Goal: Task Accomplishment & Management: Manage account settings

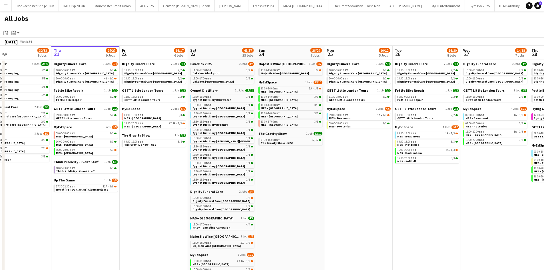
scroll to position [0, 114]
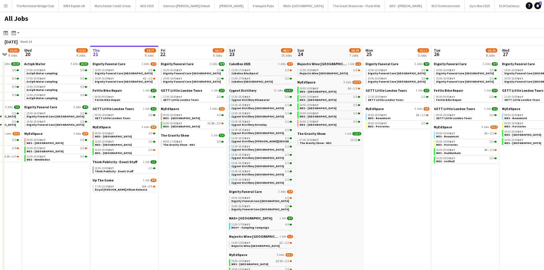
drag, startPoint x: 135, startPoint y: 223, endPoint x: 157, endPoint y: 222, distance: 22.0
click at [157, 222] on app-calendar-viewport "Mon 18 9/9 4 Jobs Tue 19 33/35 9 Jobs Wed 20 32/33 9 Jobs Thu 21 24/27 9 Jobs F…" at bounding box center [272, 218] width 544 height 345
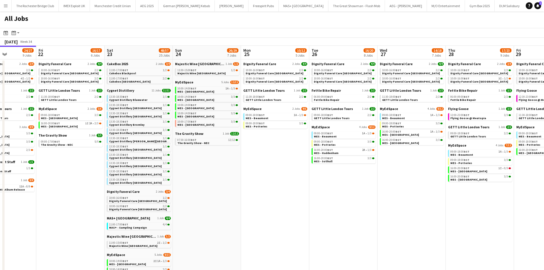
drag, startPoint x: 343, startPoint y: 203, endPoint x: 222, endPoint y: 194, distance: 121.4
click at [222, 194] on app-calendar-viewport "Mon 18 9/9 4 Jobs Tue 19 33/35 9 Jobs Wed 20 32/33 9 Jobs Thu 21 24/27 9 Jobs F…" at bounding box center [272, 218] width 544 height 345
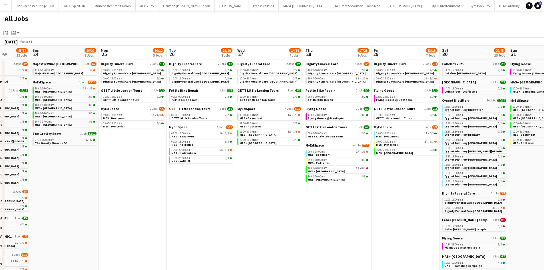
drag, startPoint x: 378, startPoint y: 199, endPoint x: 235, endPoint y: 190, distance: 143.3
click at [235, 190] on app-calendar-viewport "Wed 20 32/33 9 Jobs Thu 21 24/27 9 Jobs Fri 22 16/17 6 Jobs Sat 23 48/57 25 Job…" at bounding box center [272, 218] width 544 height 345
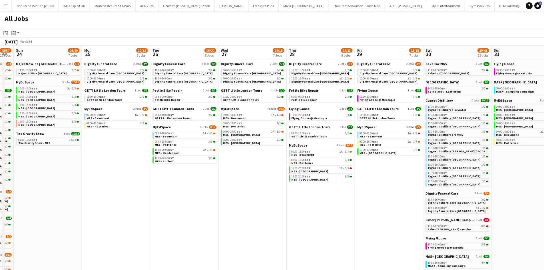
scroll to position [0, 260]
drag, startPoint x: 243, startPoint y: 176, endPoint x: 227, endPoint y: 176, distance: 16.3
click at [227, 176] on app-calendar-viewport "Wed 20 32/33 9 Jobs Thu 21 24/27 9 Jobs Fri 22 16/17 6 Jobs Sat 23 48/57 25 Job…" at bounding box center [272, 218] width 544 height 345
click at [168, 136] on span "MES - Beaumont" at bounding box center [165, 136] width 23 height 4
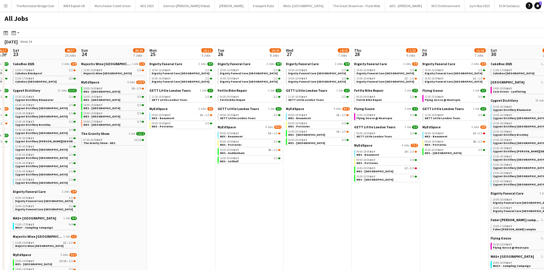
drag, startPoint x: 263, startPoint y: 203, endPoint x: 191, endPoint y: 195, distance: 72.5
click at [191, 195] on app-calendar-viewport "Wed 20 32/33 9 Jobs Thu 21 24/27 9 Jobs Fri 22 16/17 6 Jobs Sat 23 48/57 25 Job…" at bounding box center [272, 218] width 544 height 345
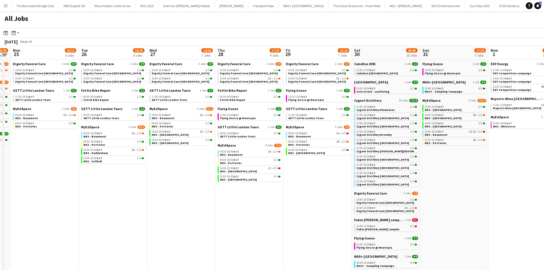
scroll to position [0, 195]
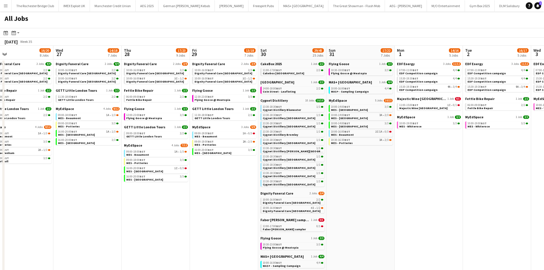
drag, startPoint x: 347, startPoint y: 212, endPoint x: 247, endPoint y: 210, distance: 100.5
click at [249, 211] on app-calendar-viewport "Fri 22 16/17 6 Jobs Sat 23 48/57 25 Jobs Sun 24 26/29 7 Jobs Mon 25 10/12 5 Job…" at bounding box center [272, 218] width 544 height 345
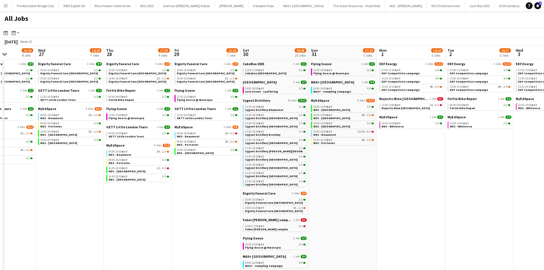
scroll to position [0, 192]
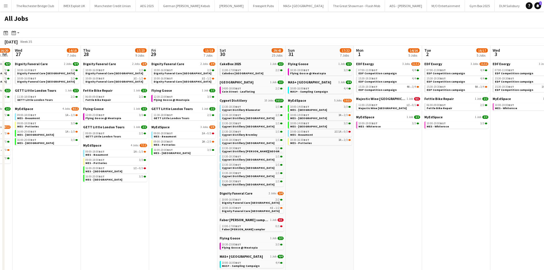
drag, startPoint x: 409, startPoint y: 241, endPoint x: 377, endPoint y: 238, distance: 32.5
click at [377, 238] on app-calendar-viewport "Sun 24 26/29 7 Jobs Mon 25 10/12 5 Jobs Tue 26 16/20 8 Jobs Wed 27 14/18 7 Jobs…" at bounding box center [272, 218] width 544 height 345
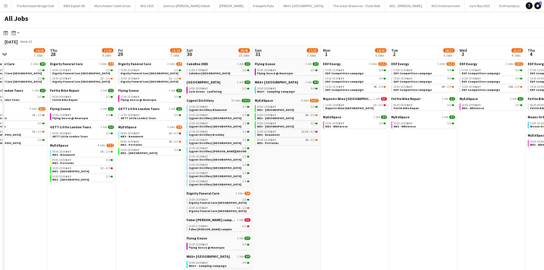
scroll to position [0, 237]
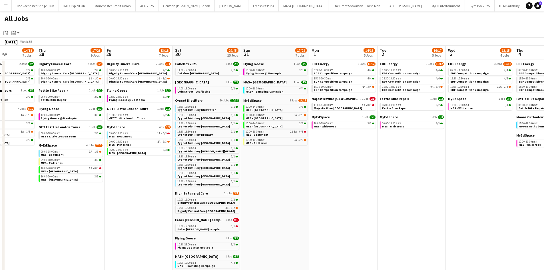
drag, startPoint x: 387, startPoint y: 215, endPoint x: 356, endPoint y: 216, distance: 30.6
click at [356, 216] on app-calendar-viewport "Sun 24 26/29 7 Jobs Mon 25 10/12 5 Jobs Tue 26 16/20 8 Jobs Wed 27 14/18 7 Jobs…" at bounding box center [272, 218] width 544 height 345
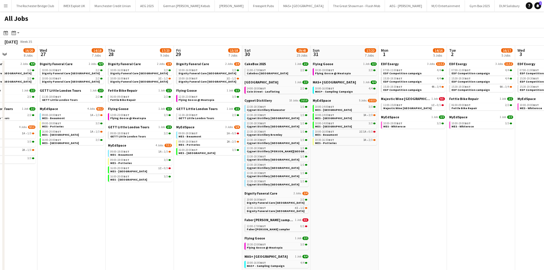
scroll to position [0, 167]
drag, startPoint x: 216, startPoint y: 210, endPoint x: 286, endPoint y: 214, distance: 69.8
click at [286, 214] on app-calendar-viewport "Sun 24 26/29 7 Jobs Mon 25 10/12 5 Jobs Tue 26 16/20 8 Jobs Wed 27 14/18 7 Jobs…" at bounding box center [272, 218] width 544 height 345
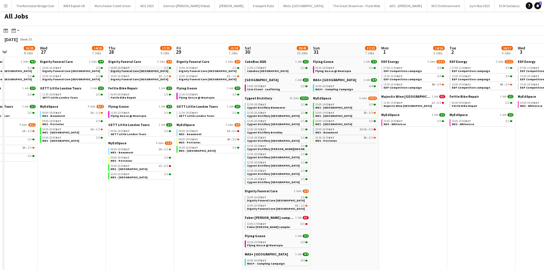
scroll to position [0, 0]
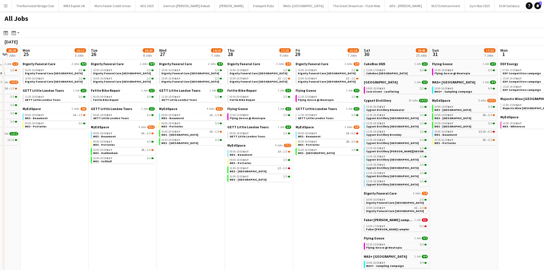
drag, startPoint x: 105, startPoint y: 193, endPoint x: 367, endPoint y: 209, distance: 262.0
click at [367, 209] on app-calendar-viewport "Sun 24 26/29 7 Jobs Mon 25 10/12 5 Jobs Tue 26 16/20 8 Jobs Wed 27 14/18 7 Jobs…" at bounding box center [272, 218] width 544 height 345
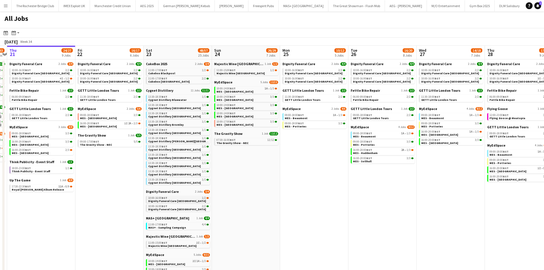
drag, startPoint x: 303, startPoint y: 210, endPoint x: 326, endPoint y: 197, distance: 26.2
click at [407, 209] on app-calendar-viewport "Tue 19 33/35 9 Jobs Wed 20 32/33 9 Jobs Thu 21 24/27 9 Jobs Fri 22 16/17 6 Jobs…" at bounding box center [272, 218] width 544 height 345
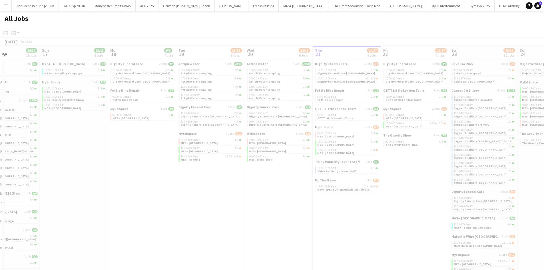
drag, startPoint x: 74, startPoint y: 169, endPoint x: 228, endPoint y: 184, distance: 154.9
click at [241, 186] on app-all-jobs "All Jobs Date picker AUG 2025 AUG 2025 Monday M Tuesday T Wednesday W Thursday …" at bounding box center [272, 201] width 544 height 380
drag, startPoint x: 228, startPoint y: 184, endPoint x: 150, endPoint y: 172, distance: 79.7
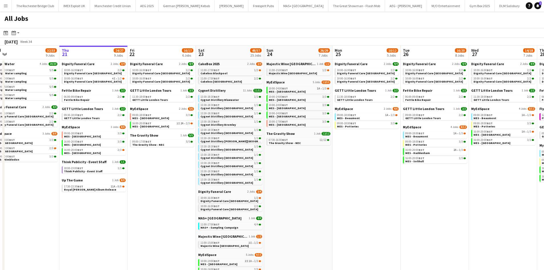
scroll to position [0, 182]
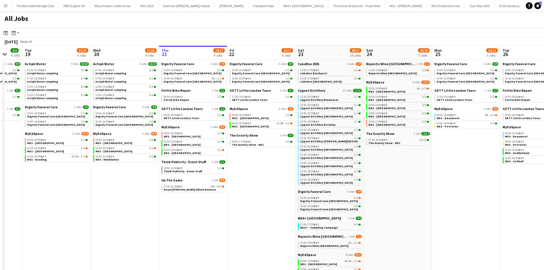
drag, startPoint x: 240, startPoint y: 182, endPoint x: 87, endPoint y: 169, distance: 154.1
click at [87, 169] on app-calendar-viewport "Sat 16 30/30 18 Jobs Sun 17 13/13 4 Jobs Mon 18 9/9 4 Jobs Tue 19 33/35 9 Jobs …" at bounding box center [272, 218] width 544 height 345
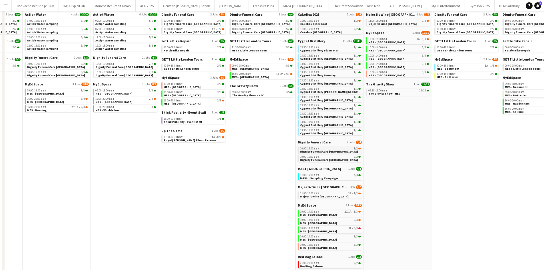
scroll to position [0, 0]
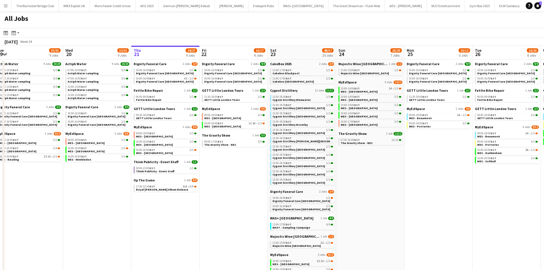
drag, startPoint x: 228, startPoint y: 207, endPoint x: 219, endPoint y: 207, distance: 9.1
click at [219, 207] on app-calendar-viewport "Sat 16 30/30 18 Jobs Sun 17 13/13 4 Jobs Mon 18 9/9 4 Jobs Tue 19 33/35 9 Jobs …" at bounding box center [272, 218] width 544 height 345
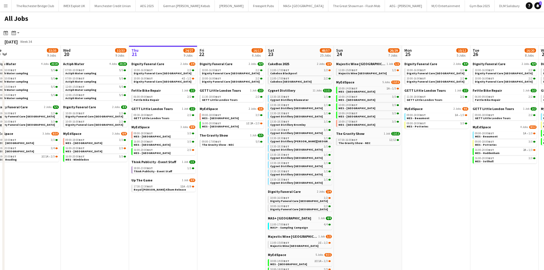
scroll to position [0, 229]
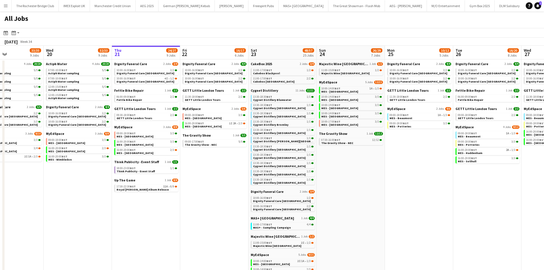
drag, startPoint x: 438, startPoint y: 207, endPoint x: 421, endPoint y: 209, distance: 17.2
click at [421, 209] on app-calendar-viewport "Sat 16 30/30 18 Jobs Sun 17 13/13 4 Jobs Mon 18 9/9 4 Jobs Tue 19 33/35 9 Jobs …" at bounding box center [272, 218] width 544 height 345
click at [154, 118] on link "09:30-18:00 BST 2/2 GETT Little London Tours" at bounding box center [146, 116] width 61 height 7
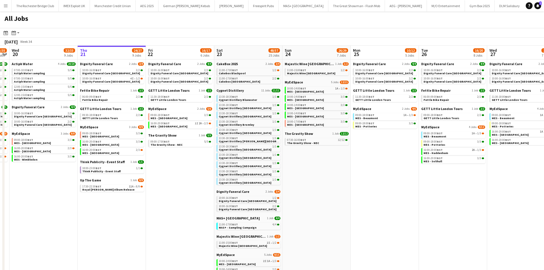
drag, startPoint x: 348, startPoint y: 196, endPoint x: 331, endPoint y: 194, distance: 17.5
click at [331, 194] on app-calendar-viewport "Sat 16 30/30 18 Jobs Sun 17 13/13 4 Jobs Mon 18 9/9 4 Jobs Tue 19 33/35 9 Jobs …" at bounding box center [272, 218] width 544 height 345
click at [253, 72] on link "11:00-17:00 BST 1/2 Cakebox Blackpool" at bounding box center [248, 71] width 61 height 7
click at [236, 97] on span "BST" at bounding box center [235, 97] width 6 height 4
click at [158, 144] on span "The Gravity Show - NEC" at bounding box center [166, 145] width 32 height 4
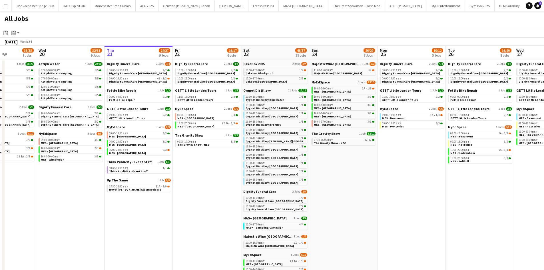
drag, startPoint x: 204, startPoint y: 171, endPoint x: 232, endPoint y: 168, distance: 28.2
click at [232, 168] on app-calendar-viewport "Sat 16 30/30 18 Jobs Sun 17 13/13 4 Jobs Mon 18 9/9 4 Jobs Tue 19 33/35 9 Jobs …" at bounding box center [272, 218] width 544 height 345
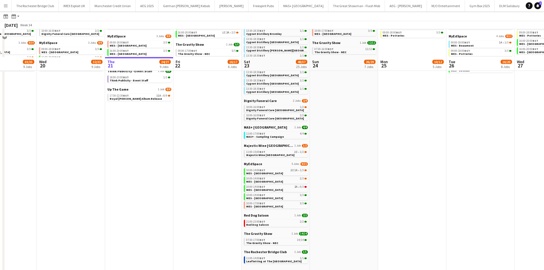
scroll to position [121, 0]
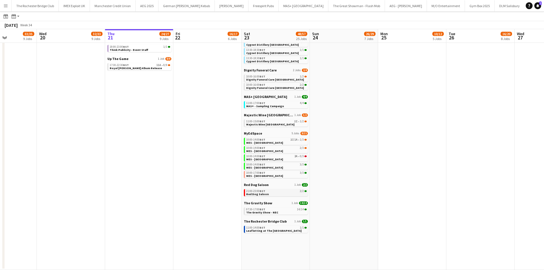
click at [292, 191] on div "21:00-23:00 BST 2/2" at bounding box center [276, 191] width 61 height 3
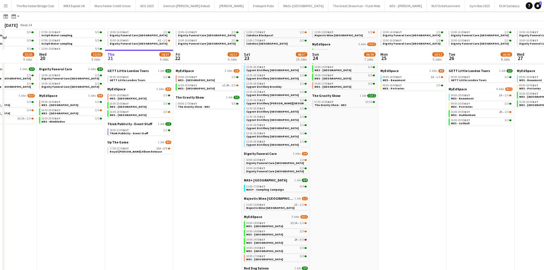
scroll to position [0, 0]
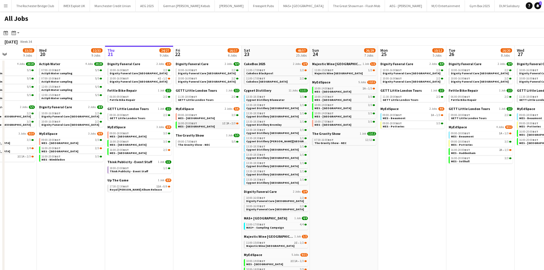
click at [210, 122] on div "16:00-20:00 BST 1I 2A • 2/3" at bounding box center [208, 123] width 61 height 3
click at [205, 140] on div "09:00-17:00 BST 5/5" at bounding box center [208, 141] width 61 height 3
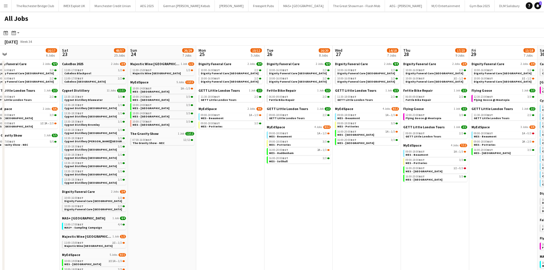
drag, startPoint x: 350, startPoint y: 170, endPoint x: 160, endPoint y: 174, distance: 189.9
click at [160, 174] on app-calendar-viewport "Mon 18 9/9 4 Jobs Tue 19 33/35 9 Jobs Wed 20 32/33 9 Jobs Thu 21 24/27 9 Jobs F…" at bounding box center [272, 218] width 544 height 345
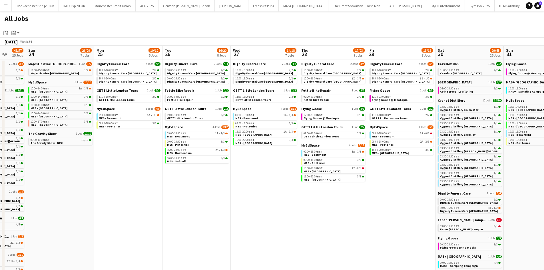
scroll to position [0, 251]
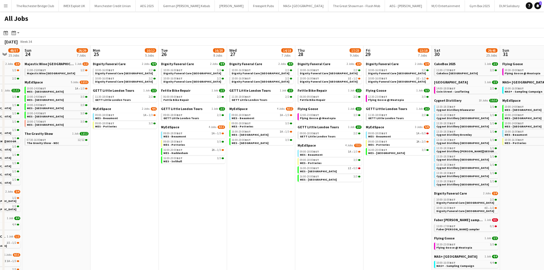
drag, startPoint x: 325, startPoint y: 186, endPoint x: 227, endPoint y: 196, distance: 98.4
click at [228, 196] on app-calendar-viewport "Wed 20 32/33 9 Jobs Thu 21 24/27 9 Jobs Fri 22 16/17 6 Jobs Sat 23 48/57 25 Job…" at bounding box center [272, 218] width 544 height 345
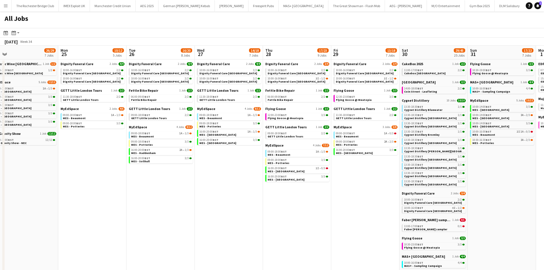
drag, startPoint x: 304, startPoint y: 182, endPoint x: 271, endPoint y: 193, distance: 34.9
click at [271, 193] on app-calendar-viewport "Wed 20 32/33 9 Jobs Thu 21 24/27 9 Jobs Fri 22 16/17 6 Jobs Sat 23 48/57 25 Job…" at bounding box center [272, 218] width 544 height 345
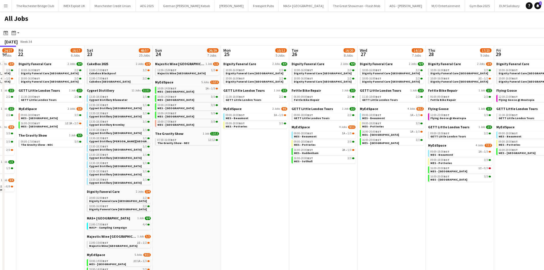
drag, startPoint x: 138, startPoint y: 212, endPoint x: 225, endPoint y: 209, distance: 86.5
click at [233, 210] on app-calendar-viewport "Wed 20 32/33 9 Jobs Thu 21 24/27 9 Jobs Fri 22 16/17 6 Jobs Sat 23 48/57 25 Job…" at bounding box center [272, 218] width 544 height 345
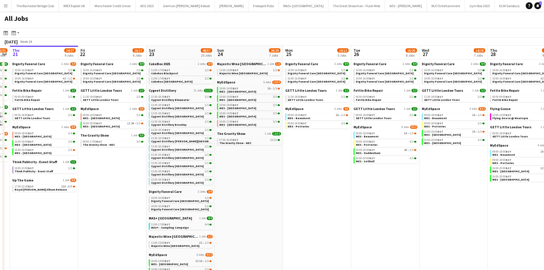
scroll to position [0, 178]
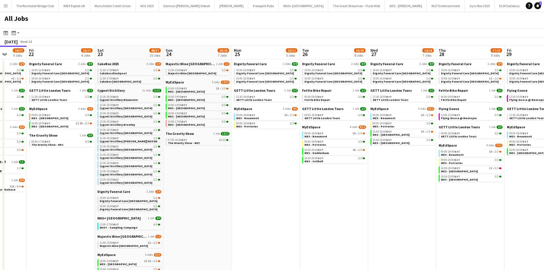
drag, startPoint x: 73, startPoint y: 205, endPoint x: 216, endPoint y: 201, distance: 142.5
click at [216, 201] on app-calendar-viewport "Tue 19 33/35 9 Jobs Wed 20 32/33 9 Jobs Thu 21 24/27 9 Jobs Fri 22 16/17 6 Jobs…" at bounding box center [272, 218] width 544 height 345
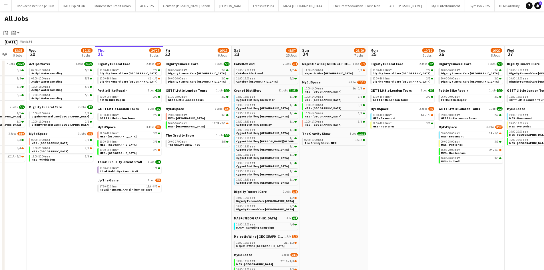
scroll to position [57, 0]
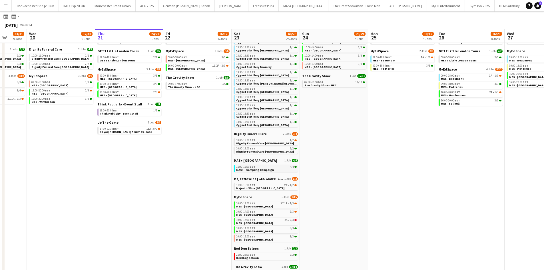
click at [272, 167] on div "11:00-17:00 BST 4/4" at bounding box center [266, 166] width 61 height 3
drag, startPoint x: 162, startPoint y: 185, endPoint x: 159, endPoint y: 170, distance: 15.5
click at [162, 183] on app-date-cell "Dignity Funeral Care 2 Jobs 3/4 10:00-16:00 BST 2/2 Dignity Funeral Care Aberde…" at bounding box center [129, 168] width 68 height 332
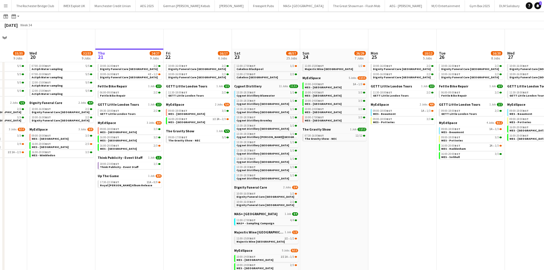
scroll to position [0, 0]
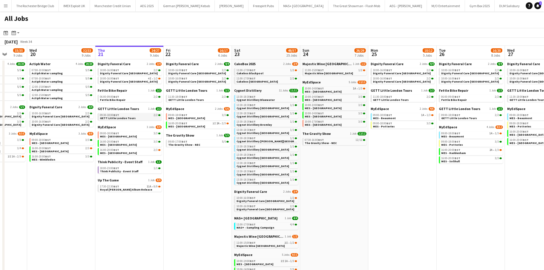
click at [126, 118] on span "GETT Little London Tours" at bounding box center [118, 118] width 36 height 4
click at [251, 99] on span "Cygnet Distillery Bluewater" at bounding box center [256, 100] width 38 height 4
click at [126, 188] on span "Royal Otis Album Release" at bounding box center [126, 190] width 52 height 4
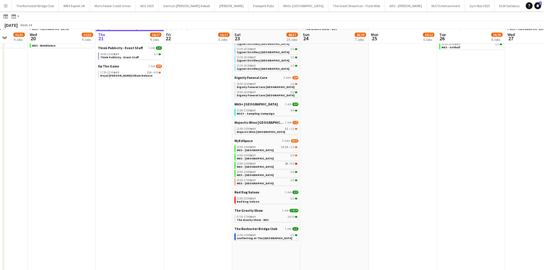
scroll to position [114, 0]
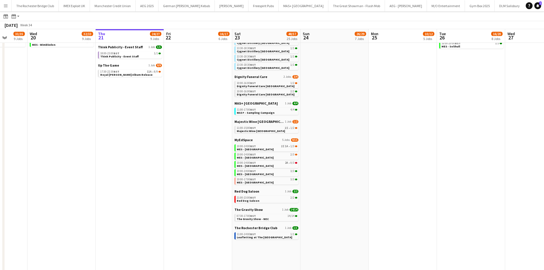
drag, startPoint x: 312, startPoint y: 149, endPoint x: 325, endPoint y: 144, distance: 14.3
click at [314, 148] on app-calendar-viewport "Sun 17 13/13 4 Jobs Mon 18 9/9 4 Jobs Tue 19 33/35 9 Jobs Wed 20 32/33 9 Jobs T…" at bounding box center [272, 95] width 544 height 363
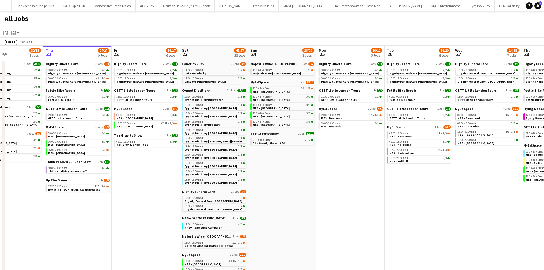
scroll to position [0, 264]
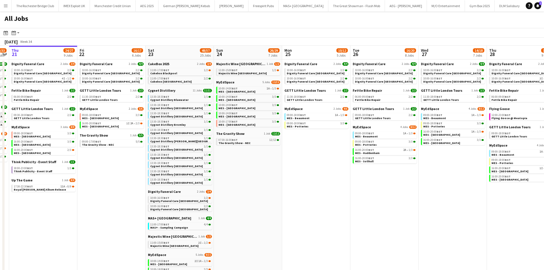
drag, startPoint x: 416, startPoint y: 186, endPoint x: 327, endPoint y: 170, distance: 89.7
click at [327, 170] on app-calendar-viewport "Sun 17 13/13 4 Jobs Mon 18 9/9 4 Jobs Tue 19 33/35 9 Jobs Wed 20 32/33 9 Jobs T…" at bounding box center [272, 218] width 544 height 345
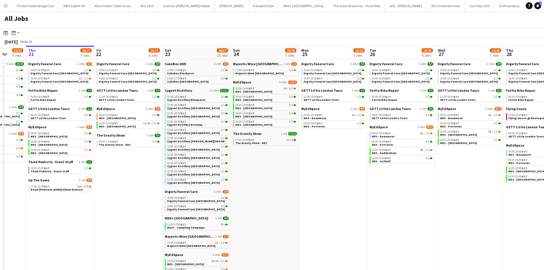
scroll to position [0, 238]
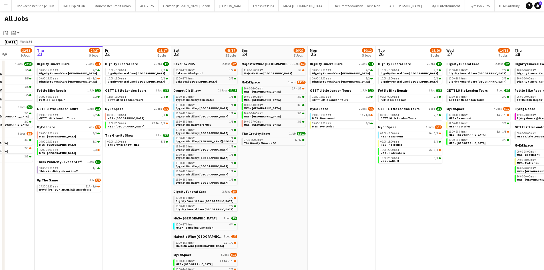
drag, startPoint x: 281, startPoint y: 181, endPoint x: 301, endPoint y: 181, distance: 19.7
click at [301, 181] on app-calendar-viewport "Sun 17 13/13 4 Jobs Mon 18 9/9 4 Jobs Tue 19 33/35 9 Jobs Wed 20 32/33 9 Jobs T…" at bounding box center [272, 218] width 544 height 345
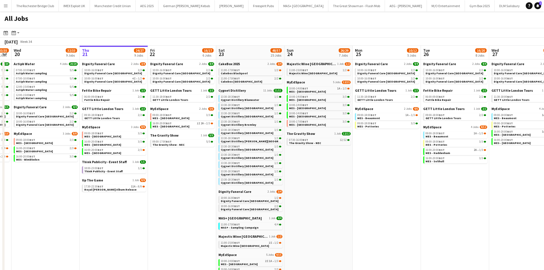
drag, startPoint x: 138, startPoint y: 184, endPoint x: 195, endPoint y: 176, distance: 57.3
click at [195, 176] on app-calendar-viewport "Sun 17 13/13 4 Jobs Mon 18 9/9 4 Jobs Tue 19 33/35 9 Jobs Wed 20 32/33 9 Jobs T…" at bounding box center [272, 218] width 544 height 345
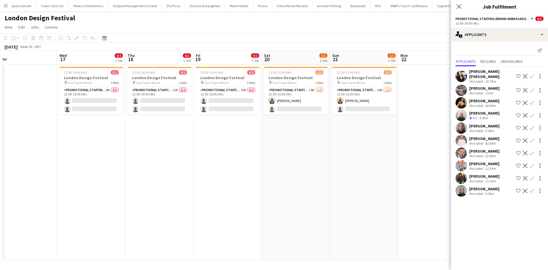
scroll to position [0, 160]
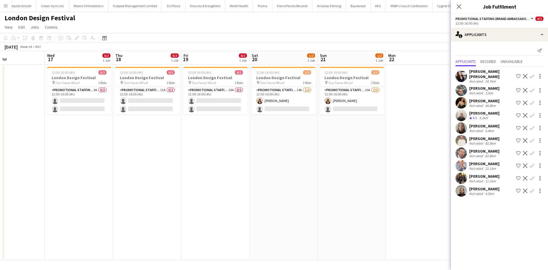
drag, startPoint x: 148, startPoint y: 136, endPoint x: 107, endPoint y: 136, distance: 41.4
click at [107, 136] on app-calendar-viewport "Sun 14 Mon 15 Tue 16 Wed 17 0/2 1 Job Thu 18 0/2 1 Job Fri 19 0/2 1 Job Sat 20 …" at bounding box center [274, 155] width 548 height 209
click at [77, 99] on app-card-role "Promotional Staffing (Brand Ambassadors) 9A 0/2 12:00-16:00 (4h) single-neutral…" at bounding box center [79, 101] width 64 height 28
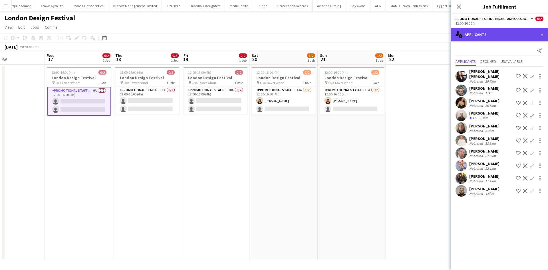
click at [514, 33] on div "single-neutral-actions-information Applicants" at bounding box center [499, 35] width 97 height 14
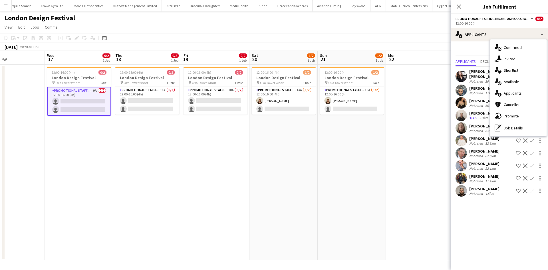
click at [516, 62] on div "single-neutral-actions-share-1 Invited" at bounding box center [518, 58] width 57 height 11
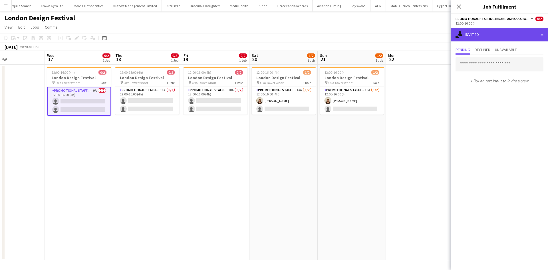
click at [498, 35] on div "single-neutral-actions-share-1 Invited" at bounding box center [499, 35] width 97 height 14
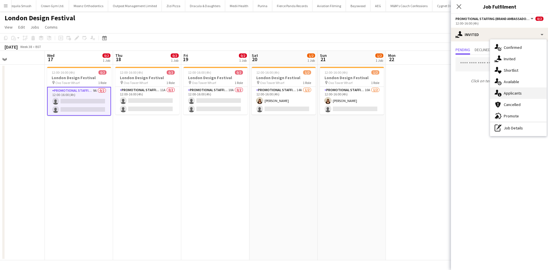
click at [518, 95] on div "single-neutral-actions-information Applicants" at bounding box center [518, 92] width 57 height 11
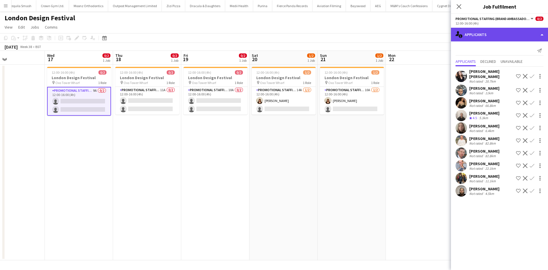
click at [478, 29] on div "single-neutral-actions-information Applicants" at bounding box center [499, 35] width 97 height 14
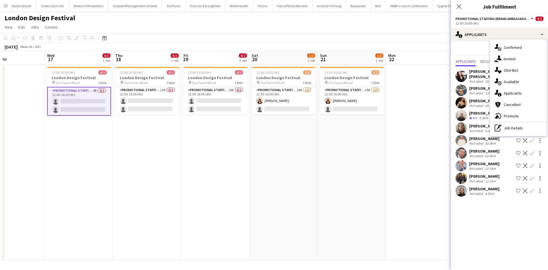
click at [519, 47] on div "single-neutral-actions-check-2 Confirmed" at bounding box center [518, 47] width 57 height 11
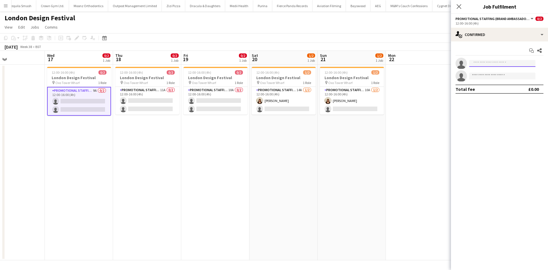
click at [487, 65] on input at bounding box center [502, 63] width 66 height 7
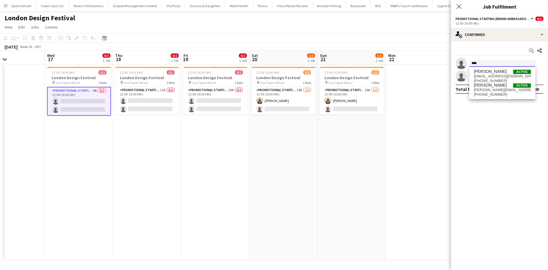
type input "****"
click at [489, 94] on span "+7900494124" at bounding box center [502, 94] width 57 height 5
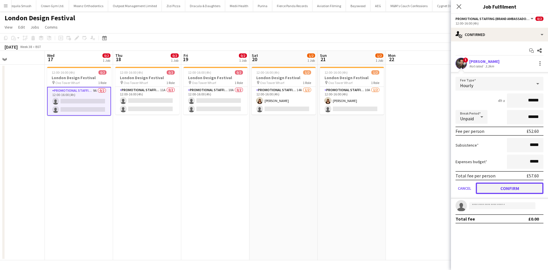
click at [516, 187] on button "Confirm" at bounding box center [510, 187] width 68 height 11
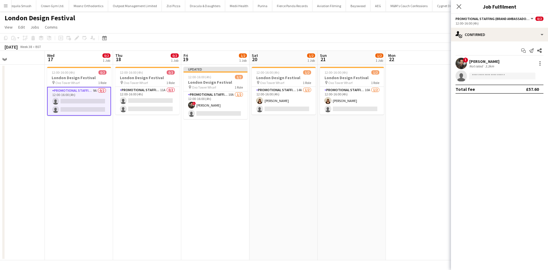
click at [81, 95] on app-card-role "Promotional Staffing (Brand Ambassadors) 9A 0/2 12:00-16:00 (4h) single-neutral…" at bounding box center [79, 101] width 64 height 29
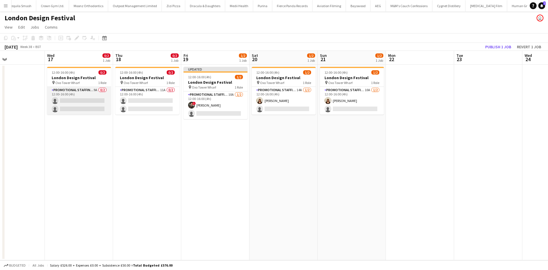
drag, startPoint x: 78, startPoint y: 99, endPoint x: 100, endPoint y: 101, distance: 22.1
click at [79, 99] on app-card-role "Promotional Staffing (Brand Ambassadors) 9A 0/2 12:00-16:00 (4h) single-neutral…" at bounding box center [79, 101] width 64 height 28
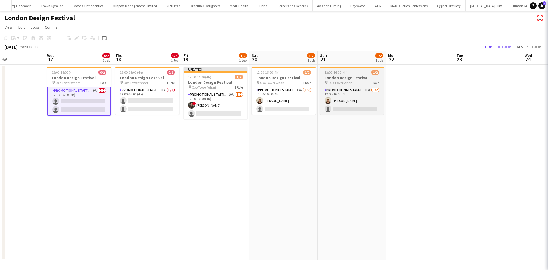
scroll to position [0, 160]
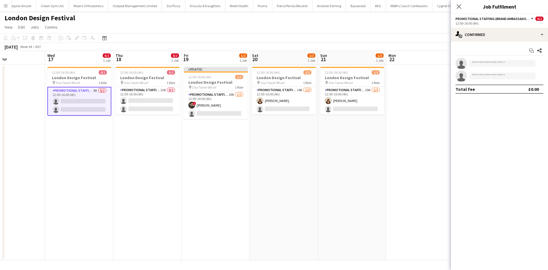
click at [503, 67] on app-invite-slot "single-neutral-actions" at bounding box center [499, 63] width 97 height 11
click at [502, 63] on input at bounding box center [502, 63] width 66 height 7
type input "*"
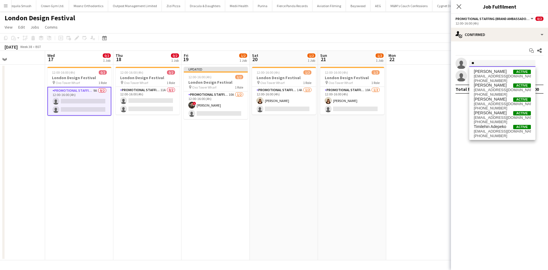
type input "*"
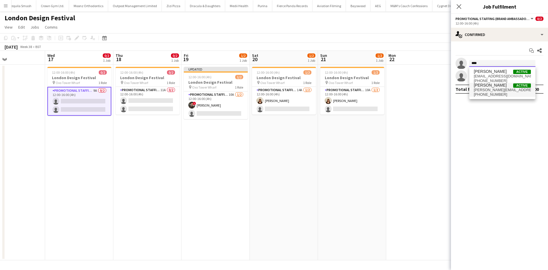
type input "****"
click at [498, 93] on span "+7900494124" at bounding box center [502, 94] width 57 height 5
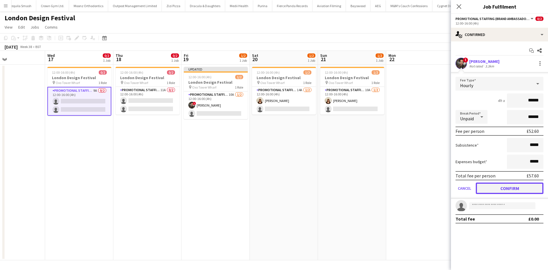
click at [511, 188] on button "Confirm" at bounding box center [510, 187] width 68 height 11
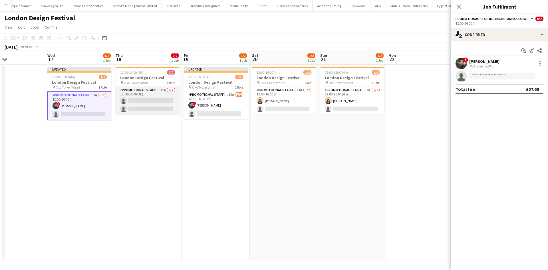
drag, startPoint x: 131, startPoint y: 95, endPoint x: 137, endPoint y: 95, distance: 5.7
click at [132, 95] on app-card-role "Promotional Staffing (Brand Ambassadors) 11A 0/2 12:00-16:00 (4h) single-neutra…" at bounding box center [148, 101] width 64 height 28
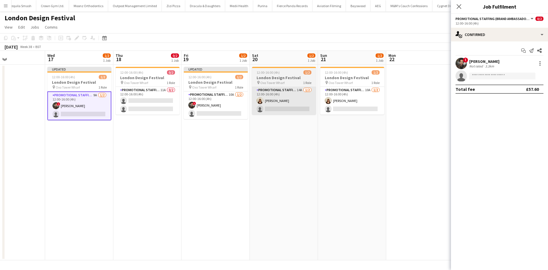
scroll to position [0, 159]
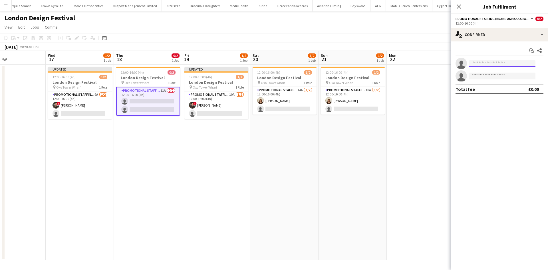
click at [477, 66] on input at bounding box center [502, 63] width 66 height 7
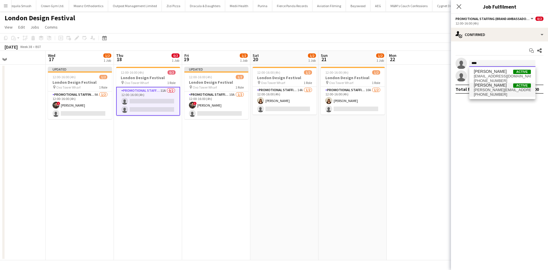
type input "****"
click at [497, 94] on span "+7900494124" at bounding box center [502, 94] width 57 height 5
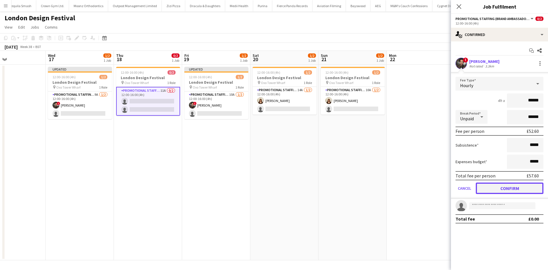
click at [505, 190] on button "Confirm" at bounding box center [510, 187] width 68 height 11
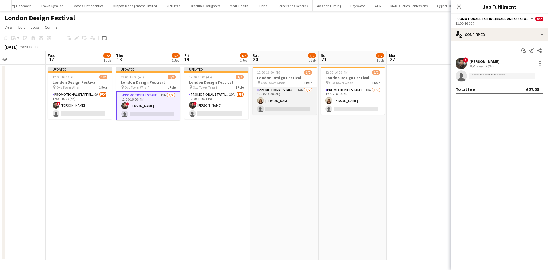
click at [277, 109] on app-card-role "Promotional Staffing (Brand Ambassadors) 14A 1/2 12:00-16:00 (4h) Amelie Forbes…" at bounding box center [285, 101] width 64 height 28
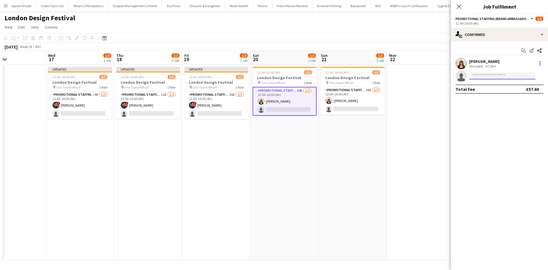
click at [474, 74] on input at bounding box center [502, 76] width 66 height 7
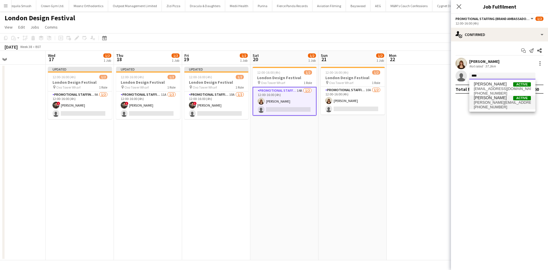
type input "****"
click at [497, 109] on span "+7900494124" at bounding box center [502, 107] width 57 height 5
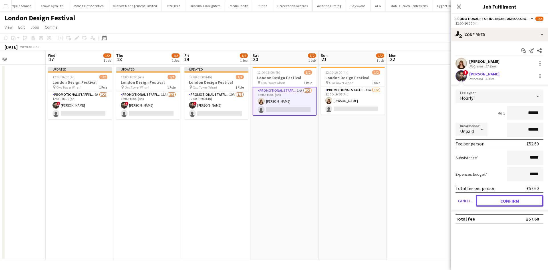
click at [510, 197] on button "Confirm" at bounding box center [510, 200] width 68 height 11
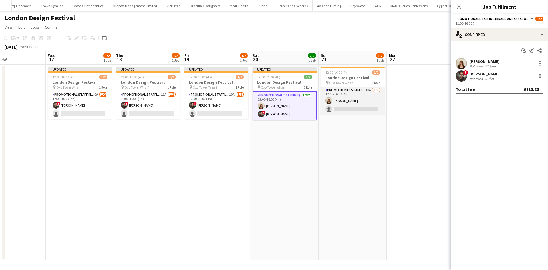
click at [349, 102] on app-card-role "Promotional Staffing (Brand Ambassadors) 10A 1/2 12:00-16:00 (4h) Amelie Forbes…" at bounding box center [353, 101] width 64 height 28
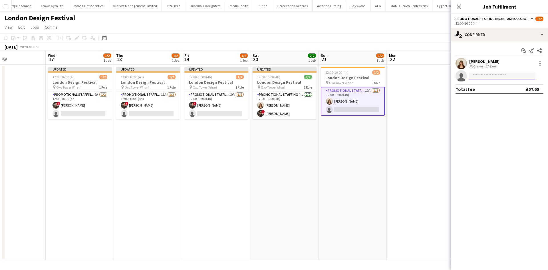
click at [491, 73] on input at bounding box center [502, 76] width 66 height 7
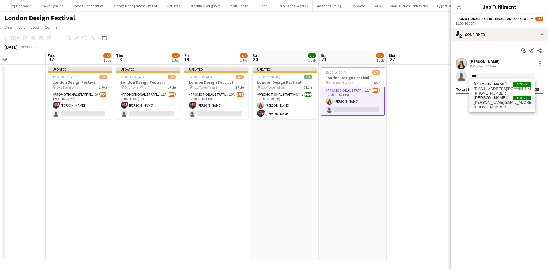
type input "****"
click at [487, 109] on span "+7900494124" at bounding box center [502, 107] width 57 height 5
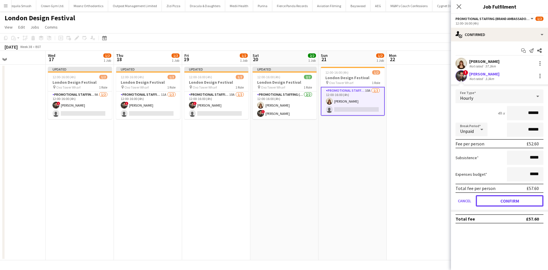
drag, startPoint x: 503, startPoint y: 201, endPoint x: 494, endPoint y: 203, distance: 9.9
click at [504, 201] on button "Confirm" at bounding box center [510, 200] width 68 height 11
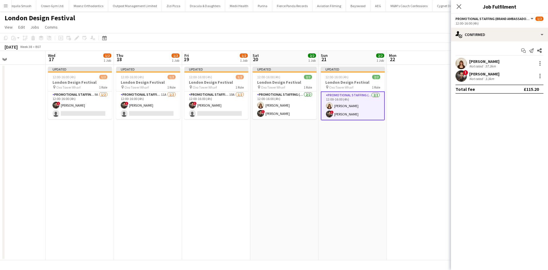
click at [400, 162] on app-date-cell at bounding box center [421, 163] width 68 height 196
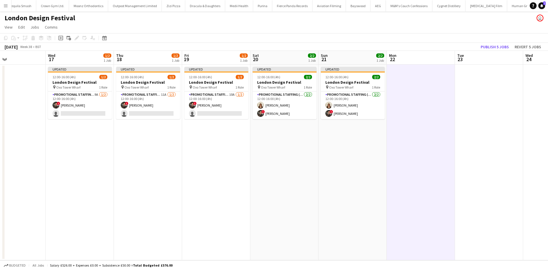
scroll to position [0, 159]
click at [503, 47] on button "Publish 5 jobs" at bounding box center [495, 46] width 33 height 7
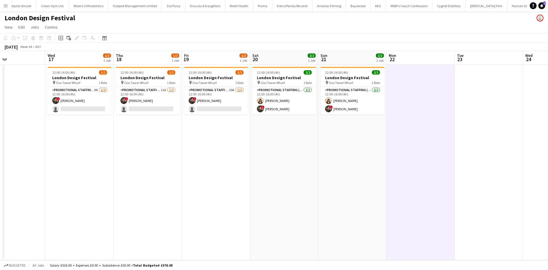
drag, startPoint x: 230, startPoint y: 182, endPoint x: 264, endPoint y: 179, distance: 33.8
click at [259, 180] on app-calendar-viewport "Sun 14 Mon 15 Tue 16 Wed 17 1/2 1 Job Thu 18 1/2 1 Job Fri 19 1/2 1 Job Sat 20 …" at bounding box center [274, 155] width 548 height 209
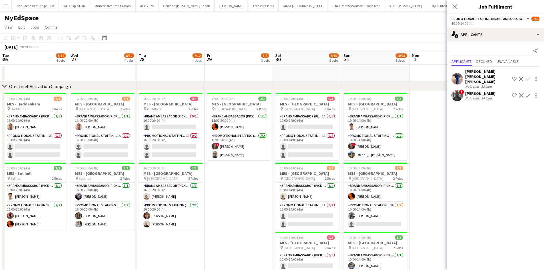
scroll to position [0, 222]
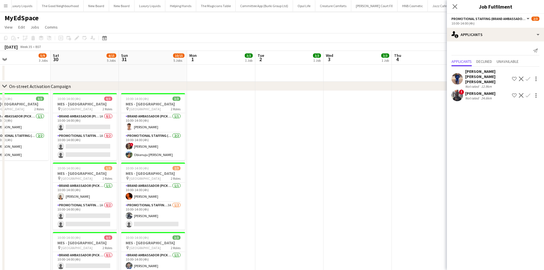
drag, startPoint x: 15, startPoint y: 201, endPoint x: 155, endPoint y: 188, distance: 140.5
click at [155, 188] on app-calendar-viewport "Tue 26 8/12 4 Jobs Wed 27 8/12 4 Jobs Thu 28 7/12 4 Jobs Fri 29 5/9 3 Jobs Sat …" at bounding box center [272, 269] width 544 height 437
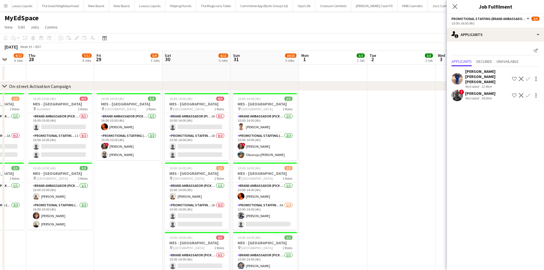
drag, startPoint x: 141, startPoint y: 192, endPoint x: 198, endPoint y: 196, distance: 57.5
click at [213, 192] on app-calendar-viewport "Mon 25 4/6 2 Jobs Tue 26 8/12 4 Jobs Wed 27 8/12 4 Jobs Thu 28 7/12 4 Jobs Fri …" at bounding box center [272, 269] width 544 height 437
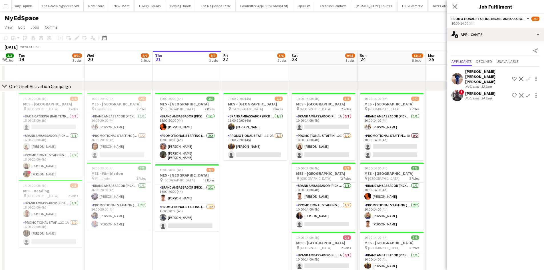
scroll to position [0, 200]
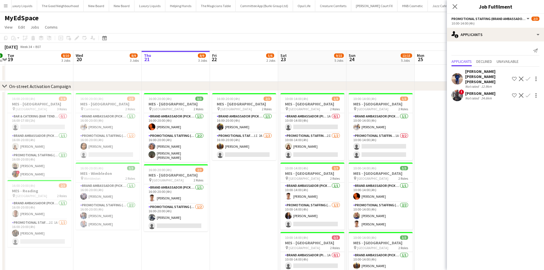
drag, startPoint x: 155, startPoint y: 228, endPoint x: 246, endPoint y: 224, distance: 90.9
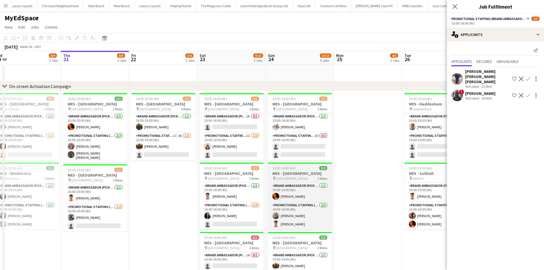
drag, startPoint x: 200, startPoint y: 180, endPoint x: 308, endPoint y: 166, distance: 108.8
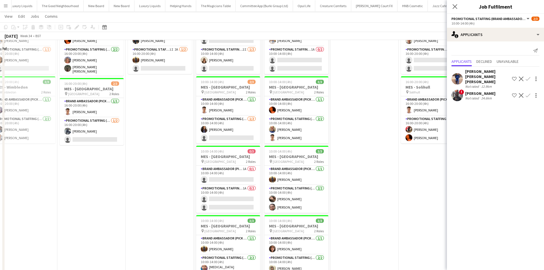
scroll to position [0, 0]
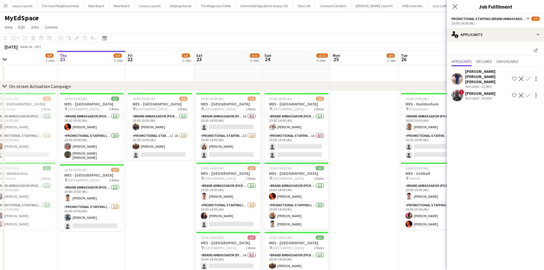
click at [371, 148] on app-date-cell at bounding box center [364, 246] width 68 height 311
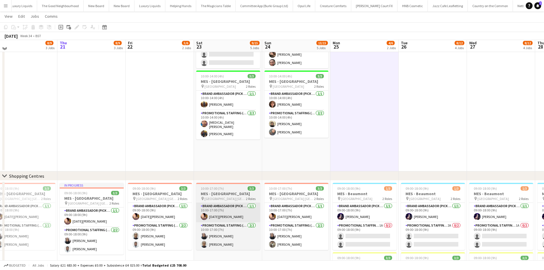
scroll to position [302, 0]
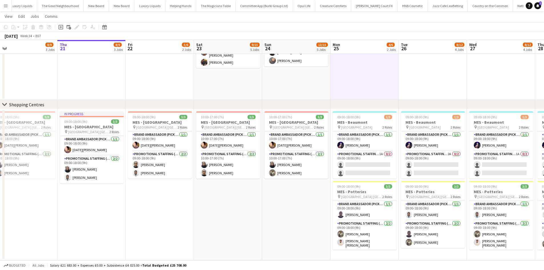
drag, startPoint x: 285, startPoint y: 207, endPoint x: 260, endPoint y: 207, distance: 25.1
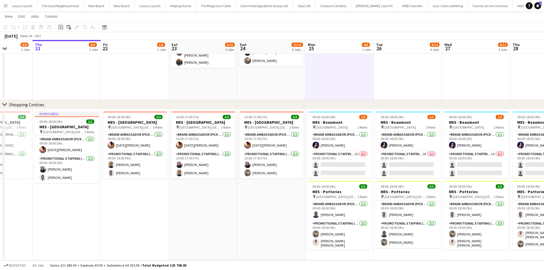
scroll to position [0, 193]
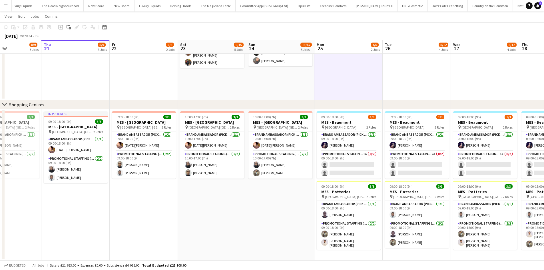
drag, startPoint x: 231, startPoint y: 197, endPoint x: 261, endPoint y: 196, distance: 29.7
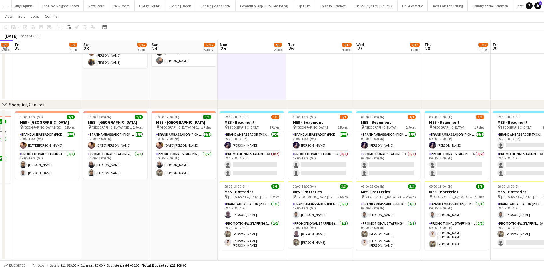
drag, startPoint x: 229, startPoint y: 198, endPoint x: 172, endPoint y: 190, distance: 57.7
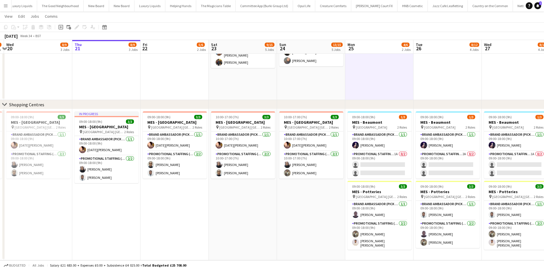
drag, startPoint x: 171, startPoint y: 196, endPoint x: 340, endPoint y: 199, distance: 169.4
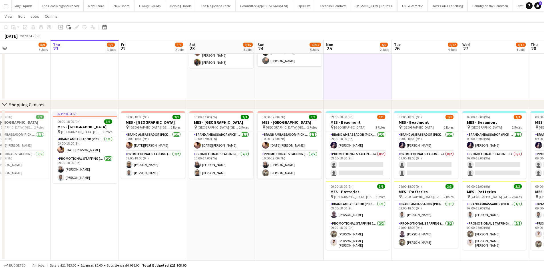
drag, startPoint x: 222, startPoint y: 212, endPoint x: 120, endPoint y: 182, distance: 106.2
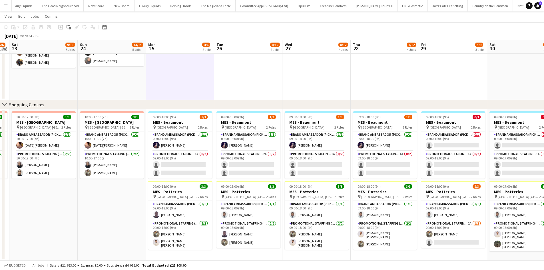
drag, startPoint x: 276, startPoint y: 202, endPoint x: 117, endPoint y: 186, distance: 159.5
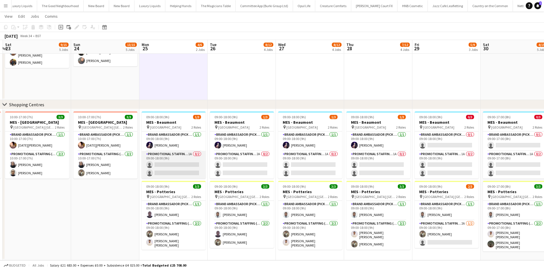
click at [193, 153] on app-card-role "Promotional Staffing (Brand Ambassadors) 1A 0/2 09:00-18:00 (9h) single-neutral…" at bounding box center [174, 165] width 64 height 28
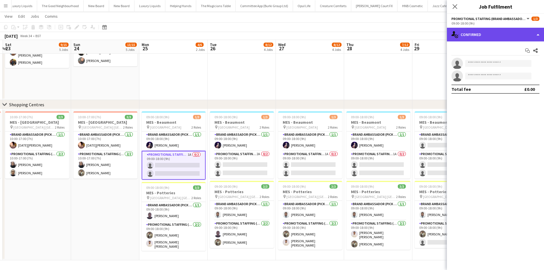
click at [512, 36] on div "single-neutral-actions-check-2 Confirmed" at bounding box center [495, 35] width 97 height 14
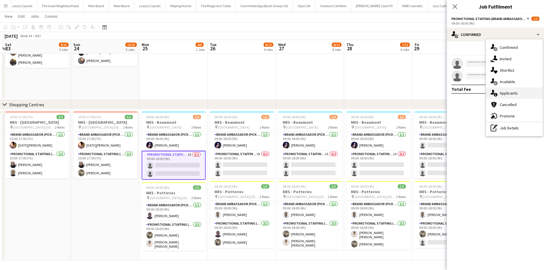
click at [520, 90] on div "single-neutral-actions-information Applicants" at bounding box center [514, 92] width 57 height 11
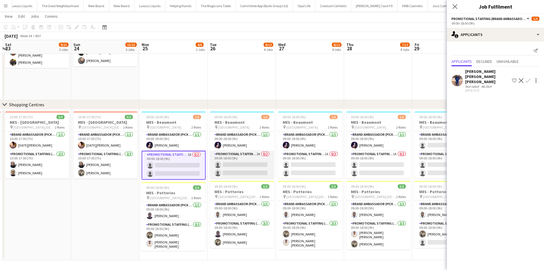
click at [258, 153] on app-card-role "Promotional Staffing (Brand Ambassadors) 2A 0/2 09:00-18:00 (9h) single-neutral…" at bounding box center [242, 165] width 64 height 28
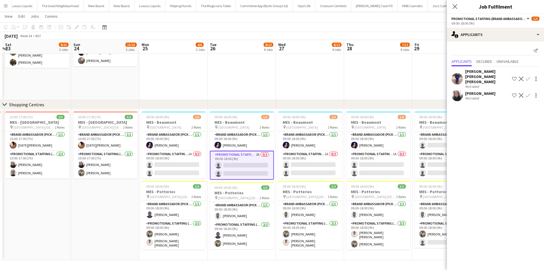
scroll to position [0, 270]
click at [529, 98] on app-icon "Confirm" at bounding box center [528, 100] width 5 height 5
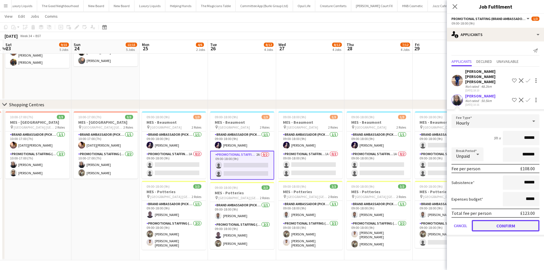
click at [505, 220] on button "Confirm" at bounding box center [506, 225] width 68 height 11
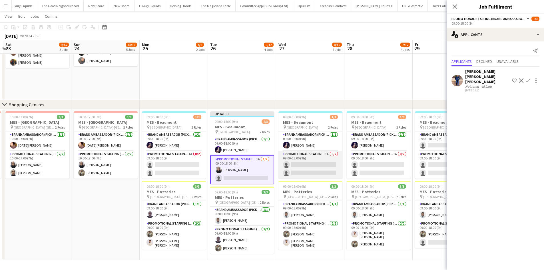
click at [325, 154] on app-card-role "Promotional Staffing (Brand Ambassadors) 1A 0/2 09:00-18:00 (9h) single-neutral…" at bounding box center [310, 165] width 64 height 28
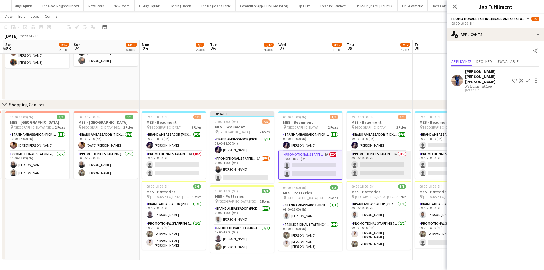
click at [397, 151] on app-card-role "Promotional Staffing (Brand Ambassadors) 1A 0/2 09:00-18:00 (9h) single-neutral…" at bounding box center [379, 165] width 64 height 28
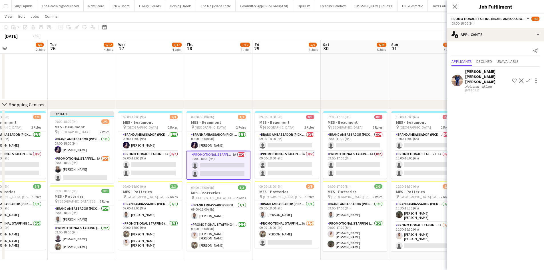
drag, startPoint x: 373, startPoint y: 59, endPoint x: 237, endPoint y: 82, distance: 137.2
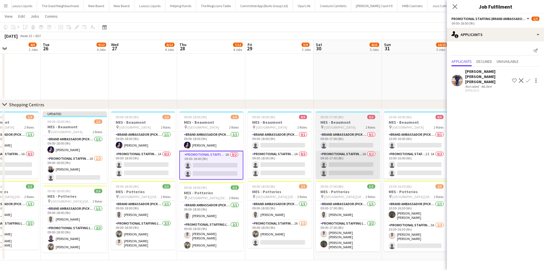
click at [294, 152] on app-card-role "Promotional Staffing (Brand Ambassadors) 1A 0/2 09:00-18:00 (9h) single-neutral…" at bounding box center [280, 165] width 64 height 28
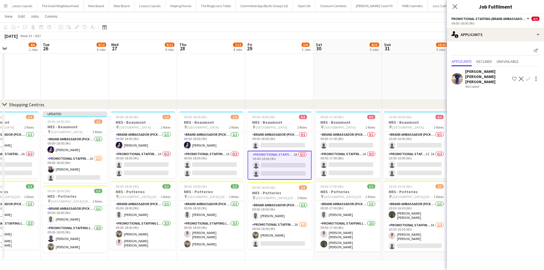
scroll to position [0, 164]
click at [361, 153] on app-card-role "Promotional Staffing (Brand Ambassadors) 1A 0/2 09:00-17:00 (8h) single-neutral…" at bounding box center [348, 165] width 64 height 28
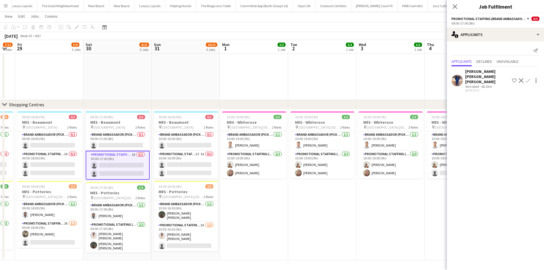
drag, startPoint x: 408, startPoint y: 74, endPoint x: 232, endPoint y: 108, distance: 178.6
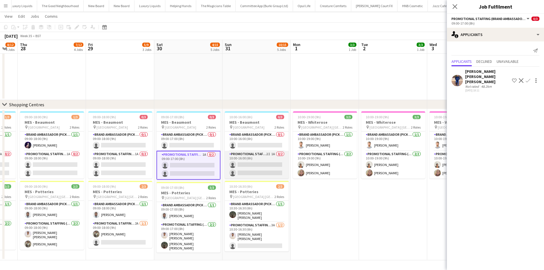
click at [270, 154] on app-card-role "Promotional Staffing (Brand Ambassadors) 2I 1A 0/2 10:00-16:00 (6h) single-neut…" at bounding box center [257, 165] width 64 height 28
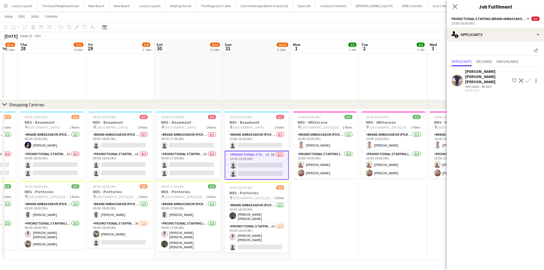
click at [329, 208] on app-date-cell "10:00-19:00 (9h) 3/3 MES - Whiterose pin Whiterose Shopping Centre Leeds 2 Role…" at bounding box center [325, 184] width 68 height 151
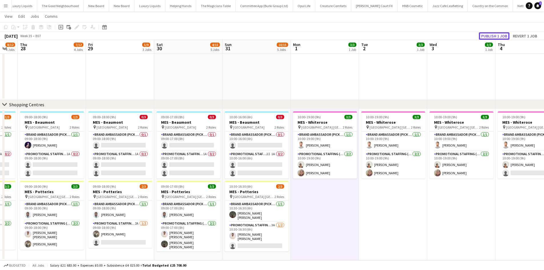
click at [493, 36] on button "Publish 1 job" at bounding box center [494, 35] width 31 height 7
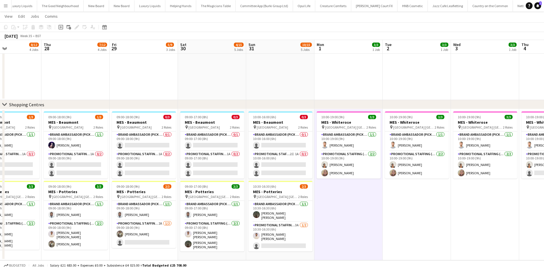
drag, startPoint x: 172, startPoint y: 80, endPoint x: 324, endPoint y: 97, distance: 152.8
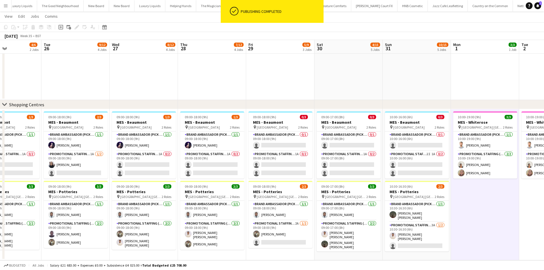
scroll to position [0, 146]
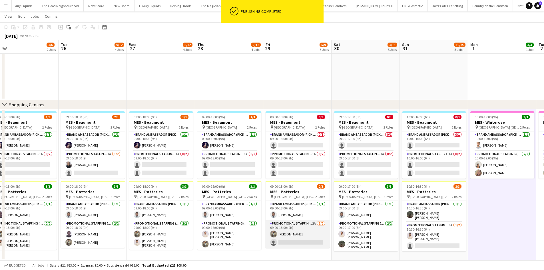
click at [313, 222] on app-card-role "Promotional Staffing (Brand Ambassadors) 2A 1/2 09:00-18:00 (9h) Syed Shah sing…" at bounding box center [298, 234] width 64 height 28
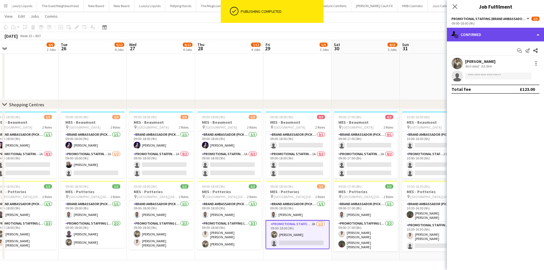
click at [483, 33] on div "single-neutral-actions-check-2 Confirmed" at bounding box center [495, 35] width 97 height 14
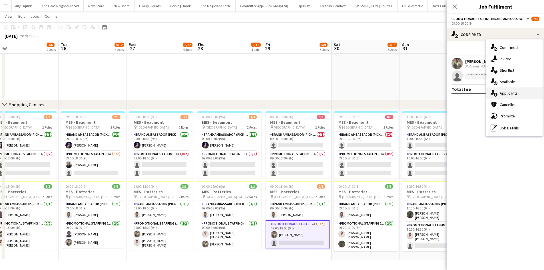
click at [501, 95] on div "single-neutral-actions-information Applicants" at bounding box center [514, 92] width 57 height 11
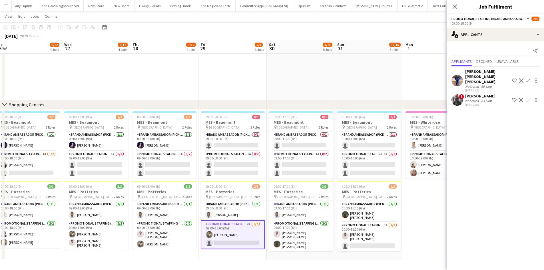
drag, startPoint x: 415, startPoint y: 251, endPoint x: 347, endPoint y: 254, distance: 67.4
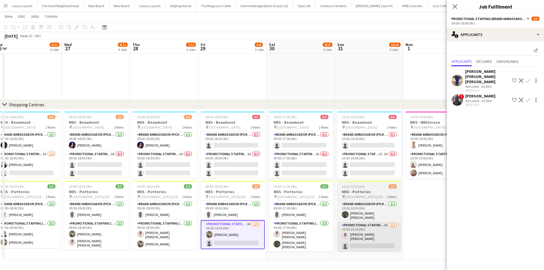
scroll to position [0, 213]
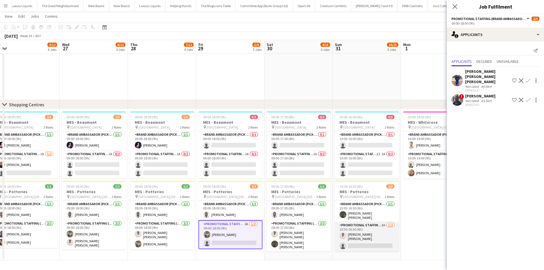
click at [384, 224] on app-card-role "Promotional Staffing (Brand Ambassadors) 3A 1/2 10:30-16:30 (6h) Muzammil Ahmed…" at bounding box center [367, 236] width 64 height 29
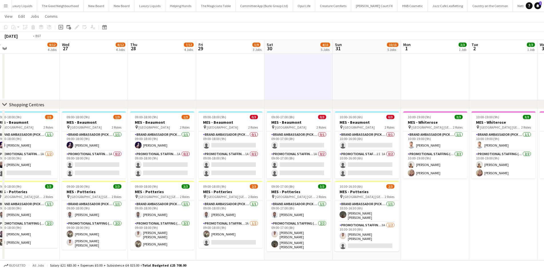
scroll to position [0, 146]
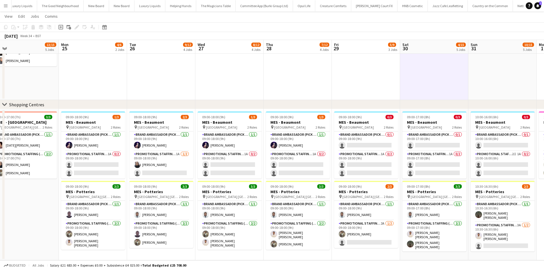
drag, startPoint x: 307, startPoint y: 101, endPoint x: 398, endPoint y: 108, distance: 91.1
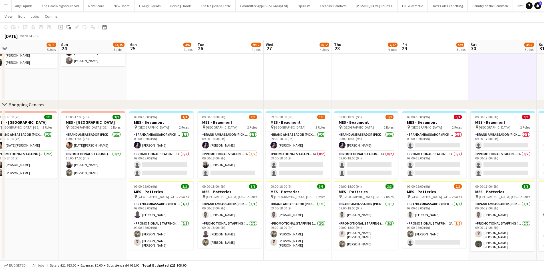
drag, startPoint x: 44, startPoint y: 205, endPoint x: 94, endPoint y: 200, distance: 49.9
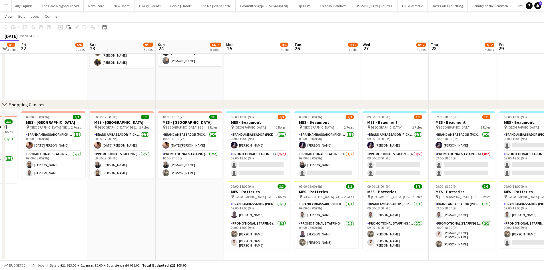
drag, startPoint x: 57, startPoint y: 216, endPoint x: 173, endPoint y: 200, distance: 116.8
click at [173, 145] on app-card-role "Brand Ambassador (Pick up) 1/1 10:00-17:00 (7h) Raja Ali" at bounding box center [190, 140] width 64 height 19
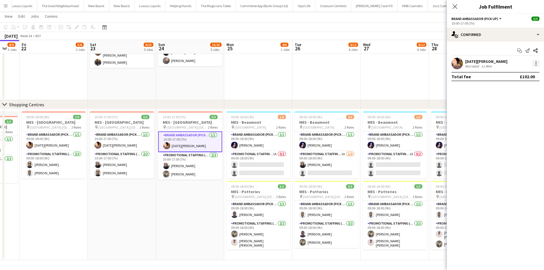
click at [537, 63] on div at bounding box center [536, 63] width 7 height 7
click at [520, 77] on button "Edit fee" at bounding box center [517, 74] width 45 height 14
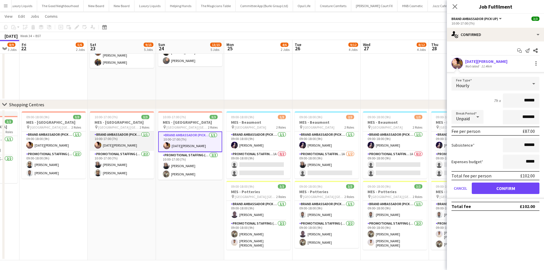
click at [109, 142] on app-card-role "Brand Ambassador (Pick up) 1/1 10:00-17:00 (7h) Raja Ali" at bounding box center [122, 140] width 64 height 19
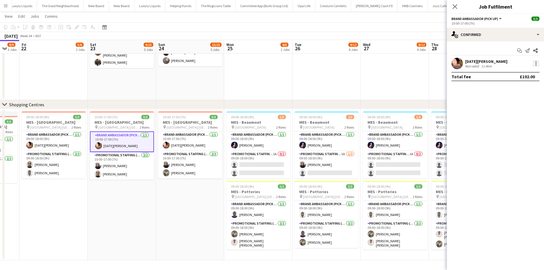
click at [539, 65] on div "Raja Ali Not rated 11.4km" at bounding box center [495, 63] width 97 height 11
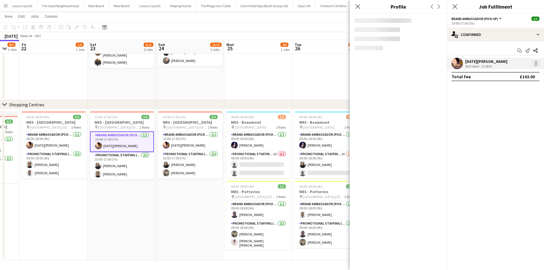
click at [539, 65] on div at bounding box center [536, 63] width 7 height 7
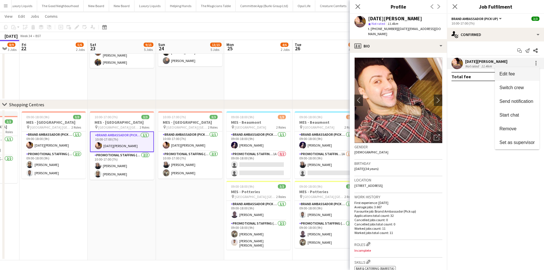
click at [514, 76] on span "Edit fee" at bounding box center [506, 73] width 15 height 5
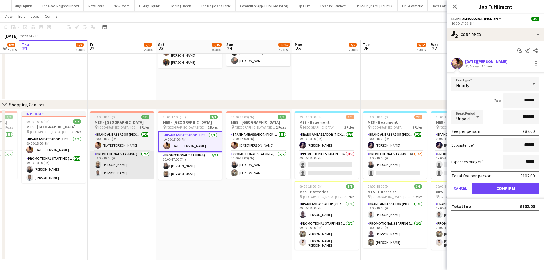
drag, startPoint x: 125, startPoint y: 178, endPoint x: 129, endPoint y: 164, distance: 14.4
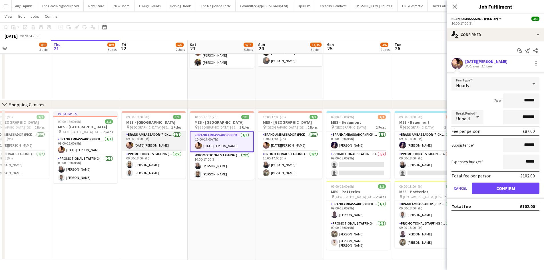
click at [141, 145] on app-card-role "Brand Ambassador (Pick up) 1/1 09:00-18:00 (9h) Raja Ali" at bounding box center [154, 140] width 64 height 19
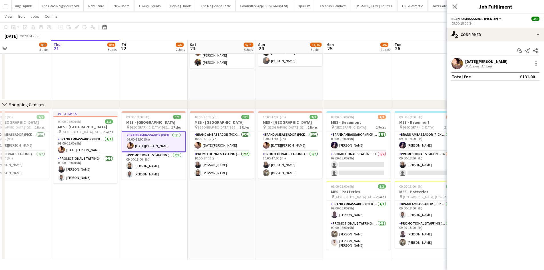
click at [531, 63] on div "Raja Ali Not rated 11.4km" at bounding box center [495, 63] width 97 height 11
click at [537, 63] on div at bounding box center [536, 63] width 7 height 7
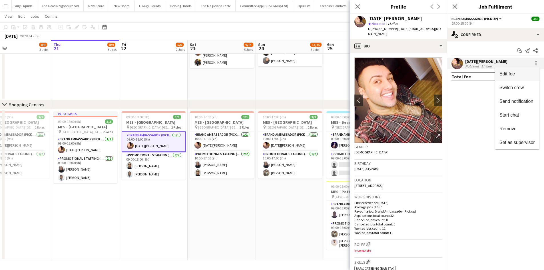
click at [515, 75] on span "Edit fee" at bounding box center [506, 73] width 15 height 5
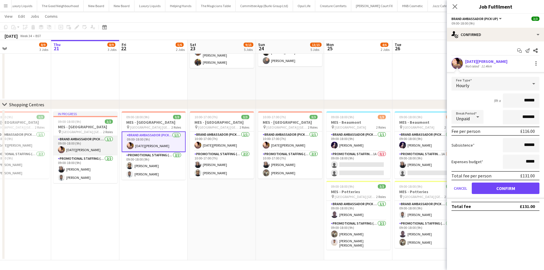
click at [79, 148] on app-card-role "Brand Ambassador (Pick up) 1/1 09:00-18:00 (9h) Raja Ali" at bounding box center [85, 145] width 64 height 19
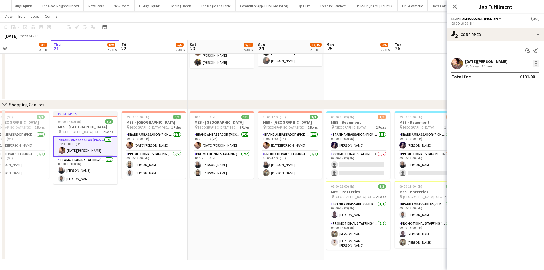
click at [536, 66] on div at bounding box center [536, 63] width 7 height 7
click at [519, 79] on button "Edit fee" at bounding box center [517, 74] width 45 height 14
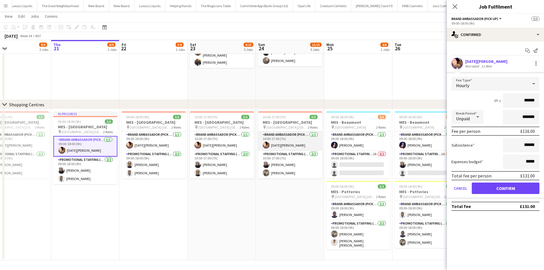
click at [282, 144] on app-card-role "Brand Ambassador (Pick up) 1/1 10:00-17:00 (7h) Raja Ali" at bounding box center [290, 140] width 64 height 19
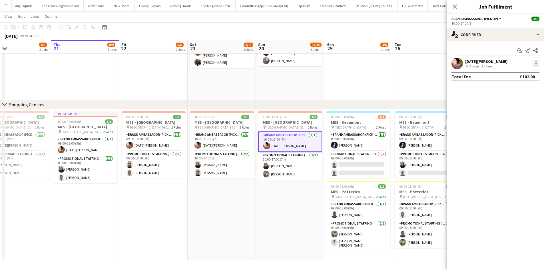
click at [536, 60] on div at bounding box center [536, 63] width 7 height 7
click at [523, 71] on button "Edit fee" at bounding box center [517, 74] width 45 height 14
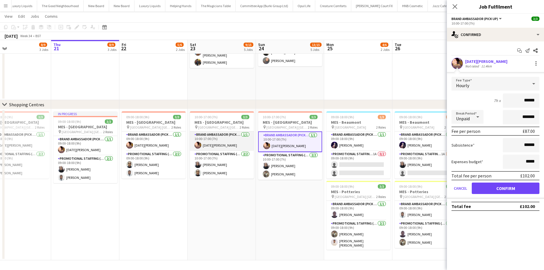
click at [220, 141] on app-card-role "Brand Ambassador (Pick up) 1/1 10:00-17:00 (7h) Raja Ali" at bounding box center [222, 140] width 64 height 19
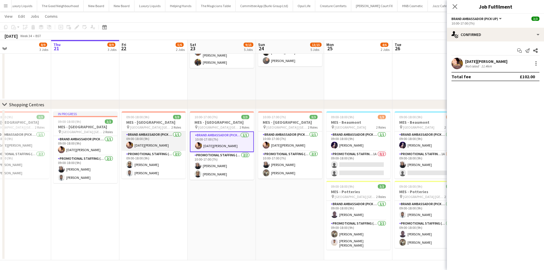
click at [158, 137] on app-card-role "Brand Ambassador (Pick up) 1/1 09:00-18:00 (9h) Raja Ali" at bounding box center [154, 140] width 64 height 19
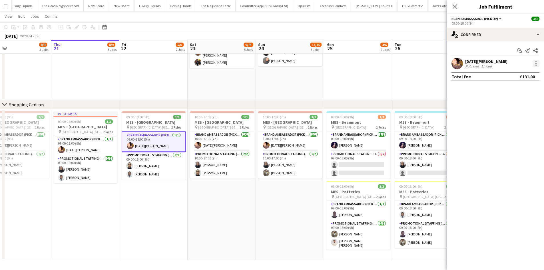
click at [535, 64] on div at bounding box center [536, 63] width 7 height 7
click at [525, 75] on span "Edit fee" at bounding box center [516, 73] width 35 height 5
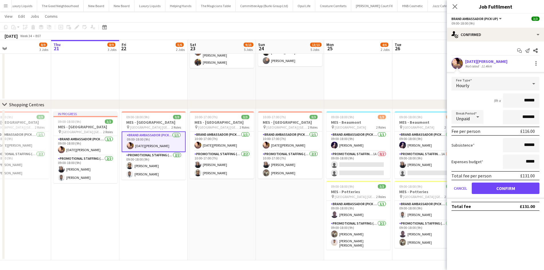
scroll to position [0, 151]
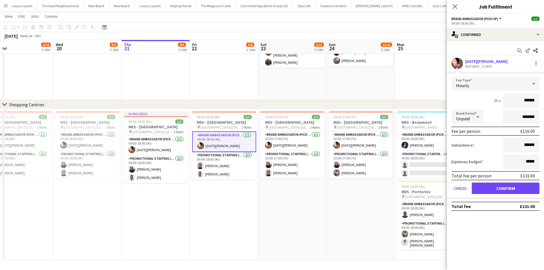
drag, startPoint x: 207, startPoint y: 223, endPoint x: 254, endPoint y: 220, distance: 47.5
click at [146, 146] on app-card-role "Brand Ambassador (Pick up) 1/1 09:00-18:00 (9h) Raja Ali" at bounding box center [156, 145] width 64 height 19
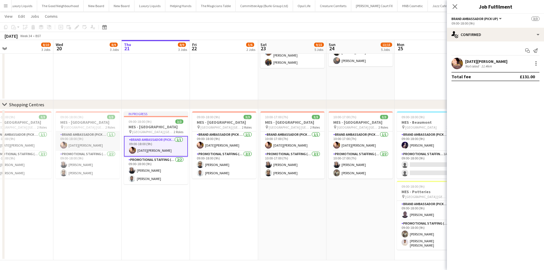
click at [73, 138] on app-card-role "Brand Ambassador (Pick up) 1/1 09:00-18:00 (9h) Raja Ali" at bounding box center [88, 140] width 64 height 19
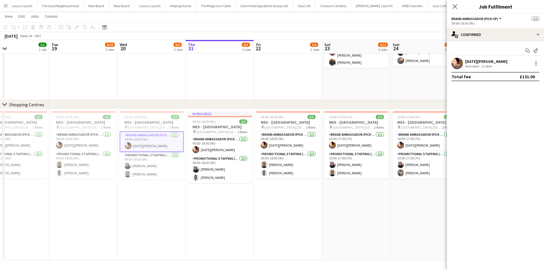
drag, startPoint x: 126, startPoint y: 172, endPoint x: 172, endPoint y: 171, distance: 46.3
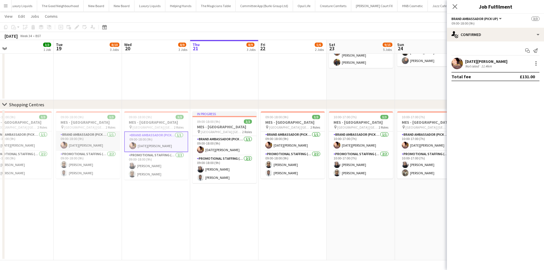
click at [78, 144] on app-card-role "Brand Ambassador (Pick up) 1/1 09:00-18:00 (9h) Raja Ali" at bounding box center [88, 140] width 64 height 19
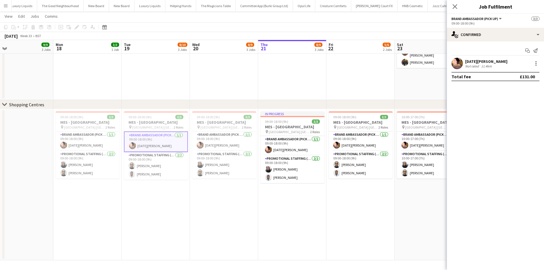
drag, startPoint x: 108, startPoint y: 156, endPoint x: 153, endPoint y: 156, distance: 45.4
click at [82, 144] on app-card-role "Brand Ambassador (Pick up) 1/1 09:00-18:00 (9h) Raja Ali" at bounding box center [88, 140] width 64 height 19
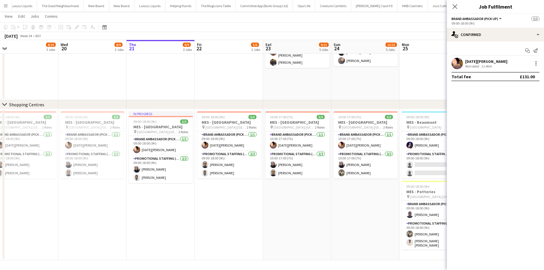
drag, startPoint x: 223, startPoint y: 183, endPoint x: 198, endPoint y: 183, distance: 25.7
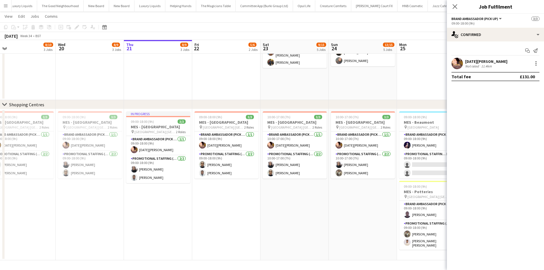
drag, startPoint x: 354, startPoint y: 234, endPoint x: 215, endPoint y: 214, distance: 140.2
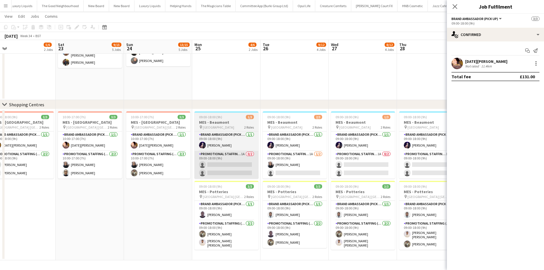
scroll to position [0, 234]
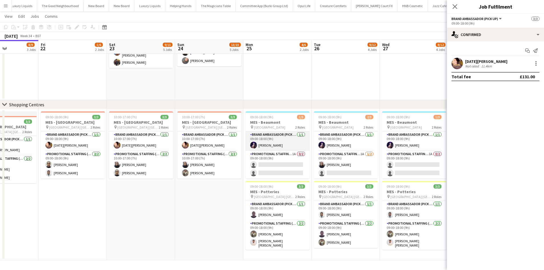
click at [272, 142] on app-card-role "Brand Ambassador (Pick up) 1/1 09:00-18:00 (9h) Aalia Nawaz" at bounding box center [278, 140] width 64 height 19
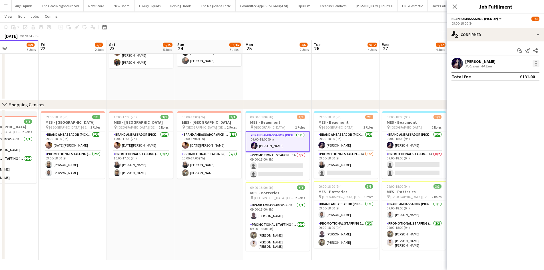
click at [537, 65] on div at bounding box center [536, 63] width 7 height 7
click at [515, 76] on span "Edit fee" at bounding box center [506, 73] width 15 height 5
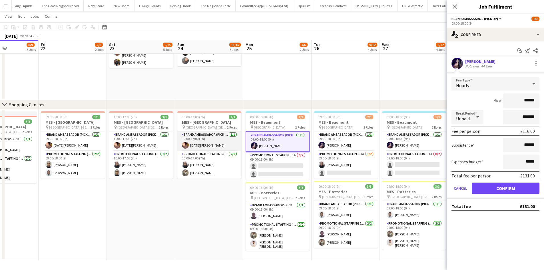
click at [197, 146] on app-card-role "Brand Ambassador (Pick up) 1/1 10:00-17:00 (7h) Raja Ali" at bounding box center [209, 140] width 64 height 19
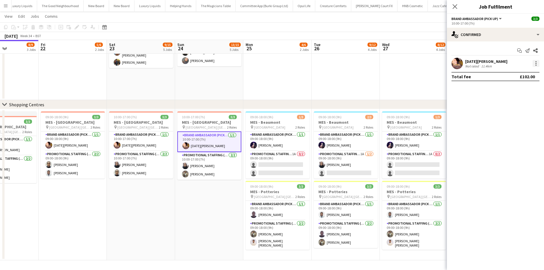
click at [536, 65] on div at bounding box center [535, 65] width 1 height 1
click at [523, 73] on span "Edit fee" at bounding box center [516, 73] width 35 height 5
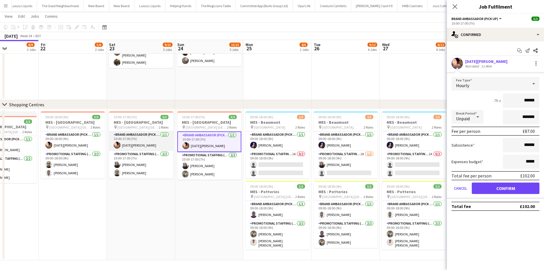
click at [128, 146] on app-card-role "Brand Ambassador (Pick up) 1/1 10:00-17:00 (7h) Raja Ali" at bounding box center [141, 140] width 64 height 19
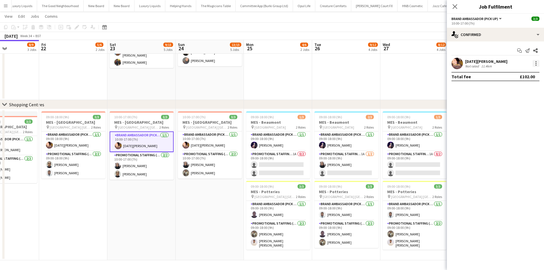
click at [534, 65] on div at bounding box center [536, 63] width 7 height 7
click at [525, 74] on span "Edit fee" at bounding box center [516, 73] width 35 height 5
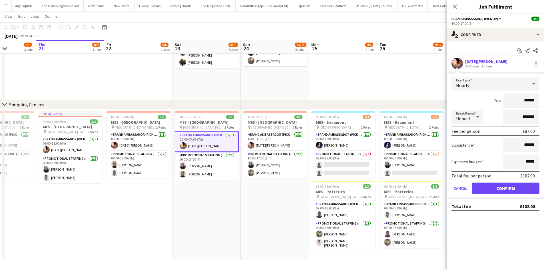
scroll to position [0, 154]
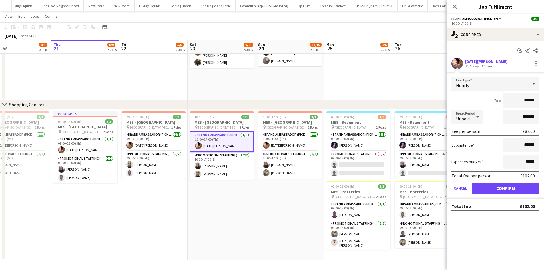
drag, startPoint x: 172, startPoint y: 189, endPoint x: 205, endPoint y: 189, distance: 33.1
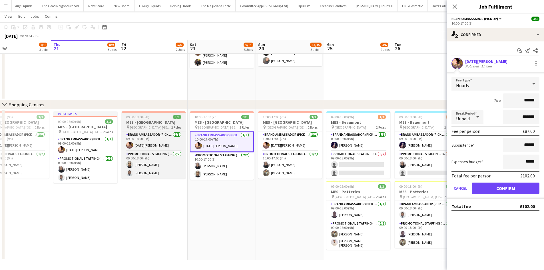
click at [246, 203] on app-date-cell "10:00-17:00 (7h) 3/3 MES - Northfield pin Northfield Shopping Centre Birmingham…" at bounding box center [222, 184] width 68 height 151
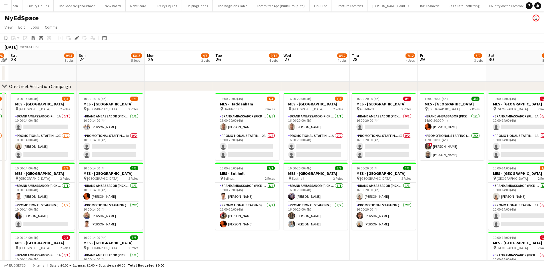
scroll to position [0, 2284]
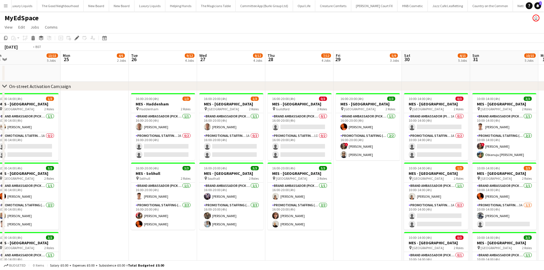
drag, startPoint x: 451, startPoint y: 198, endPoint x: 278, endPoint y: 177, distance: 174.0
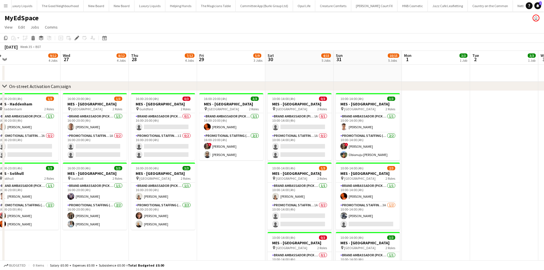
scroll to position [0, 233]
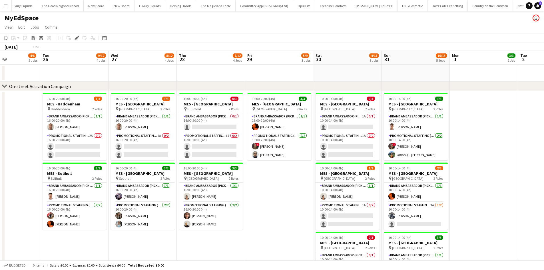
drag, startPoint x: 276, startPoint y: 213, endPoint x: 324, endPoint y: 206, distance: 48.3
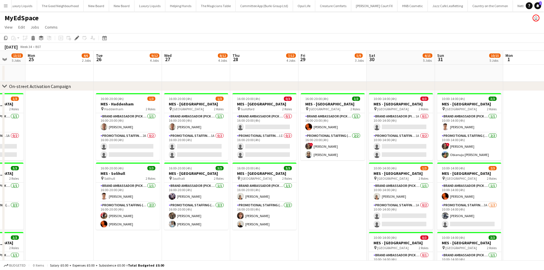
drag, startPoint x: 167, startPoint y: 152, endPoint x: 334, endPoint y: 151, distance: 167.3
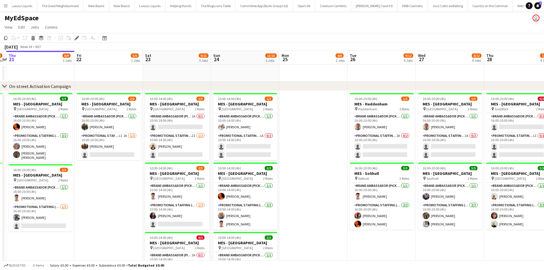
scroll to position [0, 154]
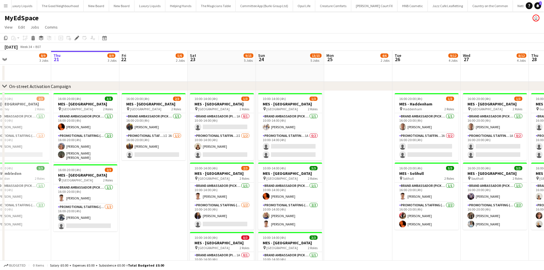
drag, startPoint x: 100, startPoint y: 173, endPoint x: 144, endPoint y: 174, distance: 44.8
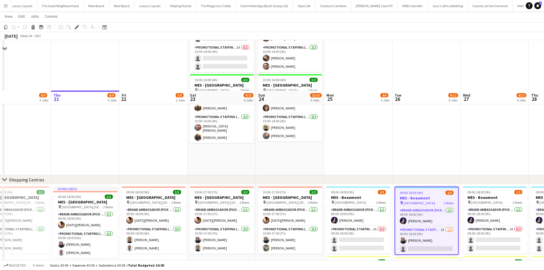
scroll to position [286, 0]
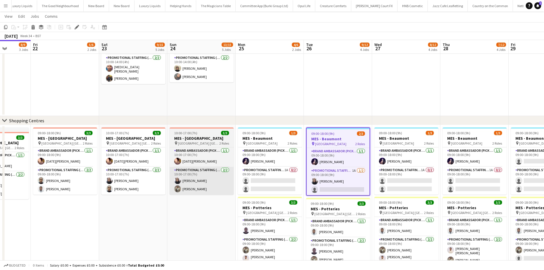
drag, startPoint x: 323, startPoint y: 211, endPoint x: 215, endPoint y: 187, distance: 110.6
click at [220, 202] on app-calendar-viewport "Mon 18 3/3 1 Job Tue 19 8/10 3 Jobs Wed 20 8/9 3 Jobs Thu 21 8/9 3 Jobs Fri 22 …" at bounding box center [272, 6] width 544 height 539
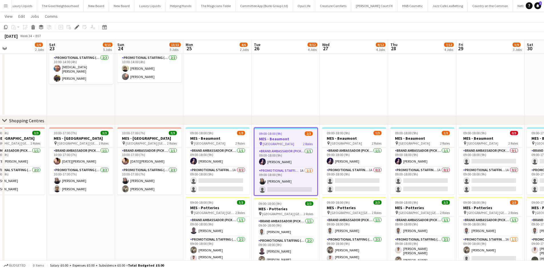
drag, startPoint x: 255, startPoint y: 96, endPoint x: 204, endPoint y: 98, distance: 51.2
click at [208, 98] on app-calendar-viewport "Mon 18 3/3 1 Job Tue 19 8/10 3 Jobs Wed 20 8/9 3 Jobs Thu 21 8/9 3 Jobs Fri 22 …" at bounding box center [272, 6] width 544 height 539
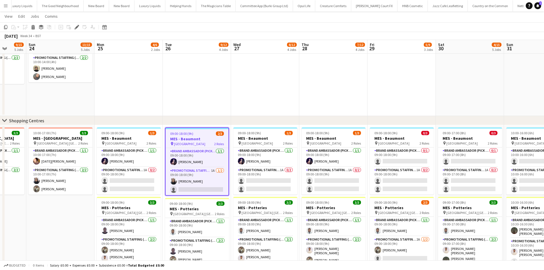
scroll to position [0, 256]
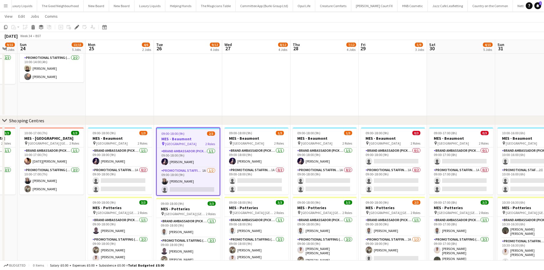
drag, startPoint x: 134, startPoint y: 213, endPoint x: 44, endPoint y: 206, distance: 89.7
click at [44, 206] on app-calendar-viewport "Wed 20 8/9 3 Jobs Thu 21 8/9 3 Jobs Fri 22 5/6 2 Jobs Sat 23 9/15 5 Jobs Sun 24…" at bounding box center [272, 6] width 544 height 539
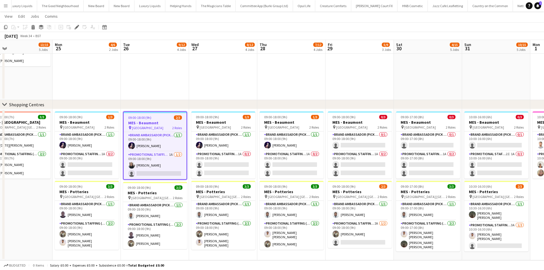
scroll to position [0, 153]
drag, startPoint x: 445, startPoint y: 254, endPoint x: 433, endPoint y: 255, distance: 11.5
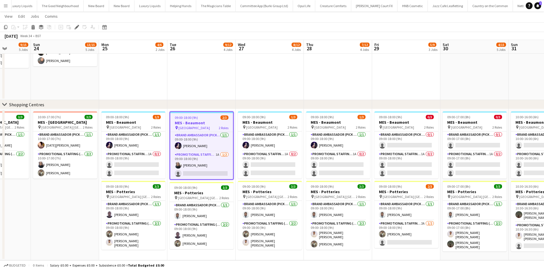
drag, startPoint x: 148, startPoint y: 73, endPoint x: 196, endPoint y: 73, distance: 47.1
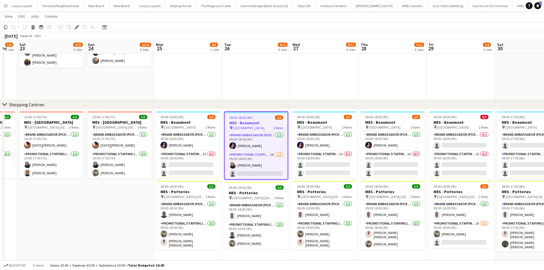
drag, startPoint x: 144, startPoint y: 76, endPoint x: 163, endPoint y: 76, distance: 18.8
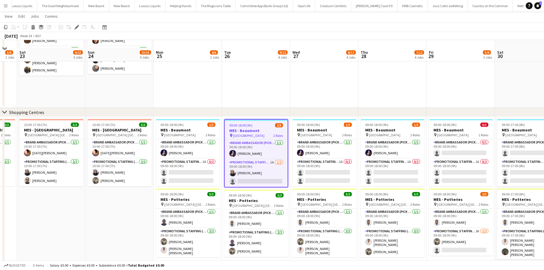
scroll to position [302, 0]
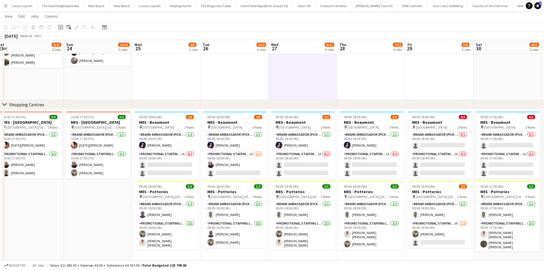
drag, startPoint x: 88, startPoint y: 202, endPoint x: 76, endPoint y: 201, distance: 11.5
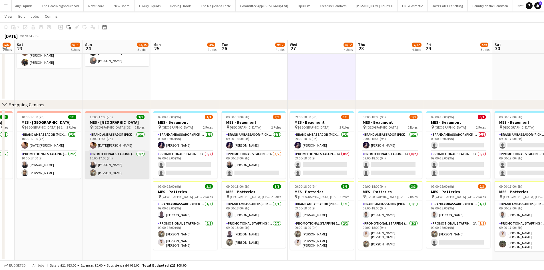
drag, startPoint x: 90, startPoint y: 210, endPoint x: 115, endPoint y: 177, distance: 41.0
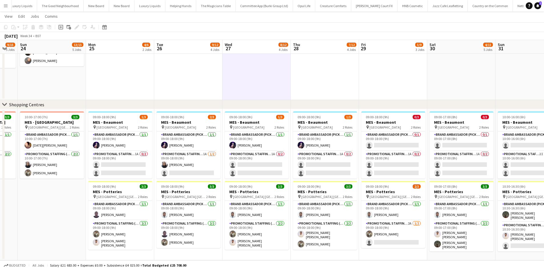
scroll to position [0, 256]
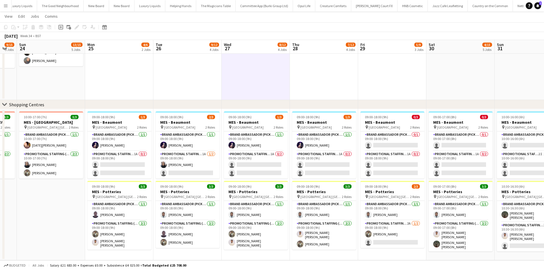
drag, startPoint x: 366, startPoint y: 250, endPoint x: 330, endPoint y: 251, distance: 36.0
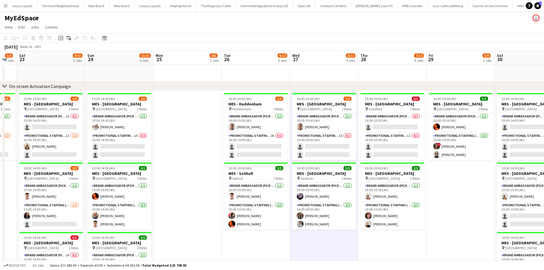
scroll to position [0, 160]
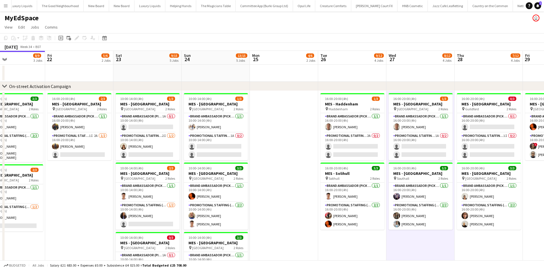
drag, startPoint x: 127, startPoint y: 129, endPoint x: 291, endPoint y: 109, distance: 165.1
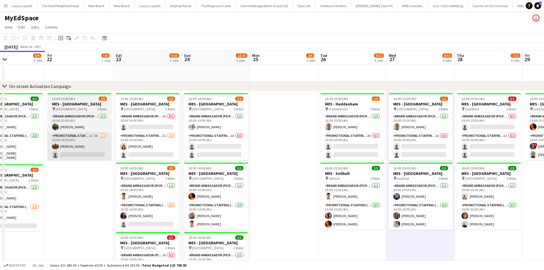
drag, startPoint x: 69, startPoint y: 185, endPoint x: 109, endPoint y: 159, distance: 47.7
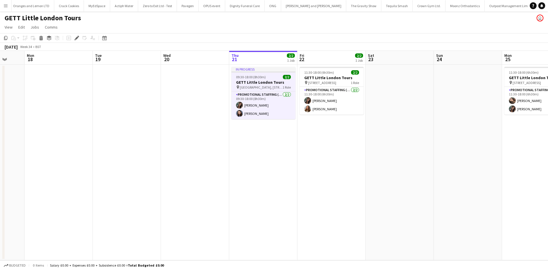
scroll to position [0, 214]
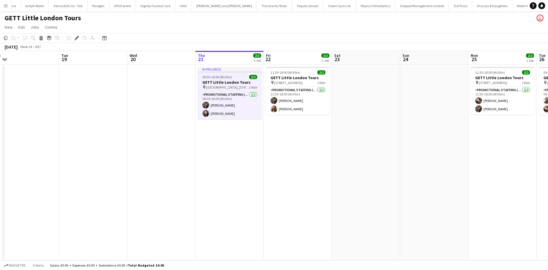
drag, startPoint x: 341, startPoint y: 189, endPoint x: 234, endPoint y: 176, distance: 108.2
click at [234, 176] on app-calendar-viewport "Fri 15 Sat 16 Sun 17 Mon 18 Tue 19 Wed 20 Thu 21 2/2 1 Job Fri 22 2/2 1 Job Sat…" at bounding box center [274, 155] width 548 height 209
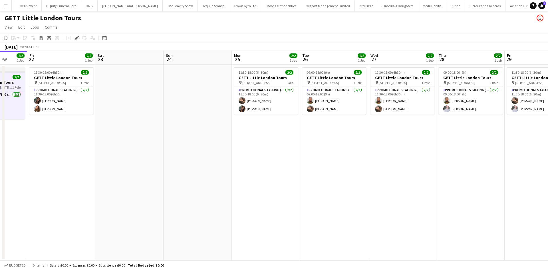
scroll to position [0, 212]
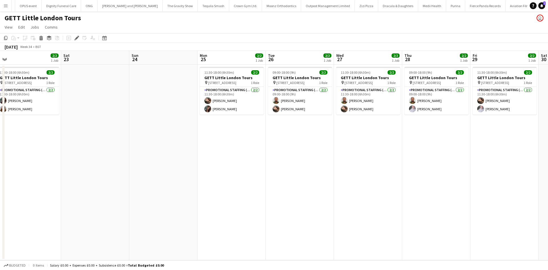
drag, startPoint x: 273, startPoint y: 162, endPoint x: 139, endPoint y: 168, distance: 133.7
click at [139, 168] on app-calendar-viewport "Tue 19 Wed 20 Thu 21 2/2 1 Job Fri 22 2/2 1 Job Sat 23 Sun 24 Mon 25 2/2 1 Job …" at bounding box center [274, 155] width 548 height 209
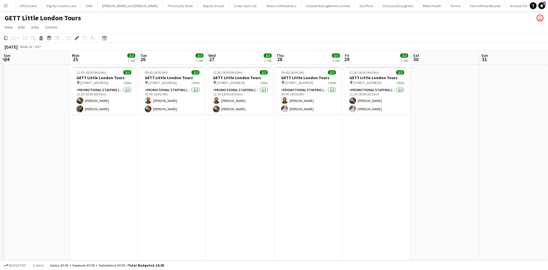
scroll to position [0, 204]
drag, startPoint x: 328, startPoint y: 138, endPoint x: 200, endPoint y: 129, distance: 128.5
click at [200, 129] on app-calendar-viewport "Thu 21 2/2 1 Job Fri 22 2/2 1 Job Sat 23 Sun 24 Mon 25 2/2 1 Job Tue 26 2/2 1 J…" at bounding box center [274, 155] width 548 height 209
drag, startPoint x: 304, startPoint y: 110, endPoint x: 349, endPoint y: 108, distance: 45.2
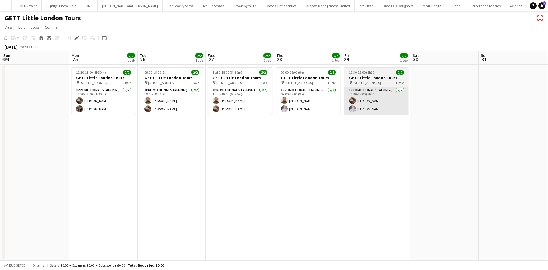
click at [304, 110] on app-card-role "Promotional Staffing (Brand Ambassadors) [DATE] 09:00-18:00 (9h) [PERSON_NAME] …" at bounding box center [308, 101] width 64 height 28
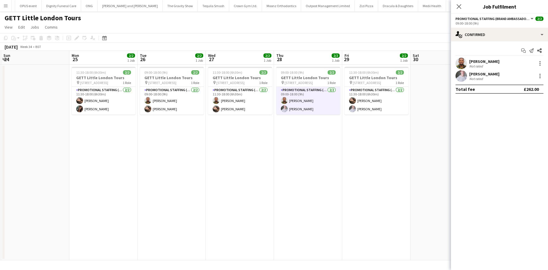
click at [488, 74] on div "[PERSON_NAME]" at bounding box center [484, 73] width 30 height 5
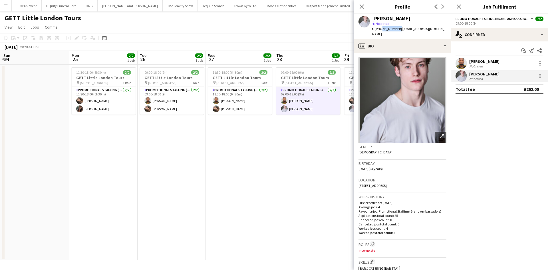
drag, startPoint x: 381, startPoint y: 29, endPoint x: 397, endPoint y: 29, distance: 16.0
click at [397, 29] on span "t. [PHONE_NUMBER]" at bounding box center [387, 29] width 30 height 4
copy span "7368589008"
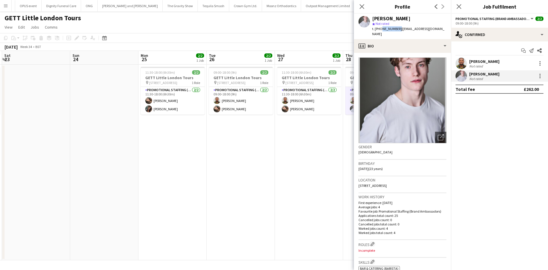
drag, startPoint x: 168, startPoint y: 172, endPoint x: 305, endPoint y: 171, distance: 137.1
click at [311, 172] on app-calendar-viewport "Thu 21 2/2 1 Job Fri 22 2/2 1 Job Sat 23 Sun 24 Mon 25 2/2 1 Job Tue 26 2/2 1 J…" at bounding box center [274, 155] width 548 height 209
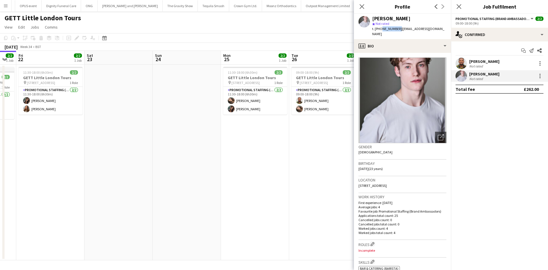
drag, startPoint x: 159, startPoint y: 160, endPoint x: 244, endPoint y: 171, distance: 86.1
click at [244, 171] on app-calendar-viewport "Wed 20 Thu 21 2/2 1 Job Fri 22 2/2 1 Job Sat 23 Sun 24 Mon 25 2/2 1 Job Tue 26 …" at bounding box center [274, 155] width 548 height 209
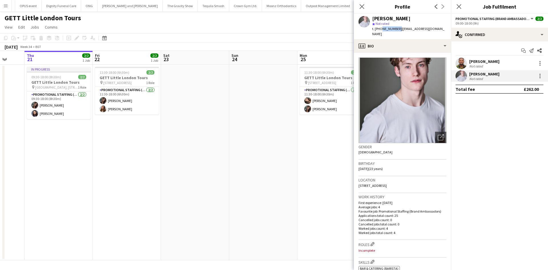
drag, startPoint x: 245, startPoint y: 226, endPoint x: 245, endPoint y: 222, distance: 3.7
click at [246, 224] on app-date-cell at bounding box center [263, 163] width 68 height 196
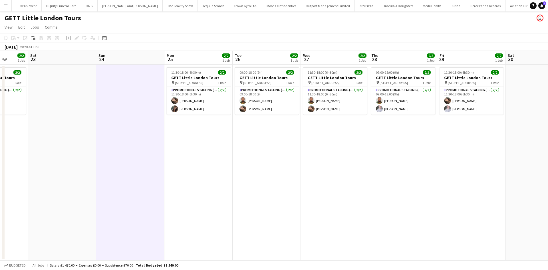
scroll to position [0, 240]
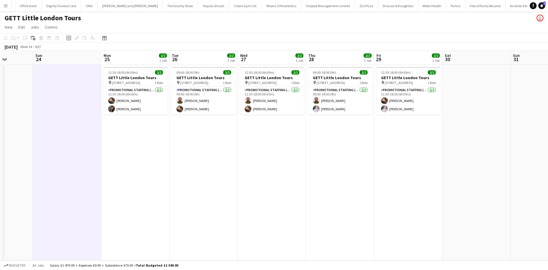
drag, startPoint x: 384, startPoint y: 163, endPoint x: 187, endPoint y: 160, distance: 196.5
click at [187, 160] on app-calendar-viewport "Wed 20 Thu 21 2/2 1 Job Fri 22 2/2 1 Job Sat 23 Sun 24 Mon 25 2/2 1 Job Tue 26 …" at bounding box center [274, 155] width 548 height 209
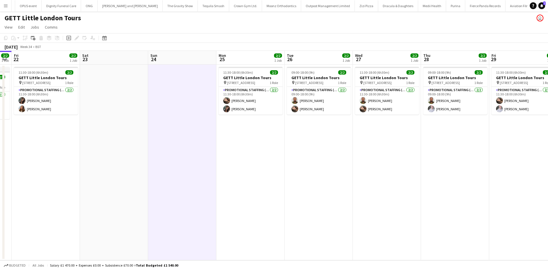
drag, startPoint x: 226, startPoint y: 145, endPoint x: 238, endPoint y: 125, distance: 23.1
click at [267, 142] on app-calendar-viewport "Wed 20 Thu 21 2/2 1 Job Fri 22 2/2 1 Job Sat 23 Sun 24 Mon 25 2/2 1 Job Tue 26 …" at bounding box center [274, 155] width 548 height 209
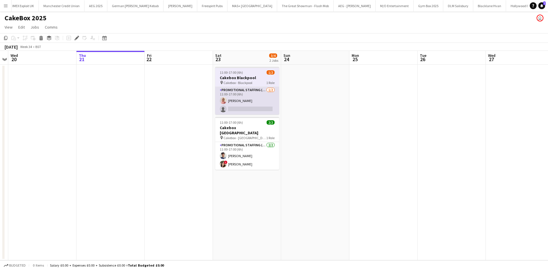
click at [244, 99] on app-card-role "Promotional Staffing (Brand Ambassadors) [DATE] 11:00-17:00 (6h) [PERSON_NAME] …" at bounding box center [247, 101] width 64 height 28
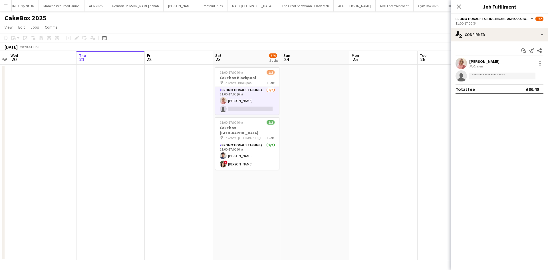
click at [476, 62] on div "[PERSON_NAME]" at bounding box center [484, 61] width 30 height 5
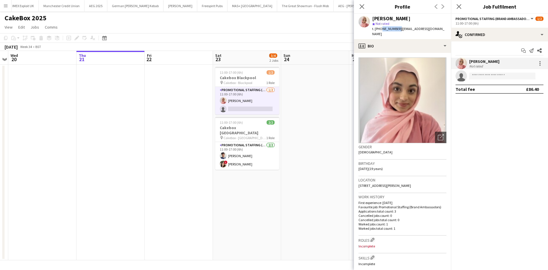
drag, startPoint x: 380, startPoint y: 29, endPoint x: 397, endPoint y: 29, distance: 17.4
click at [397, 29] on span "t. [PHONE_NUMBER]" at bounding box center [387, 29] width 30 height 4
copy span "7305914917"
click at [120, 135] on app-date-cell at bounding box center [111, 163] width 68 height 196
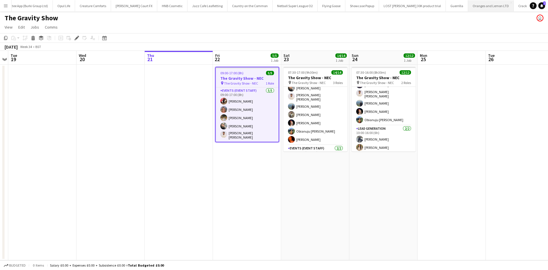
scroll to position [85, 0]
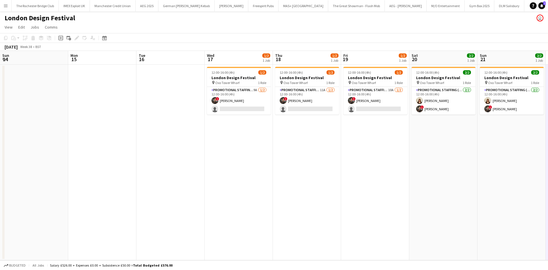
scroll to position [0, 130]
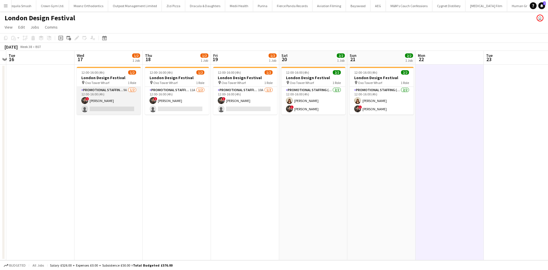
click at [123, 88] on app-card-role "Promotional Staffing (Brand Ambassadors) 9A [DATE] 12:00-16:00 (4h) ! [PERSON_N…" at bounding box center [109, 101] width 64 height 28
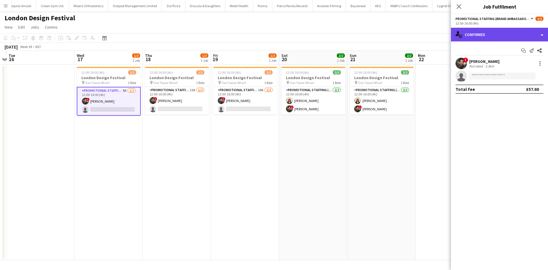
click at [528, 31] on div "single-neutral-actions-check-2 Confirmed" at bounding box center [499, 35] width 97 height 14
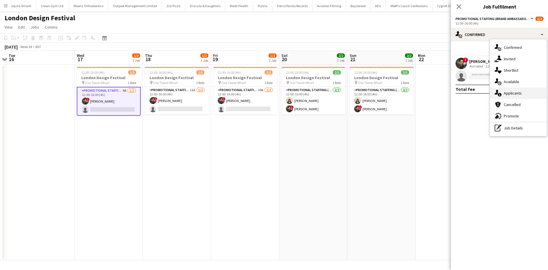
click at [524, 91] on div "single-neutral-actions-information Applicants" at bounding box center [518, 92] width 57 height 11
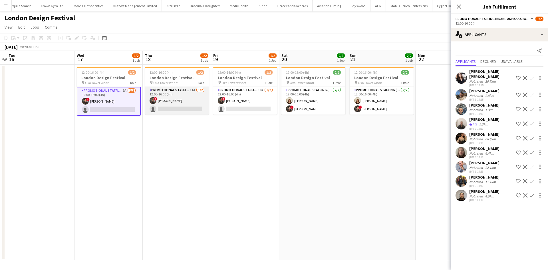
click at [194, 90] on app-card-role "Promotional Staffing (Brand Ambassadors) 11A [DATE] 12:00-16:00 (4h) ! [PERSON_…" at bounding box center [177, 101] width 64 height 28
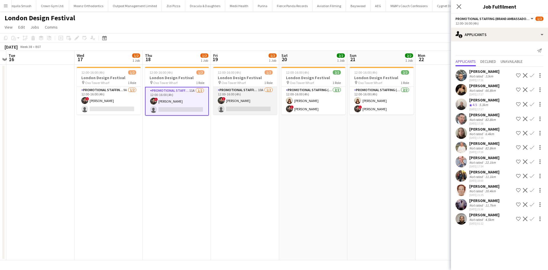
click at [261, 88] on app-card-role "Promotional Staffing (Brand Ambassadors) 10A [DATE] 12:00-16:00 (4h) ! [PERSON_…" at bounding box center [245, 101] width 64 height 28
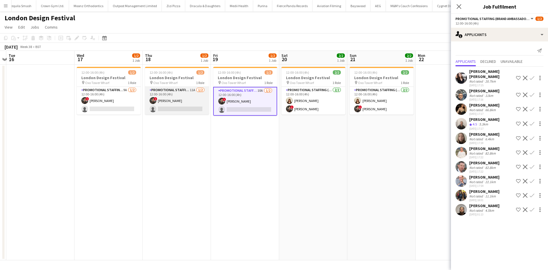
click at [194, 89] on app-card-role "Promotional Staffing (Brand Ambassadors) 11A [DATE] 12:00-16:00 (4h) ! [PERSON_…" at bounding box center [177, 101] width 64 height 28
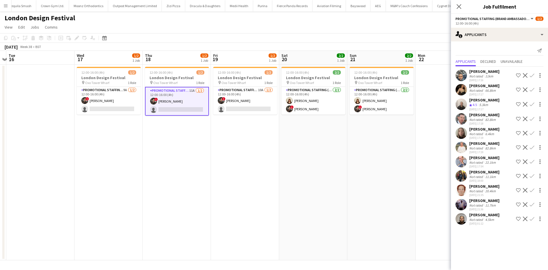
click at [267, 146] on app-calendar-viewport "Sun 14 Mon 15 Tue 16 Wed 17 1/2 1 Job Thu 18 1/2 1 Job Fri 19 1/2 1 Job Sat 20 …" at bounding box center [274, 155] width 548 height 209
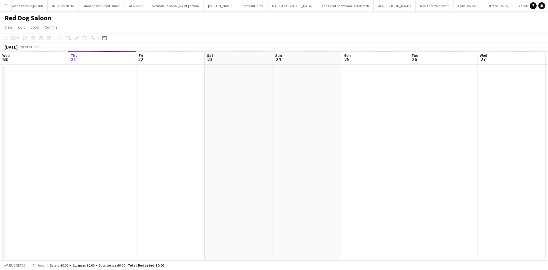
scroll to position [0, 421]
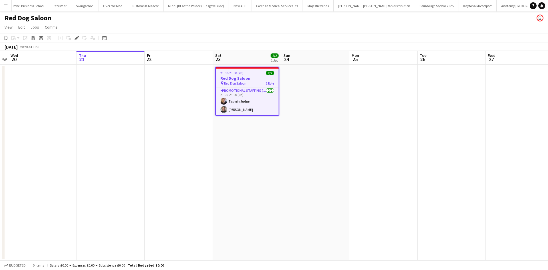
click at [242, 109] on app-card-role "Promotional Staffing (Brand Ambassadors) [DATE] 21:00-23:00 (2h) Tasmin Judge […" at bounding box center [247, 101] width 63 height 28
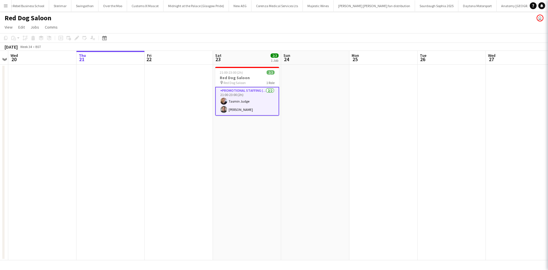
scroll to position [0, 1517]
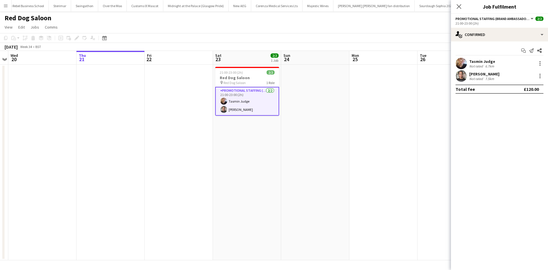
click at [480, 77] on div "Not rated" at bounding box center [476, 79] width 15 height 4
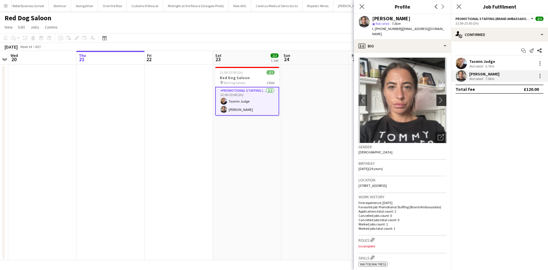
click at [438, 97] on app-icon "chevron-right" at bounding box center [442, 100] width 9 height 6
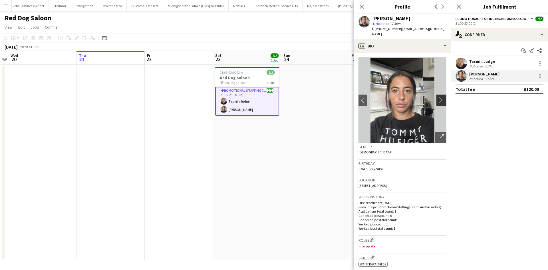
click at [438, 97] on app-icon "chevron-right" at bounding box center [442, 100] width 9 height 6
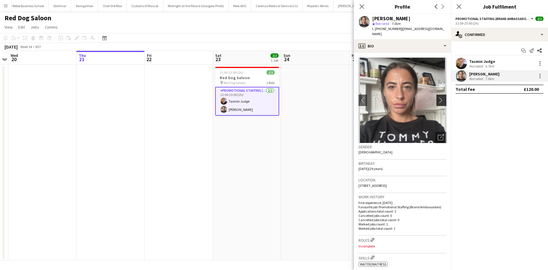
click at [438, 97] on app-icon "chevron-right" at bounding box center [442, 100] width 9 height 6
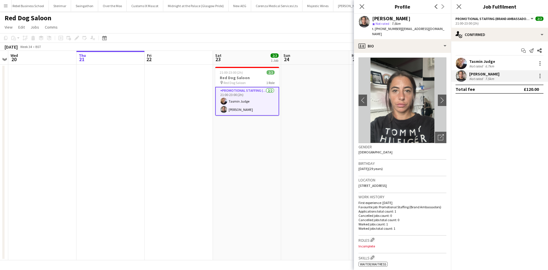
click at [477, 66] on div "Not rated" at bounding box center [476, 66] width 15 height 4
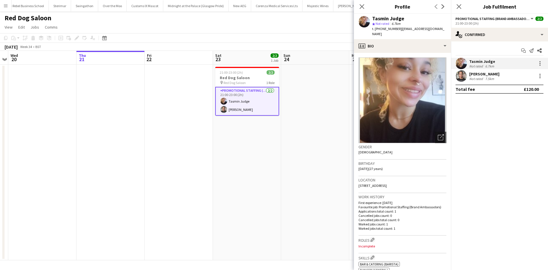
drag, startPoint x: 329, startPoint y: 167, endPoint x: 341, endPoint y: 166, distance: 11.5
click at [329, 167] on app-date-cell at bounding box center [315, 163] width 68 height 196
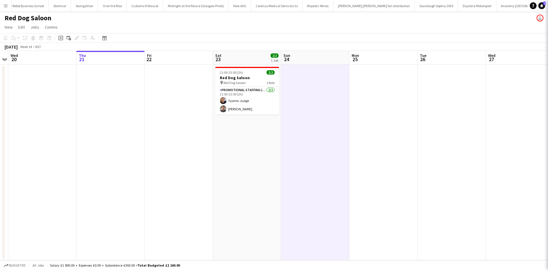
scroll to position [0, 197]
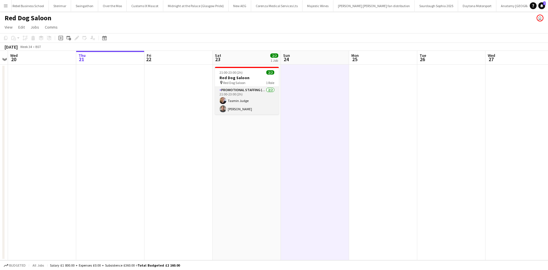
click at [232, 112] on app-card-role "Promotional Staffing (Brand Ambassadors) [DATE] 21:00-23:00 (2h) Tasmin Judge […" at bounding box center [247, 101] width 64 height 28
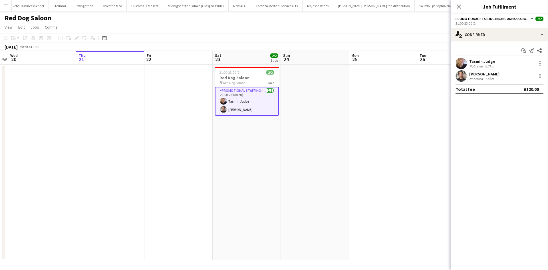
click at [474, 72] on div "[PERSON_NAME]" at bounding box center [484, 73] width 30 height 5
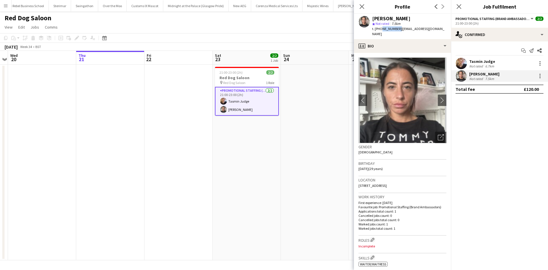
drag, startPoint x: 381, startPoint y: 29, endPoint x: 397, endPoint y: 30, distance: 16.4
click at [397, 30] on span "t. +447888063464" at bounding box center [387, 29] width 30 height 4
copy span "7888063464"
drag, startPoint x: 475, startPoint y: 63, endPoint x: 473, endPoint y: 63, distance: 2.9
click at [475, 63] on div "Tasmin Judge" at bounding box center [482, 61] width 26 height 5
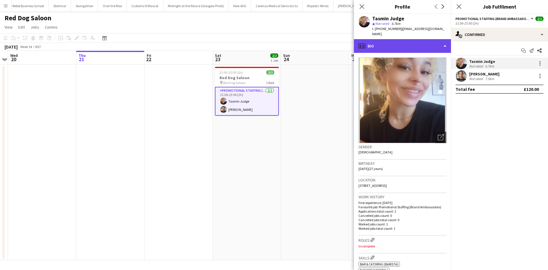
click at [391, 46] on div "profile Bio" at bounding box center [402, 46] width 97 height 14
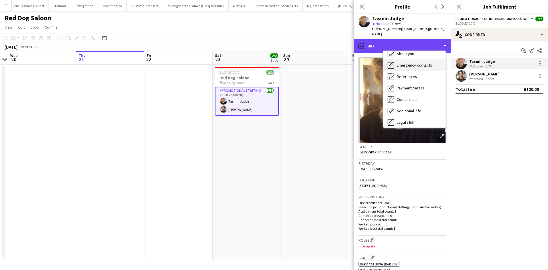
scroll to position [77, 0]
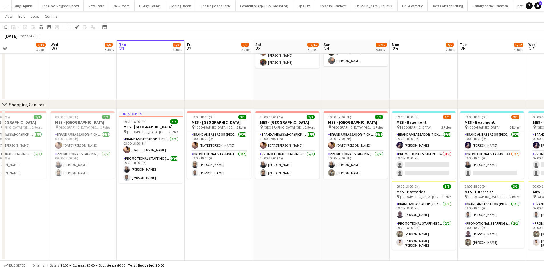
scroll to position [0, 231]
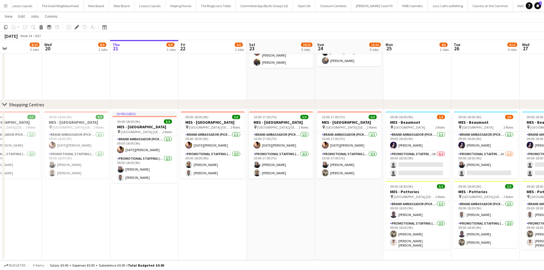
drag, startPoint x: 296, startPoint y: 204, endPoint x: 261, endPoint y: 208, distance: 34.7
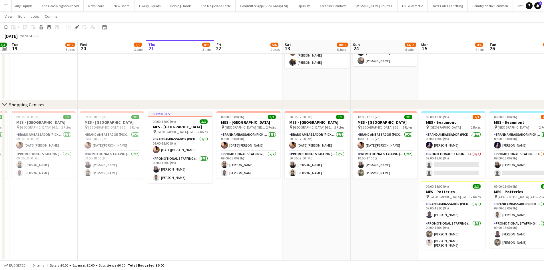
drag, startPoint x: 465, startPoint y: 80, endPoint x: 333, endPoint y: 97, distance: 133.6
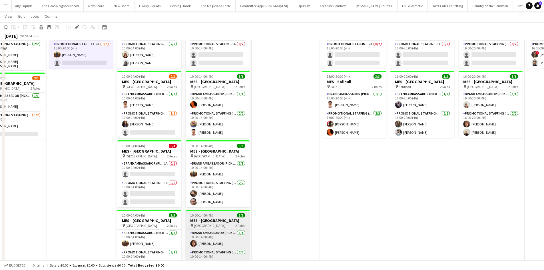
scroll to position [143, 0]
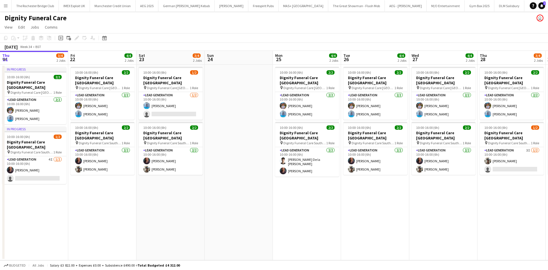
scroll to position [0, 193]
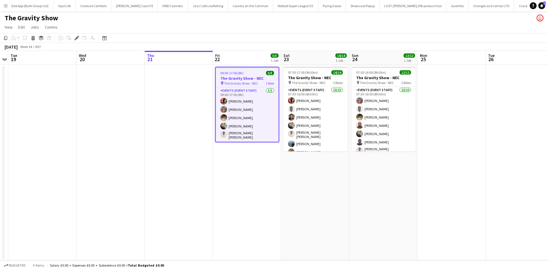
scroll to position [0, 2524]
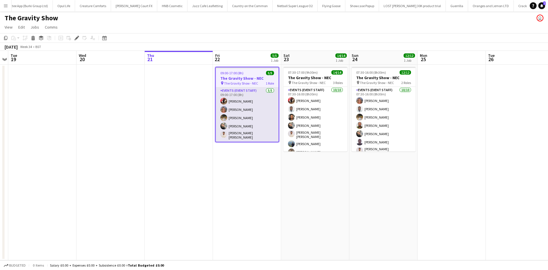
click at [234, 100] on app-card-role "Events (Event Staff) [DATE] 09:00-17:00 (8h) [PERSON_NAME] [PERSON_NAME] [PERSO…" at bounding box center [247, 114] width 63 height 54
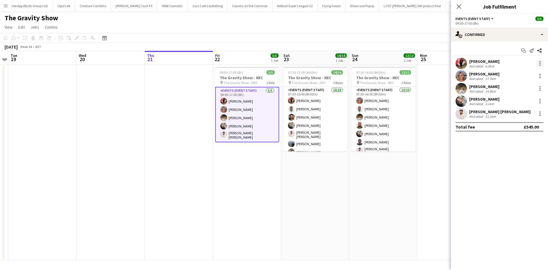
click at [539, 63] on div at bounding box center [540, 63] width 7 height 7
click at [525, 70] on button "Edit fee" at bounding box center [521, 74] width 45 height 14
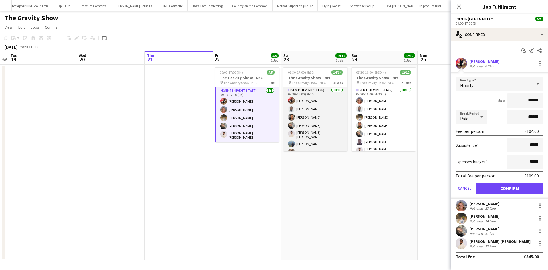
click at [302, 101] on app-card-role "Events (Event Staff) [DATE] 07:30-16:00 (8h30m) [PERSON_NAME] [PERSON_NAME] Ror…" at bounding box center [316, 135] width 64 height 96
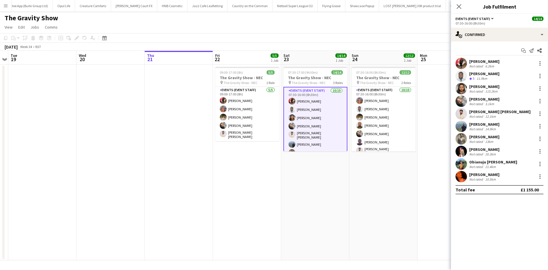
click at [355, 188] on app-date-cell "07:30-16:00 (8h30m) 12/12 The Gravity Show - NEC pin The Gravity Show - NEC 2 R…" at bounding box center [383, 163] width 68 height 196
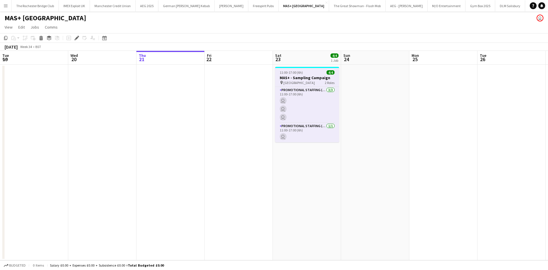
scroll to position [0, 196]
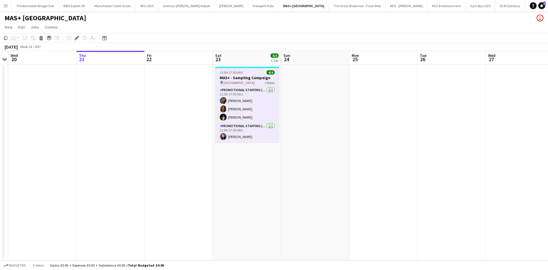
click at [243, 81] on span "[GEOGRAPHIC_DATA]" at bounding box center [239, 83] width 31 height 4
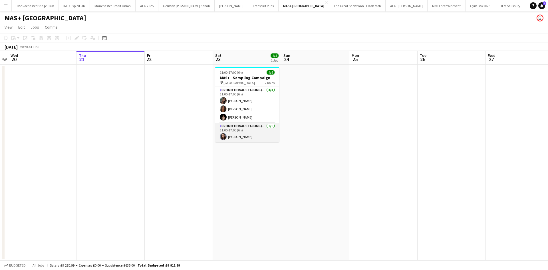
click at [271, 123] on app-card-role "Promotional Staffing (Team Leader) 1/1 11:00-17:00 (6h) Lucie Dolezal" at bounding box center [247, 132] width 64 height 19
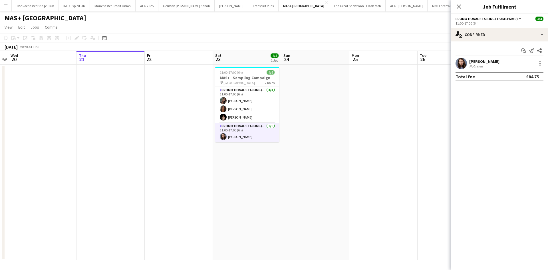
click at [237, 132] on app-card-role "Promotional Staffing (Team Leader) 1/1 11:00-17:00 (6h) Lucie Dolezal" at bounding box center [247, 132] width 64 height 19
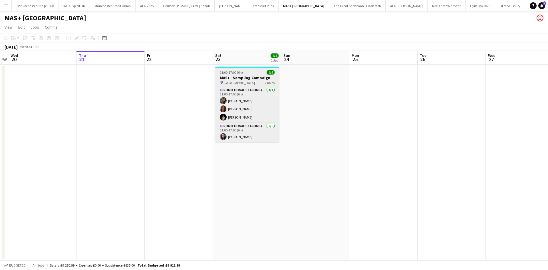
click at [238, 84] on span "[GEOGRAPHIC_DATA]" at bounding box center [239, 83] width 31 height 4
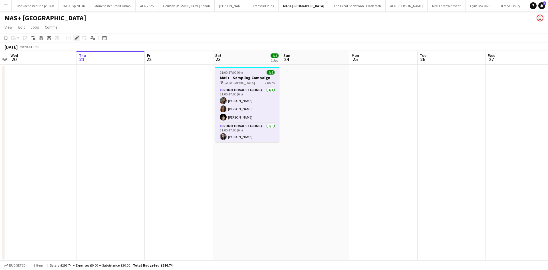
click at [77, 38] on icon at bounding box center [76, 38] width 3 height 3
click at [242, 85] on app-job-card "11:00-17:00 (6h) 4/4 MAS+ - Sampling Campaign pin Arsenal Stadium 2 Roles Promo…" at bounding box center [247, 104] width 64 height 75
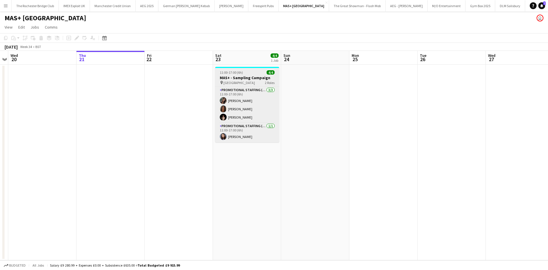
click at [228, 73] on span "11:00-17:00 (6h)" at bounding box center [231, 72] width 23 height 4
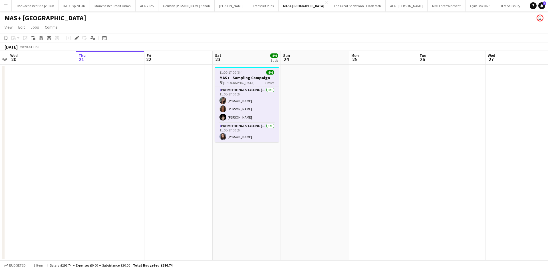
click at [77, 120] on app-calendar-viewport "Sun 17 4/4 1 Job Mon 18 Tue 19 Wed 20 Thu 21 Fri 22 Sat 23 4/4 1 Job Sun 24 Mon…" at bounding box center [274, 155] width 548 height 209
drag, startPoint x: 162, startPoint y: 101, endPoint x: 118, endPoint y: 92, distance: 44.5
click at [121, 93] on app-calendar-viewport "Sun 17 4/4 1 Job Mon 18 Tue 19 Wed 20 Thu 21 Fri 22 Sat 23 4/4 1 Job Sun 24 Mon…" at bounding box center [274, 155] width 548 height 209
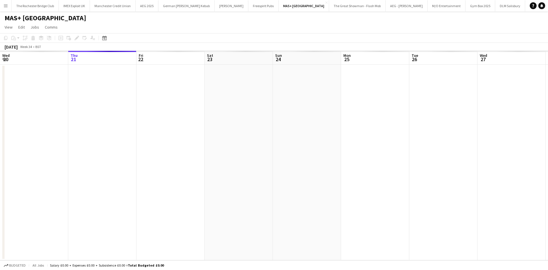
scroll to position [0, 196]
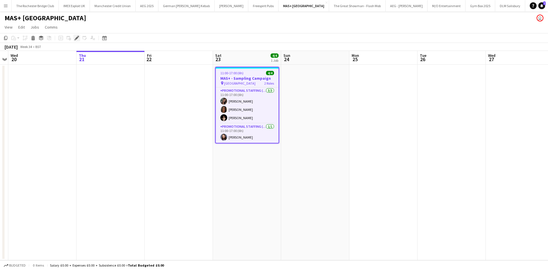
click at [75, 36] on icon "Edit" at bounding box center [77, 38] width 5 height 5
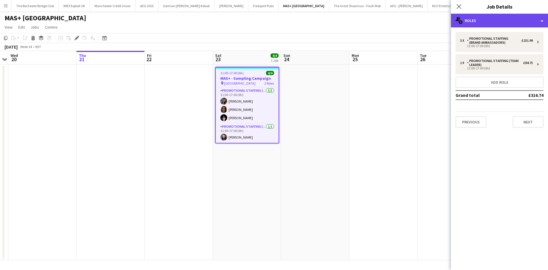
click at [511, 23] on div "multiple-users-add Roles" at bounding box center [499, 21] width 97 height 14
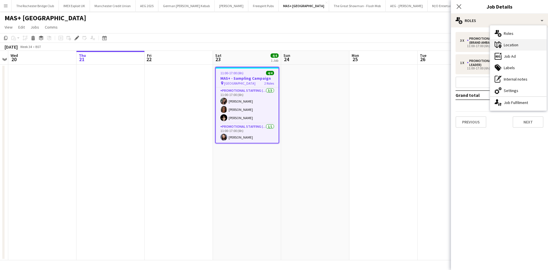
click at [513, 45] on div "maps-pin-1 Location" at bounding box center [518, 44] width 57 height 11
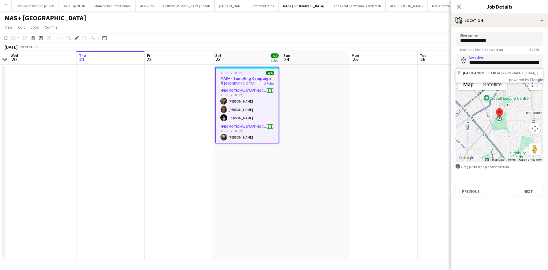
scroll to position [0, 111]
drag, startPoint x: 468, startPoint y: 62, endPoint x: 548, endPoint y: 62, distance: 80.2
click at [548, 62] on form "**********" at bounding box center [499, 114] width 97 height 165
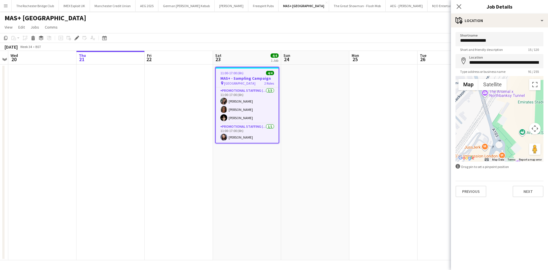
drag, startPoint x: 512, startPoint y: 107, endPoint x: 497, endPoint y: 136, distance: 32.8
click at [497, 136] on div at bounding box center [500, 119] width 88 height 86
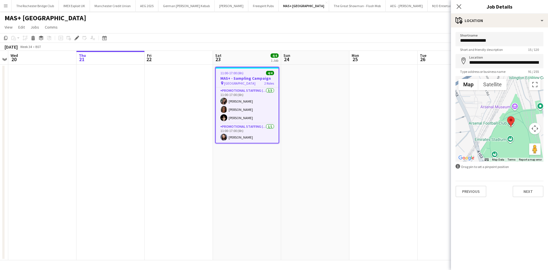
drag, startPoint x: 518, startPoint y: 117, endPoint x: 498, endPoint y: 149, distance: 37.6
click at [498, 149] on div at bounding box center [500, 119] width 88 height 86
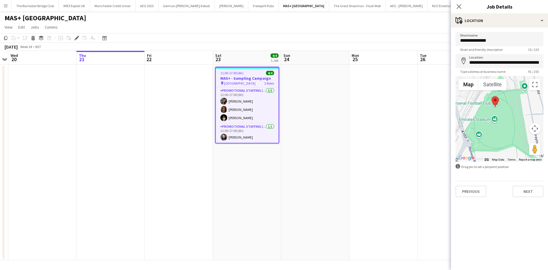
drag, startPoint x: 517, startPoint y: 120, endPoint x: 501, endPoint y: 101, distance: 24.5
click at [501, 101] on div at bounding box center [500, 119] width 88 height 86
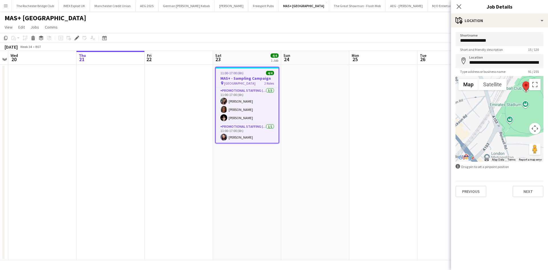
drag, startPoint x: 505, startPoint y: 128, endPoint x: 529, endPoint y: 117, distance: 26.1
click at [529, 117] on div at bounding box center [500, 119] width 88 height 86
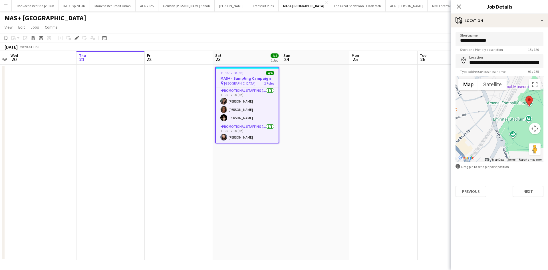
drag, startPoint x: 505, startPoint y: 118, endPoint x: 509, endPoint y: 135, distance: 17.2
click at [509, 135] on div at bounding box center [500, 119] width 88 height 86
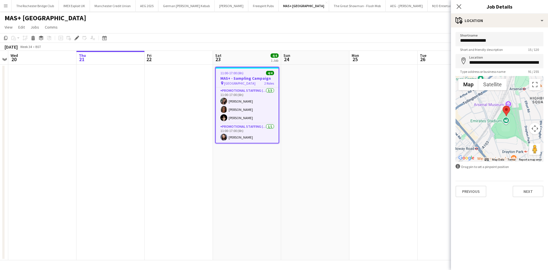
drag, startPoint x: 496, startPoint y: 147, endPoint x: 489, endPoint y: 120, distance: 27.3
click at [489, 120] on div at bounding box center [500, 119] width 88 height 86
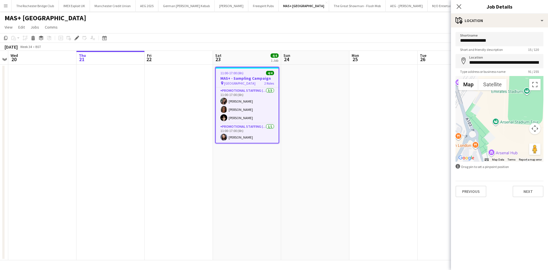
drag, startPoint x: 470, startPoint y: 108, endPoint x: 475, endPoint y: 138, distance: 30.4
click at [472, 144] on div at bounding box center [500, 119] width 88 height 86
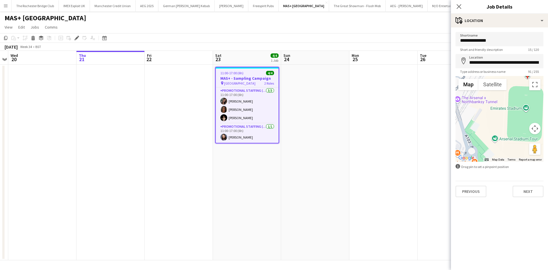
drag, startPoint x: 479, startPoint y: 128, endPoint x: 478, endPoint y: 144, distance: 16.0
click at [478, 144] on div at bounding box center [500, 119] width 88 height 86
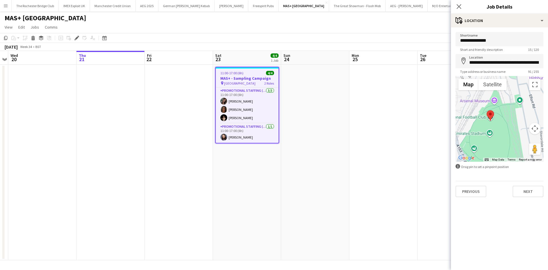
drag, startPoint x: 493, startPoint y: 139, endPoint x: 499, endPoint y: 132, distance: 9.3
click at [480, 152] on div at bounding box center [500, 119] width 88 height 86
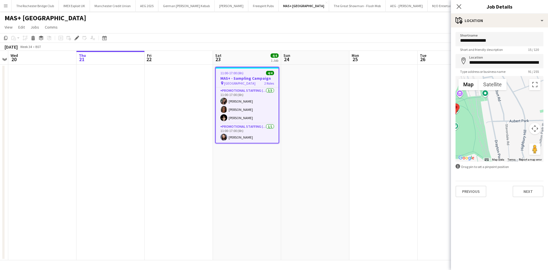
drag, startPoint x: 506, startPoint y: 127, endPoint x: 466, endPoint y: 113, distance: 42.3
click at [466, 113] on div at bounding box center [500, 119] width 88 height 86
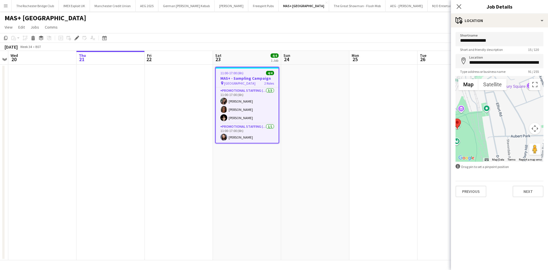
drag, startPoint x: 497, startPoint y: 135, endPoint x: 503, endPoint y: 155, distance: 21.3
click at [503, 155] on div at bounding box center [500, 119] width 88 height 86
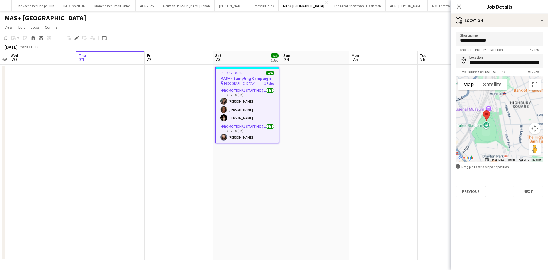
drag, startPoint x: 494, startPoint y: 118, endPoint x: 502, endPoint y: 111, distance: 10.6
click at [502, 111] on div at bounding box center [500, 119] width 88 height 86
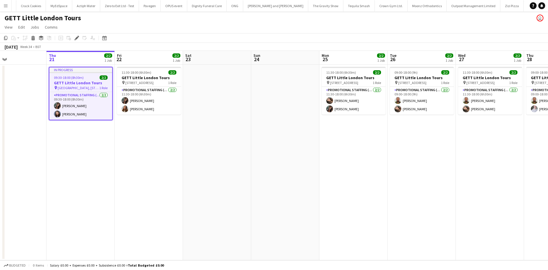
scroll to position [0, 265]
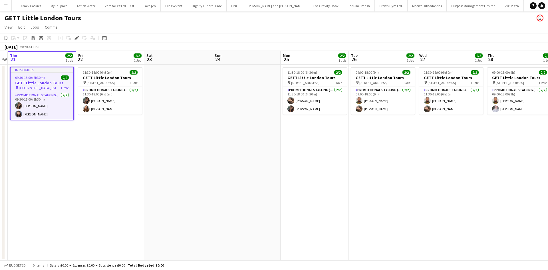
drag, startPoint x: 415, startPoint y: 140, endPoint x: 199, endPoint y: 146, distance: 216.2
click at [195, 147] on app-calendar-viewport "Sun 17 Mon 18 Tue 19 Wed 20 Thu 21 2/2 1 Job Fri 22 2/2 1 Job Sat 23 Sun 24 Mon…" at bounding box center [274, 155] width 548 height 209
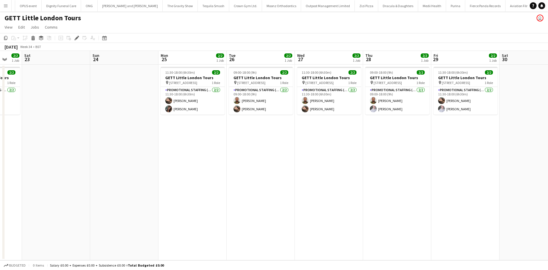
scroll to position [0, 251]
drag, startPoint x: 355, startPoint y: 140, endPoint x: 247, endPoint y: 145, distance: 107.5
click at [247, 145] on app-calendar-viewport "Tue 19 Wed 20 Thu 21 2/2 1 Job Fri 22 2/2 1 Job Sat 23 Sun 24 Mon 25 2/2 1 Job …" at bounding box center [274, 155] width 548 height 209
click at [316, 99] on app-card-role "Promotional Staffing (Brand Ambassadors) 2/2 11:30-18:00 (6h30m) Isaac Esu Anas…" at bounding box center [329, 101] width 64 height 28
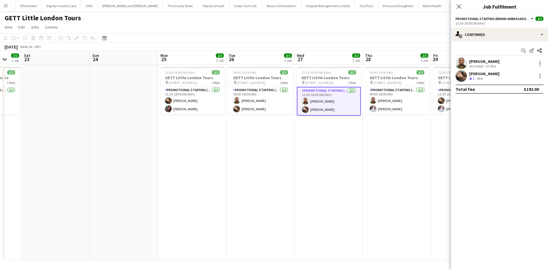
click at [477, 58] on div "Isaac Esu Not rated 15.7km" at bounding box center [499, 63] width 97 height 11
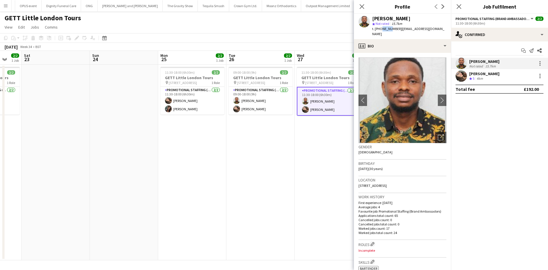
drag, startPoint x: 380, startPoint y: 28, endPoint x: 389, endPoint y: 28, distance: 9.2
click at [389, 28] on span "t. +4407407355944" at bounding box center [387, 29] width 30 height 4
click at [390, 28] on span "t. +4407407355944" at bounding box center [387, 29] width 30 height 4
drag, startPoint x: 383, startPoint y: 29, endPoint x: 399, endPoint y: 29, distance: 16.8
click at [399, 29] on div "t. +4407407355944 | esuisaac58@gmail.com" at bounding box center [409, 31] width 74 height 10
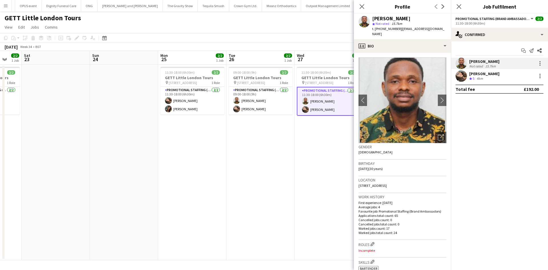
copy span "7407355944"
drag, startPoint x: 218, startPoint y: 139, endPoint x: 213, endPoint y: 140, distance: 4.4
click at [218, 139] on app-date-cell "11:30-18:00 (6h30m) 2/2 GETT Little London Tours pin 5 Belvedere Road SE1 7PB 1…" at bounding box center [192, 163] width 68 height 196
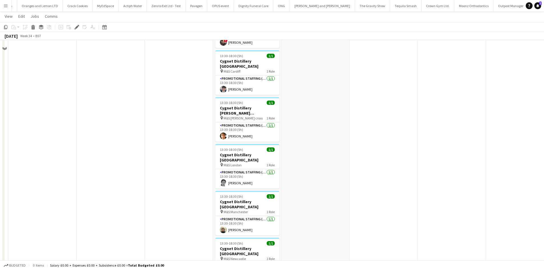
scroll to position [200, 0]
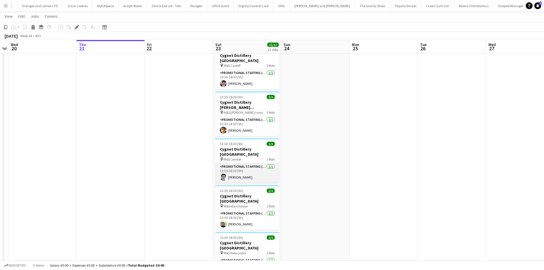
click at [231, 163] on app-card-role "Promotional Staffing (Brand Ambassadors) [DATE] 13:30-18:30 (5h) [PERSON_NAME]" at bounding box center [247, 172] width 64 height 19
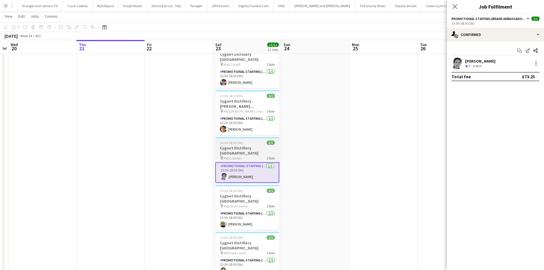
click at [257, 137] on app-job-card "13:30-18:30 (5h) 1/1 Cygnet Distillery [GEOGRAPHIC_DATA] pin M&S London 1 Role …" at bounding box center [247, 160] width 64 height 46
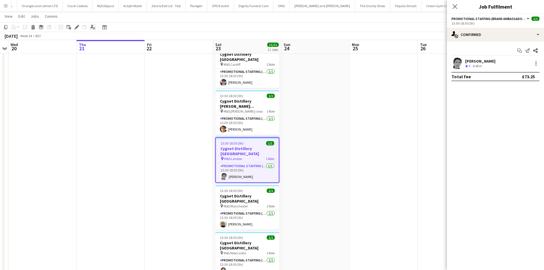
click at [76, 27] on icon "Edit" at bounding box center [77, 27] width 5 height 5
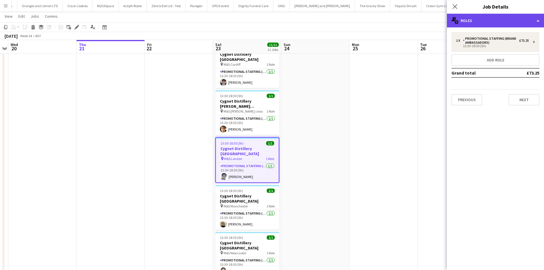
click at [523, 21] on div "multiple-users-add Roles" at bounding box center [495, 21] width 97 height 14
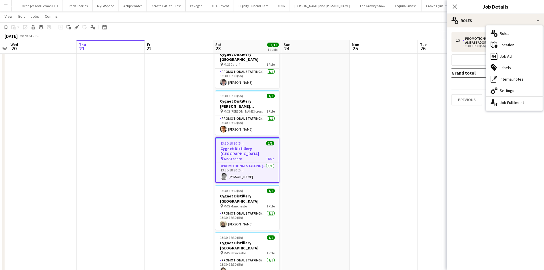
click at [520, 46] on div "maps-pin-1 Location" at bounding box center [514, 44] width 57 height 11
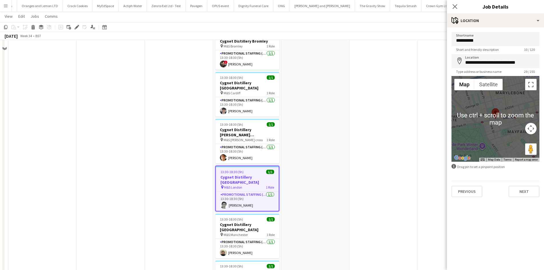
scroll to position [143, 0]
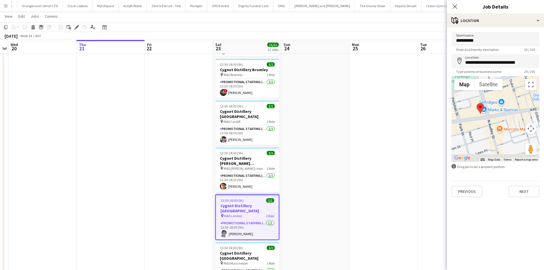
drag, startPoint x: 478, startPoint y: 140, endPoint x: 495, endPoint y: 106, distance: 37.7
click at [495, 106] on div at bounding box center [495, 119] width 88 height 86
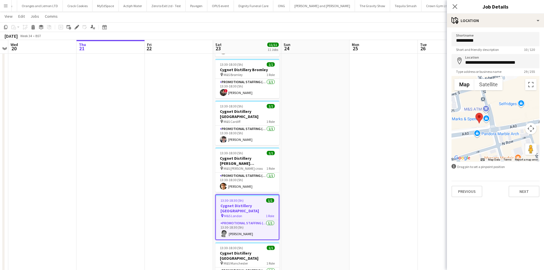
drag, startPoint x: 487, startPoint y: 118, endPoint x: 496, endPoint y: 132, distance: 15.7
click at [496, 132] on div at bounding box center [495, 119] width 88 height 86
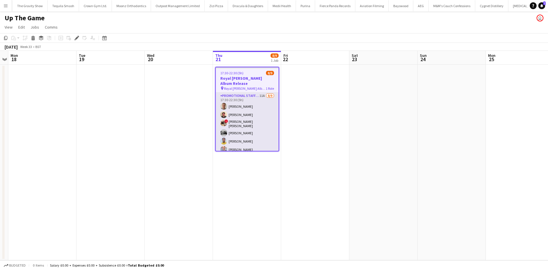
drag, startPoint x: 258, startPoint y: 91, endPoint x: 246, endPoint y: 93, distance: 12.0
click at [258, 93] on app-card-role "Promotional Staffing (Brand Ambassadors) 11A 8/9 17:30-22:30 (5h) Jack Procter …" at bounding box center [247, 136] width 63 height 87
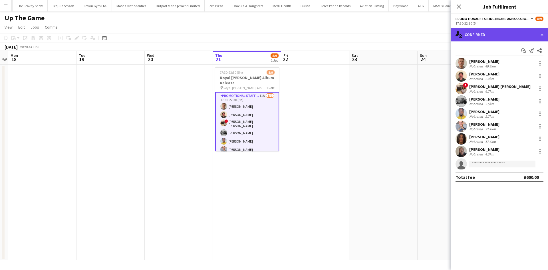
click at [503, 29] on div "single-neutral-actions-check-2 Confirmed" at bounding box center [499, 35] width 97 height 14
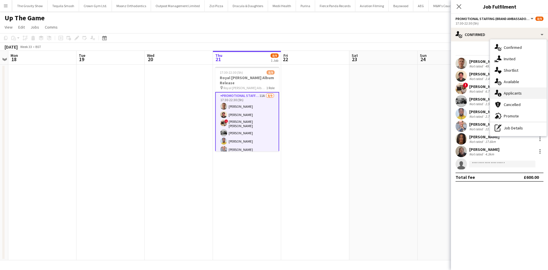
click at [523, 93] on div "single-neutral-actions-information Applicants" at bounding box center [518, 92] width 57 height 11
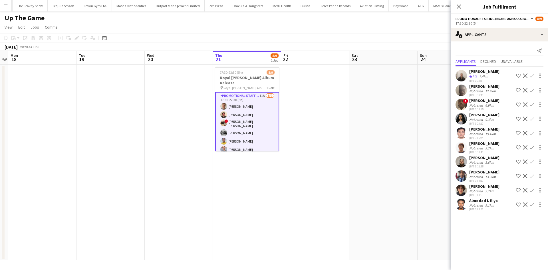
click at [530, 147] on app-icon "Confirm" at bounding box center [532, 147] width 5 height 5
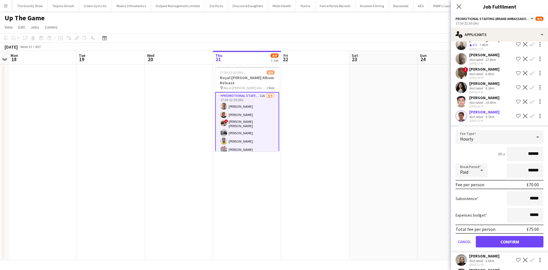
scroll to position [82, 0]
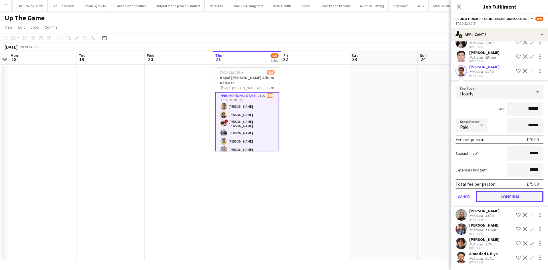
click at [503, 201] on button "Confirm" at bounding box center [510, 196] width 68 height 11
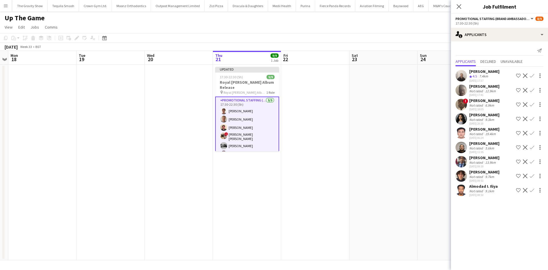
scroll to position [0, 0]
drag, startPoint x: 366, startPoint y: 123, endPoint x: 435, endPoint y: 78, distance: 83.1
click at [366, 123] on app-date-cell at bounding box center [383, 163] width 68 height 196
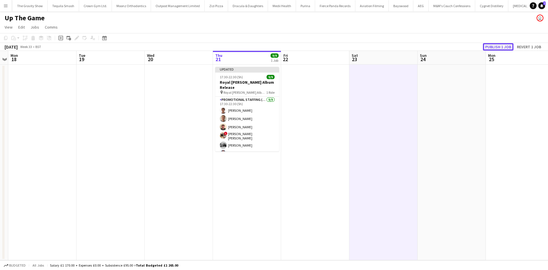
click at [501, 46] on button "Publish 1 job" at bounding box center [498, 46] width 31 height 7
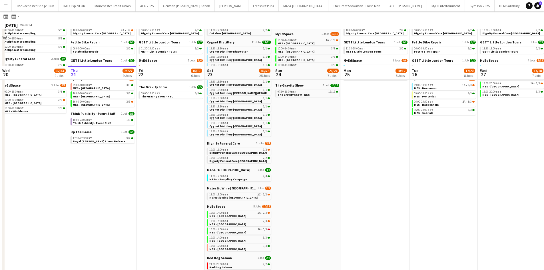
scroll to position [86, 0]
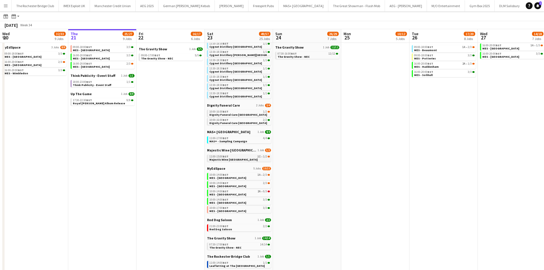
click at [243, 160] on span "Majestic Wine [GEOGRAPHIC_DATA]" at bounding box center [233, 160] width 48 height 4
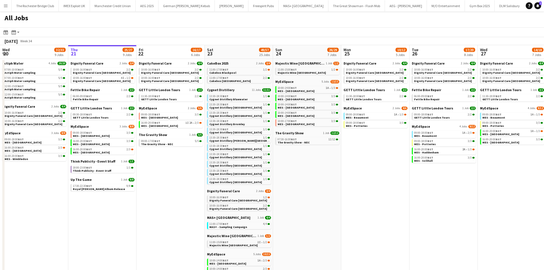
scroll to position [0, 0]
click at [108, 141] on div "16:00-20:00 BST 3/3" at bounding box center [103, 141] width 61 height 3
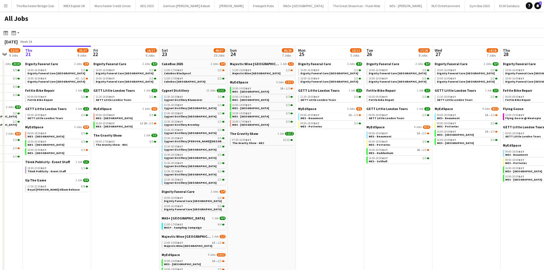
scroll to position [0, 183]
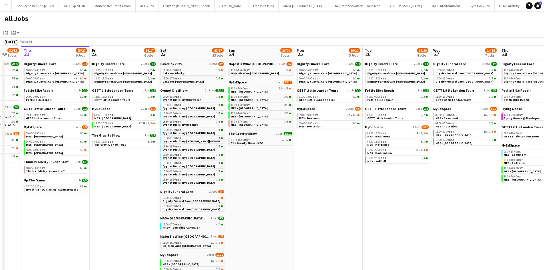
drag, startPoint x: 170, startPoint y: 168, endPoint x: 133, endPoint y: 168, distance: 36.8
click at [133, 168] on app-calendar-viewport "Mon 18 9/9 4 Jobs Tue 19 33/35 9 Jobs Wed 20 32/33 9 Jobs Thu 21 25/27 9 Jobs F…" at bounding box center [272, 218] width 544 height 345
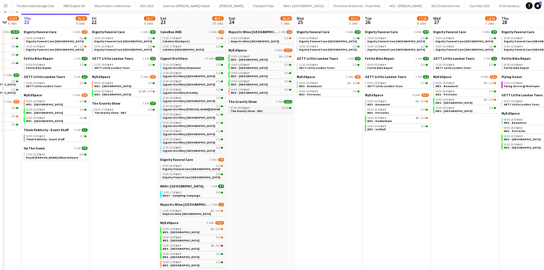
scroll to position [0, 0]
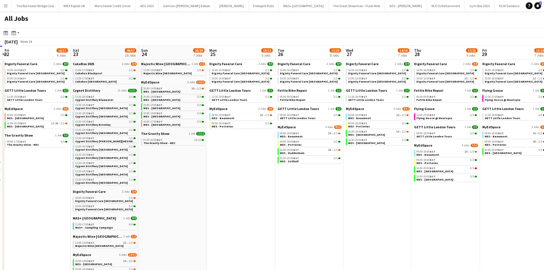
click at [194, 171] on app-all-jobs "All Jobs Date picker [DATE] [DATE] [DATE] M [DATE] T [DATE] W [DATE] T [DATE] F…" at bounding box center [272, 201] width 544 height 380
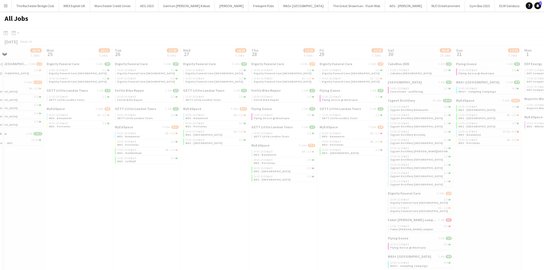
drag, startPoint x: 335, startPoint y: 186, endPoint x: 211, endPoint y: 184, distance: 123.7
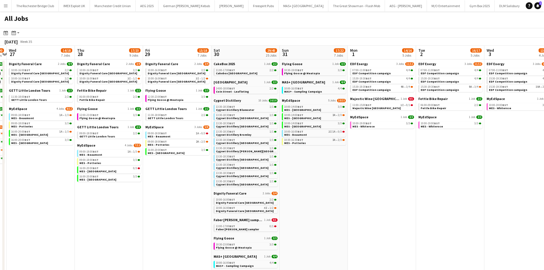
drag, startPoint x: 357, startPoint y: 204, endPoint x: 319, endPoint y: 197, distance: 39.2
click at [268, 198] on app-calendar-viewport "Sun 24 26/29 7 Jobs Mon 25 10/12 5 Jobs Tue 26 17/20 8 Jobs Wed 27 14/18 7 Jobs…" at bounding box center [272, 218] width 544 height 345
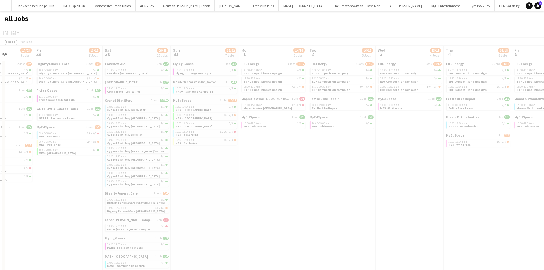
drag, startPoint x: 383, startPoint y: 197, endPoint x: 300, endPoint y: 181, distance: 84.9
click at [157, 181] on app-all-jobs "All Jobs Date picker AUG 2025 AUG 2025 Monday M Tuesday T Wednesday W Thursday …" at bounding box center [272, 201] width 544 height 380
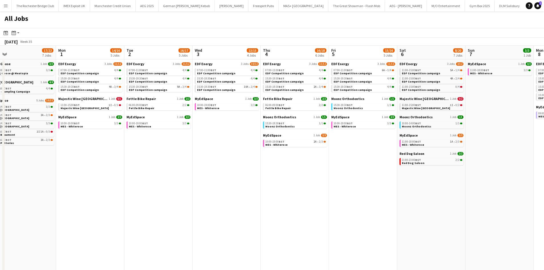
drag, startPoint x: 347, startPoint y: 178, endPoint x: 291, endPoint y: 172, distance: 56.6
click at [168, 157] on app-calendar-viewport "Thu 28 17/23 9 Jobs Fri 29 13/18 7 Jobs Sat 30 29/45 25 Jobs Sun 31 17/22 7 Job…" at bounding box center [272, 218] width 544 height 345
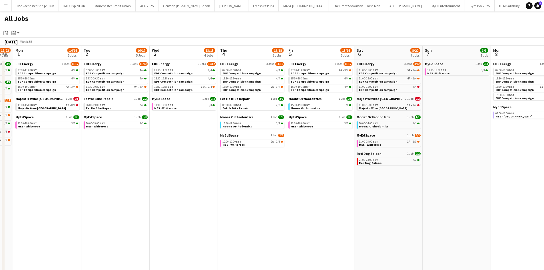
drag, startPoint x: 352, startPoint y: 179, endPoint x: 319, endPoint y: 179, distance: 32.8
click at [319, 179] on app-calendar-viewport "Thu 28 17/23 9 Jobs Fri 29 13/18 7 Jobs Sat 30 29/45 25 Jobs Sun 31 17/22 7 Job…" at bounding box center [272, 218] width 544 height 345
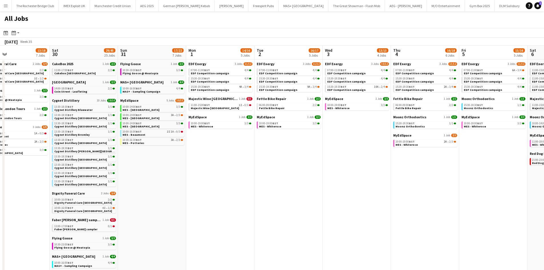
drag, startPoint x: 115, startPoint y: 166, endPoint x: 371, endPoint y: 176, distance: 256.3
click at [371, 176] on app-calendar-viewport "Thu 28 17/23 9 Jobs Fri 29 13/18 7 Jobs Sat 30 29/45 25 Jobs Sun 31 17/22 7 Job…" at bounding box center [272, 218] width 544 height 345
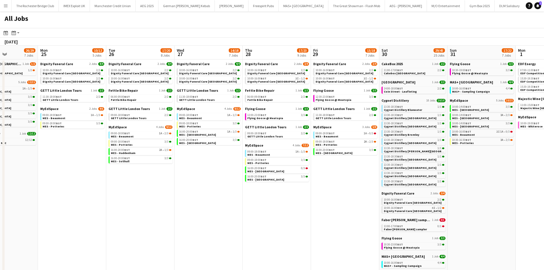
drag, startPoint x: 190, startPoint y: 182, endPoint x: 317, endPoint y: 182, distance: 127.1
click at [317, 182] on app-calendar-viewport "Sat 23 49/57 25 Jobs Sun 24 26/29 7 Jobs Mon 25 10/12 5 Jobs Tue 26 17/20 8 Job…" at bounding box center [272, 218] width 544 height 345
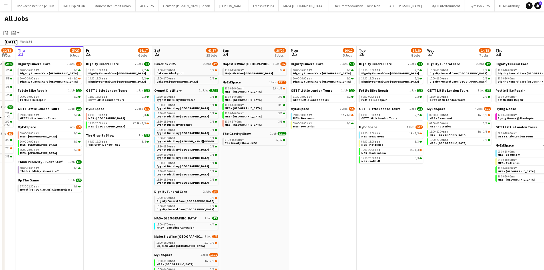
drag, startPoint x: 348, startPoint y: 193, endPoint x: 415, endPoint y: 193, distance: 66.8
click at [443, 193] on app-calendar-viewport "Tue 19 33/35 9 Jobs Wed 20 32/33 9 Jobs Thu 21 25/27 9 Jobs Fri 22 16/17 6 Jobs…" at bounding box center [272, 218] width 544 height 345
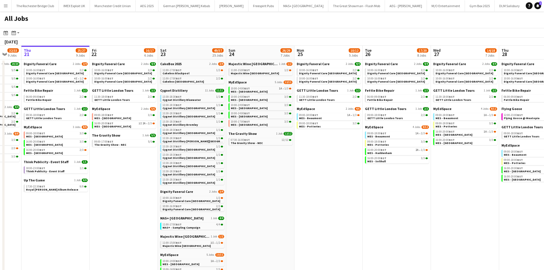
drag, startPoint x: 160, startPoint y: 202, endPoint x: 367, endPoint y: 212, distance: 207.8
click at [368, 212] on app-calendar-viewport "Tue 19 33/35 9 Jobs Wed 20 32/33 9 Jobs Thu 21 25/27 9 Jobs Fri 22 16/17 6 Jobs…" at bounding box center [272, 218] width 544 height 345
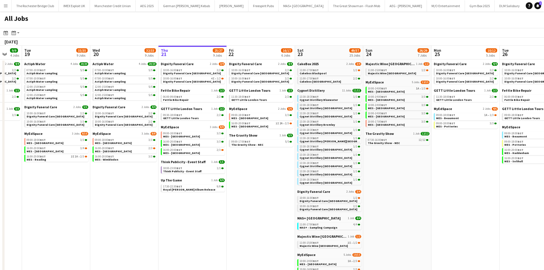
drag, startPoint x: 268, startPoint y: 211, endPoint x: 181, endPoint y: 210, distance: 87.1
click at [181, 210] on app-calendar-viewport "Sat 16 30/30 18 Jobs Sun 17 13/13 4 Jobs Mon 18 9/9 4 Jobs Tue 19 33/35 9 Jobs …" at bounding box center [272, 218] width 544 height 345
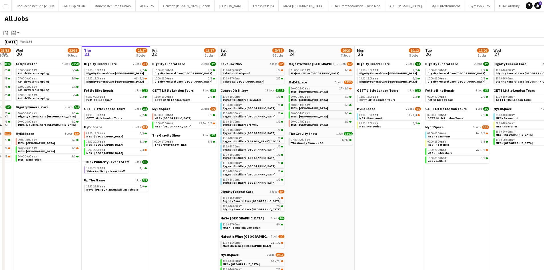
scroll to position [0, 267]
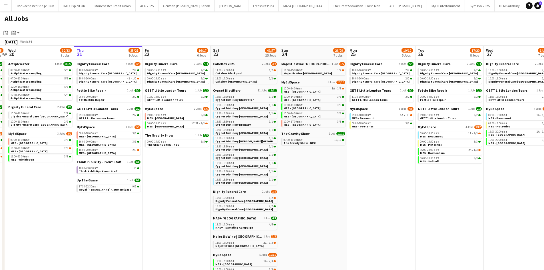
drag, startPoint x: 540, startPoint y: 224, endPoint x: 478, endPoint y: 215, distance: 62.8
click at [478, 215] on app-calendar-viewport "Sat 16 30/30 18 Jobs Sun 17 13/13 4 Jobs Mon 18 9/9 4 Jobs Tue 19 33/35 9 Jobs …" at bounding box center [272, 218] width 544 height 345
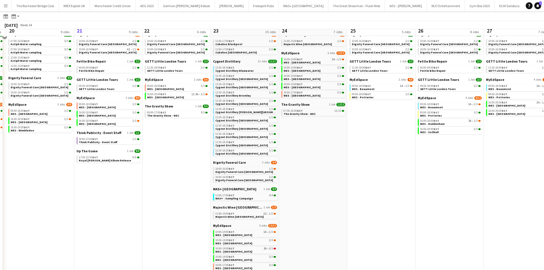
scroll to position [0, 0]
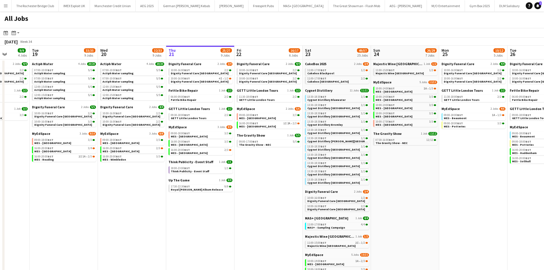
drag, startPoint x: 412, startPoint y: 194, endPoint x: 366, endPoint y: 194, distance: 45.7
click at [366, 194] on app-calendar-viewport "Sat 16 30/30 18 Jobs Sun 17 13/13 4 Jobs Mon 18 9/9 4 Jobs Tue 19 33/35 9 Jobs …" at bounding box center [272, 218] width 544 height 345
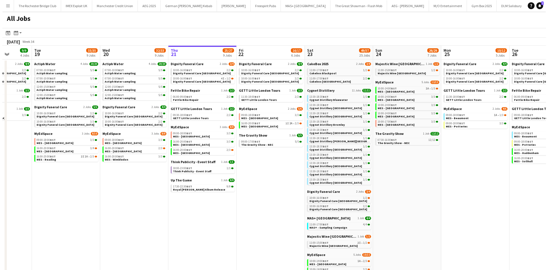
scroll to position [0, 176]
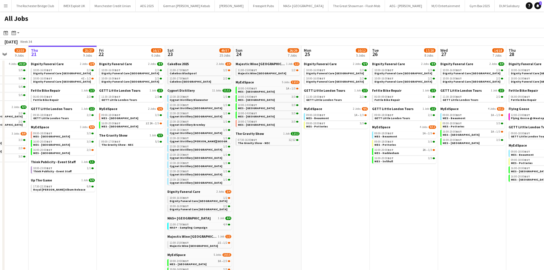
click at [8, 8] on button "Menu" at bounding box center [5, 5] width 11 height 11
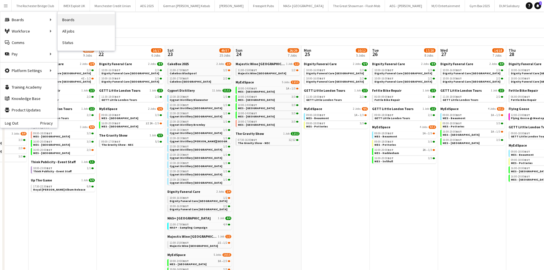
click at [76, 19] on link "Boards" at bounding box center [86, 19] width 57 height 11
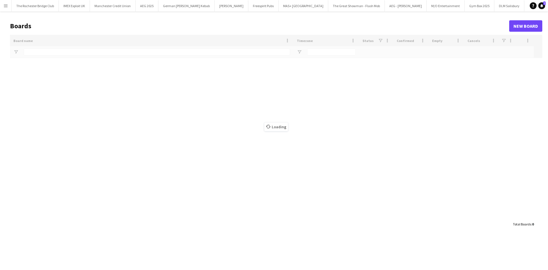
type input "****"
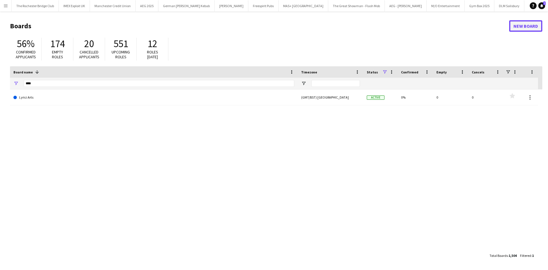
click at [519, 24] on link "New Board" at bounding box center [525, 25] width 33 height 11
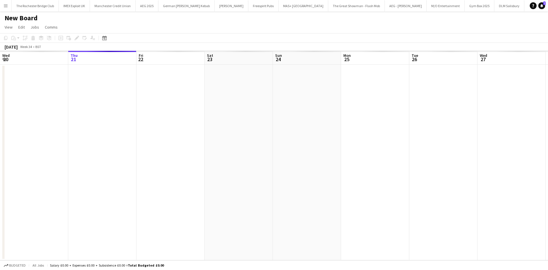
scroll to position [0, 3391]
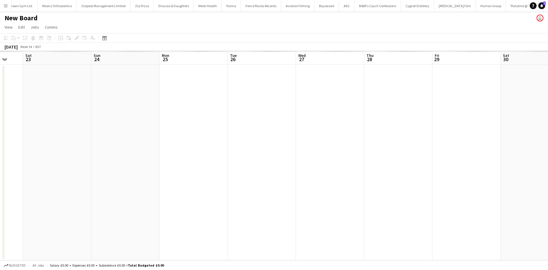
drag, startPoint x: 407, startPoint y: 102, endPoint x: 291, endPoint y: 108, distance: 116.1
click at [132, 94] on app-calendar-viewport "Wed 20 Thu 21 Fri 22 Sat 23 Sun 24 Mon 25 Tue 26 Wed 27 Thu 28 Fri 29 Sat 30 Su…" at bounding box center [274, 155] width 548 height 209
drag, startPoint x: 359, startPoint y: 116, endPoint x: 47, endPoint y: 105, distance: 312.0
click at [47, 105] on app-calendar-viewport "Thu 21 Fri 22 Sat 23 Sun 24 Mon 25 Tue 26 Wed 27 Thu 28 Fri 29 Sat 30 Sun 31 Mo…" at bounding box center [274, 155] width 548 height 209
drag, startPoint x: 351, startPoint y: 105, endPoint x: 256, endPoint y: 100, distance: 95.5
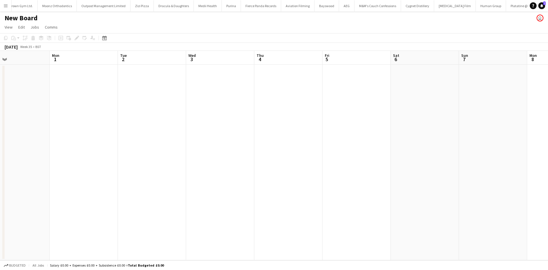
click at [256, 100] on app-calendar-viewport "Thu 28 Fri 29 Sat 30 Sun 31 Mon 1 Tue 2 Wed 3 Thu 4 Fri 5 Sat 6 Sun 7 Mon 8 Tue…" at bounding box center [274, 155] width 548 height 209
click at [272, 78] on app-date-cell at bounding box center [288, 163] width 68 height 196
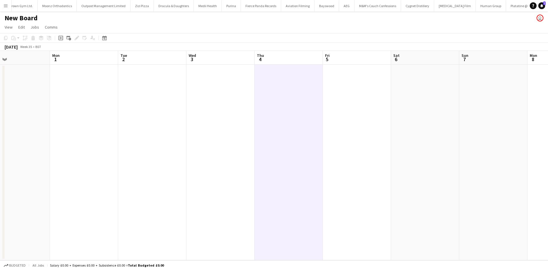
click at [27, 19] on h1 "New Board" at bounding box center [21, 18] width 33 height 9
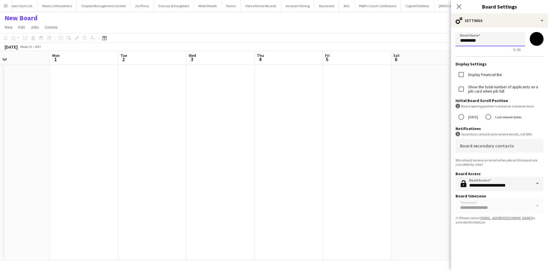
click at [481, 43] on input "*********" at bounding box center [491, 39] width 70 height 14
type input "*********"
click at [537, 40] on input "*******" at bounding box center [537, 39] width 21 height 21
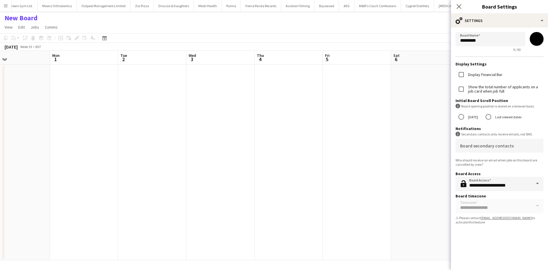
type input "*******"
click at [375, 176] on app-date-cell at bounding box center [357, 163] width 68 height 196
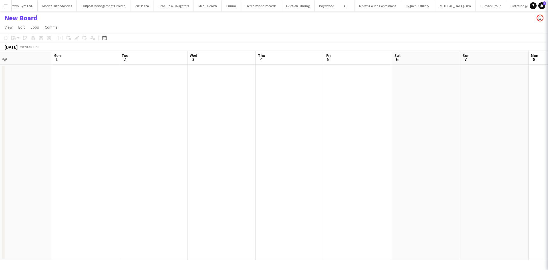
scroll to position [0, 3390]
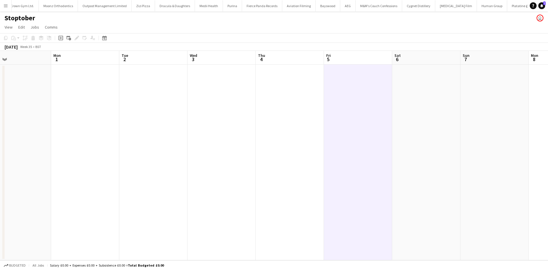
click at [292, 74] on app-date-cell at bounding box center [290, 163] width 68 height 196
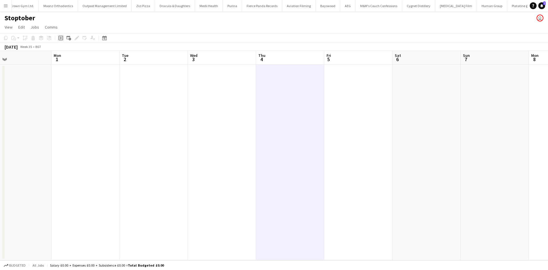
click at [60, 37] on icon "Add job" at bounding box center [61, 38] width 5 height 5
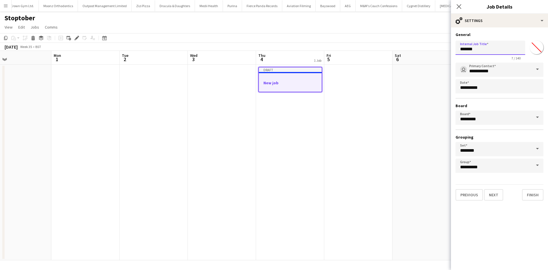
drag, startPoint x: 500, startPoint y: 52, endPoint x: 352, endPoint y: 46, distance: 147.7
click at [352, 46] on body "Menu Boards Boards Boards All jobs Status Workforce Workforce My Workforce Recr…" at bounding box center [274, 135] width 548 height 270
type input "*********"
click at [536, 50] on input "*******" at bounding box center [537, 47] width 21 height 21
drag, startPoint x: 516, startPoint y: 54, endPoint x: 519, endPoint y: 60, distance: 6.9
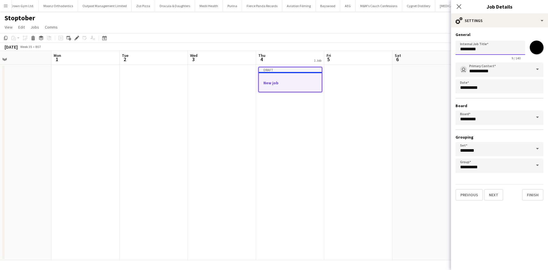
click at [517, 57] on app-form-group "Internal Job Title ********* 9 / 140" at bounding box center [491, 51] width 70 height 20
click at [530, 47] on input "*******" at bounding box center [537, 47] width 21 height 21
type input "*******"
click at [534, 191] on button "Finish" at bounding box center [532, 194] width 21 height 11
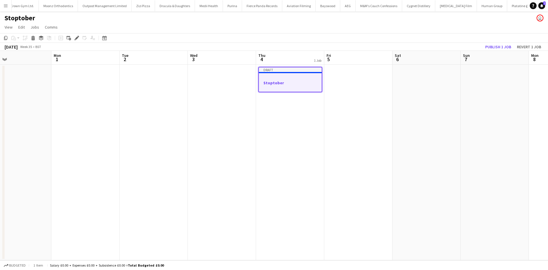
click at [291, 86] on div at bounding box center [290, 87] width 63 height 5
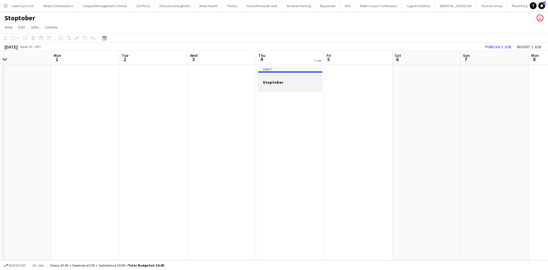
click at [286, 86] on div at bounding box center [290, 87] width 64 height 5
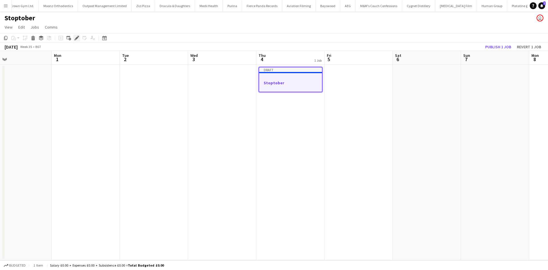
click at [77, 37] on icon "Edit" at bounding box center [77, 38] width 5 height 5
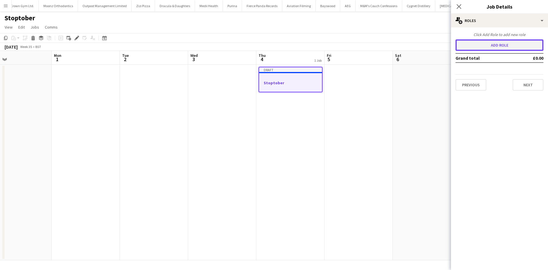
click at [524, 44] on button "Add role" at bounding box center [500, 44] width 88 height 11
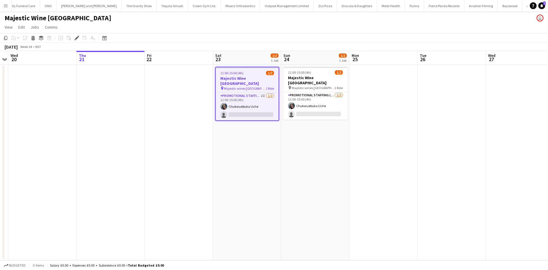
scroll to position [0, 3215]
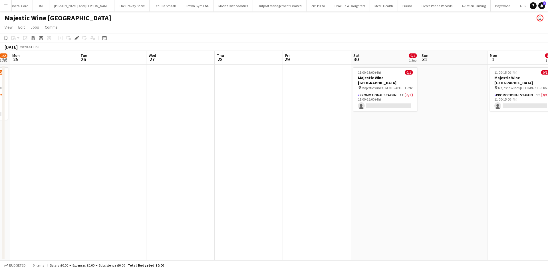
drag, startPoint x: 511, startPoint y: 182, endPoint x: 172, endPoint y: 143, distance: 341.7
click at [172, 143] on app-calendar-viewport "Fri 22 Sat 23 1/2 1 Job Sun 24 1/2 1 Job Mon 25 Tue 26 Wed 27 Thu 28 Fri 29 Sat…" at bounding box center [274, 155] width 548 height 209
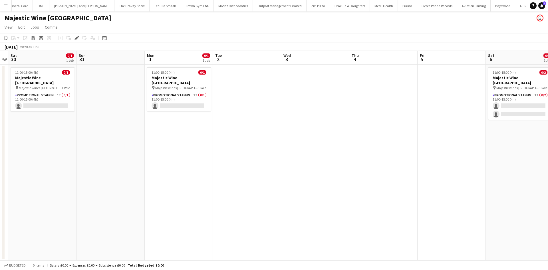
drag, startPoint x: 324, startPoint y: 132, endPoint x: 50, endPoint y: 122, distance: 274.6
click at [50, 122] on app-calendar-viewport "Wed 27 Thu 28 Fri 29 Sat 30 0/1 1 Job Sun 31 Mon 1 0/1 1 Job Tue 2 Wed 3 Thu 4 …" at bounding box center [274, 155] width 548 height 209
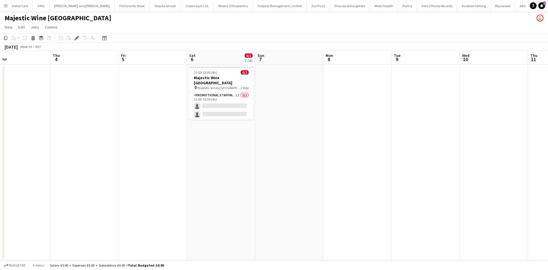
drag, startPoint x: 392, startPoint y: 122, endPoint x: 122, endPoint y: 92, distance: 270.9
click at [125, 92] on app-calendar-viewport "Sun 31 Mon 1 0/1 1 Job Tue 2 Wed 3 Thu 4 Fri 5 Sat 6 0/2 1 Job Sun 7 Mon 8 Tue …" at bounding box center [274, 155] width 548 height 209
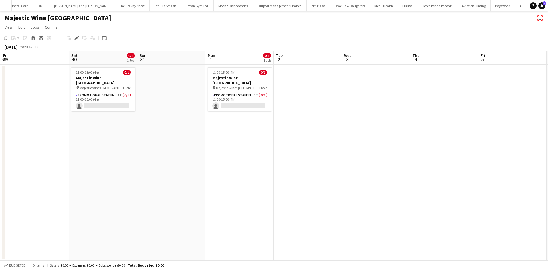
drag, startPoint x: 445, startPoint y: 105, endPoint x: 243, endPoint y: 108, distance: 202.5
click at [480, 114] on app-calendar-viewport "Wed 27 Thu 28 Fri 29 Sat 30 0/1 1 Job Sun 31 Mon 1 0/1 1 Job Tue 2 Wed 3 Thu 4 …" at bounding box center [274, 155] width 548 height 209
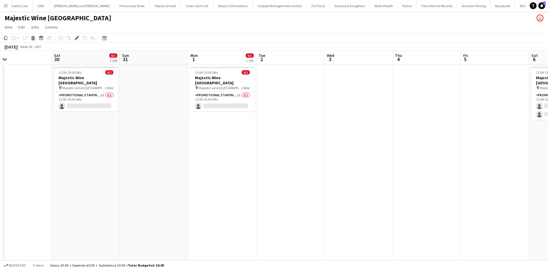
drag, startPoint x: 323, startPoint y: 140, endPoint x: 397, endPoint y: 149, distance: 73.9
click at [455, 154] on app-calendar-viewport "Wed 27 Thu 28 Fri 29 Sat 30 0/1 1 Job Sun 31 Mon 1 0/1 1 Job Tue 2 Wed 3 Thu 4 …" at bounding box center [274, 155] width 548 height 209
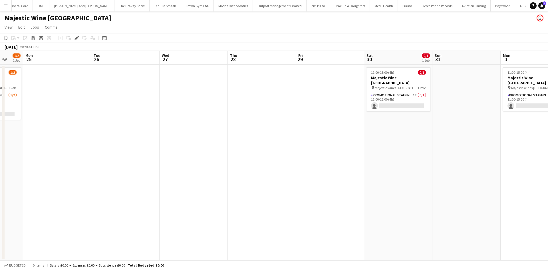
drag, startPoint x: 194, startPoint y: 142, endPoint x: 310, endPoint y: 150, distance: 117.0
click at [310, 150] on app-calendar-viewport "Fri 22 Sat 23 1/2 1 Job Sun 24 1/2 1 Job Mon 25 Tue 26 Wed 27 Thu 28 Fri 29 Sat…" at bounding box center [274, 155] width 548 height 209
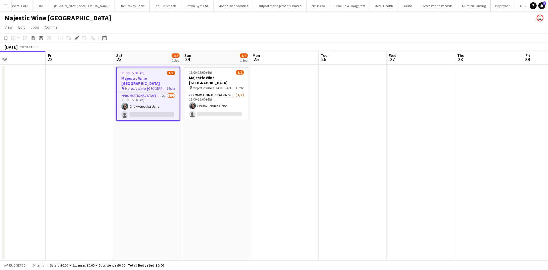
scroll to position [0, 156]
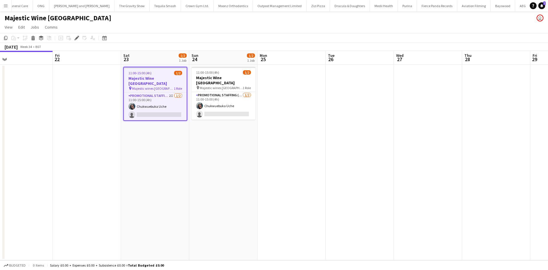
drag, startPoint x: 372, startPoint y: 184, endPoint x: 403, endPoint y: 175, distance: 31.8
click at [409, 176] on app-calendar-viewport "Tue 19 Wed 20 Thu 21 Fri 22 Sat 23 1/2 1 Job Sun 24 1/2 1 Job Mon 25 Tue 26 Wed…" at bounding box center [274, 155] width 548 height 209
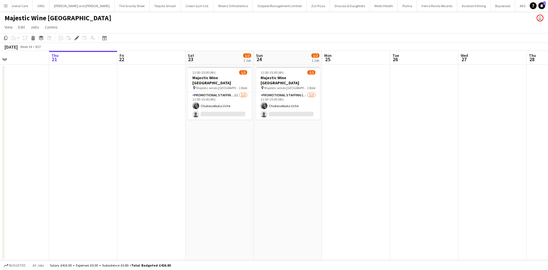
click at [320, 172] on app-date-cell "11:00-15:00 (4h) 1/2 Majestic Wine [GEOGRAPHIC_DATA] pin Majestic wines Christc…" at bounding box center [288, 163] width 68 height 196
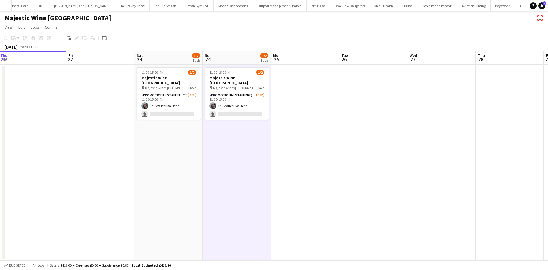
drag, startPoint x: 405, startPoint y: 146, endPoint x: 148, endPoint y: 132, distance: 257.3
click at [148, 132] on app-calendar-viewport "Mon 18 Tue 19 Wed 20 Thu 21 Fri 22 Sat 23 1/2 1 Job Sun 24 1/2 1 Job Mon 25 Tue…" at bounding box center [274, 155] width 548 height 209
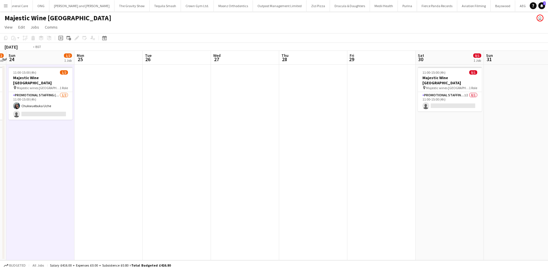
drag, startPoint x: 341, startPoint y: 135, endPoint x: 190, endPoint y: 130, distance: 151.1
click at [170, 130] on app-calendar-viewport "Thu 21 Fri 22 Sat 23 1/2 1 Job Sun 24 1/2 1 Job Mon 25 Tue 26 Wed 27 Thu 28 Fri…" at bounding box center [274, 155] width 548 height 209
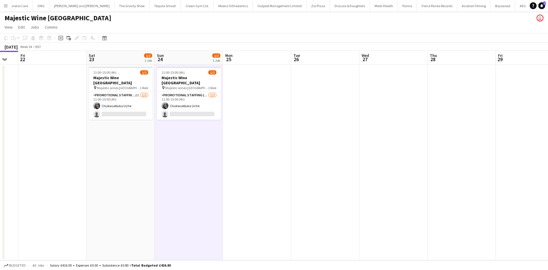
scroll to position [0, 126]
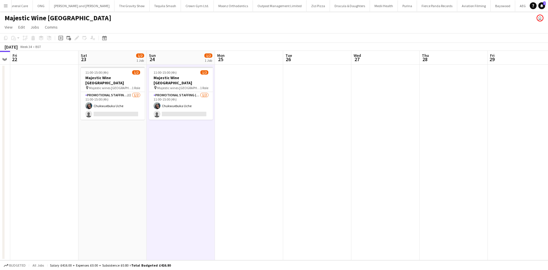
drag, startPoint x: 122, startPoint y: 175, endPoint x: 443, endPoint y: 147, distance: 321.6
click at [443, 147] on app-calendar-viewport "Wed 20 Thu 21 Fri 22 Sat 23 1/2 1 Job Sun 24 1/2 1 Job Mon 25 Tue 26 Wed 27 Thu…" at bounding box center [274, 155] width 548 height 209
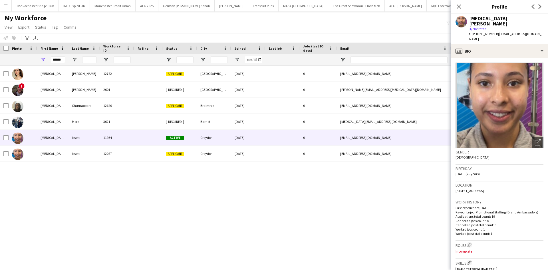
scroll to position [86, 0]
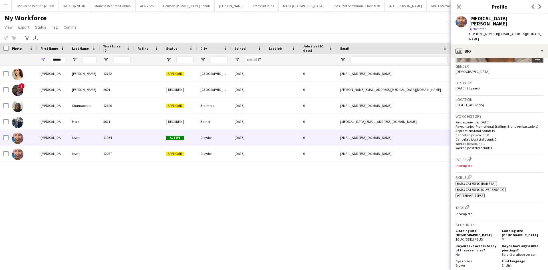
click at [59, 54] on div "******" at bounding box center [58, 59] width 14 height 11
drag, startPoint x: 59, startPoint y: 54, endPoint x: 59, endPoint y: 58, distance: 3.7
click at [59, 54] on div "******" at bounding box center [58, 59] width 14 height 11
click at [60, 60] on input "******" at bounding box center [58, 59] width 14 height 7
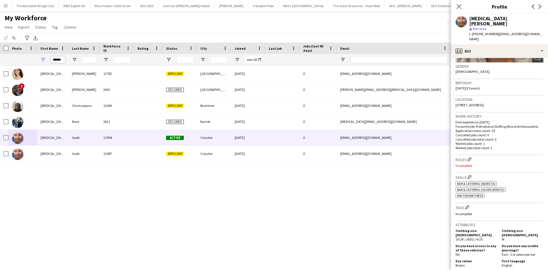
click at [60, 60] on input "******" at bounding box center [58, 59] width 14 height 7
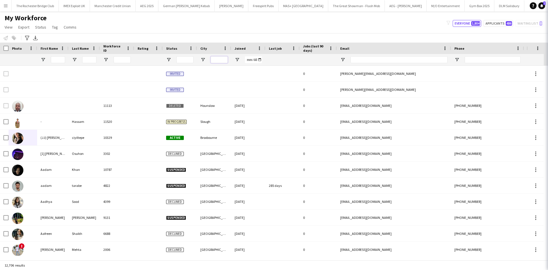
click at [226, 60] on input "City Filter Input" at bounding box center [219, 59] width 17 height 7
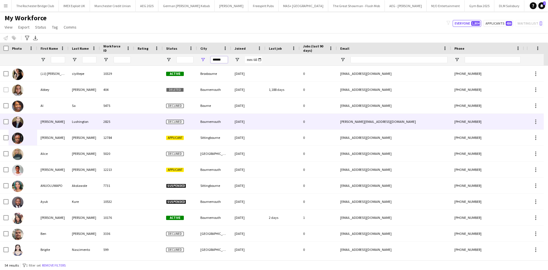
type input "******"
click at [37, 122] on div "Alex" at bounding box center [52, 122] width 31 height 16
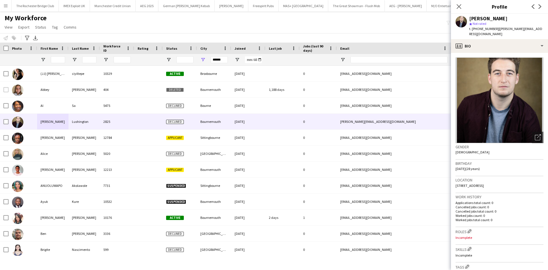
drag, startPoint x: 480, startPoint y: 29, endPoint x: 495, endPoint y: 30, distance: 15.7
click at [495, 30] on span "t. +4407900384398" at bounding box center [484, 29] width 30 height 4
copy span "7900384398"
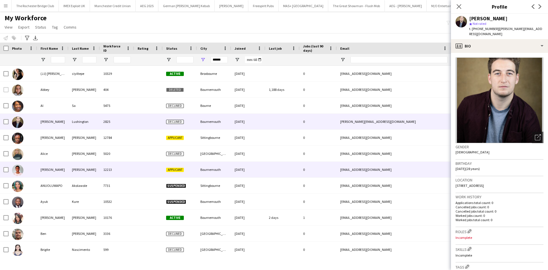
click at [41, 169] on div "Amir" at bounding box center [52, 170] width 31 height 16
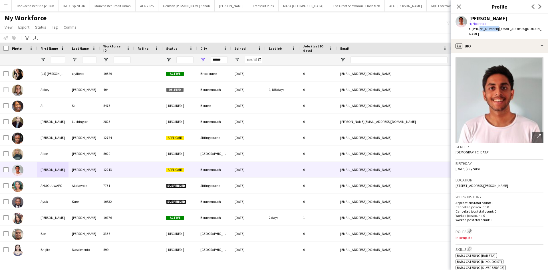
drag, startPoint x: 477, startPoint y: 29, endPoint x: 494, endPoint y: 31, distance: 17.5
click at [494, 31] on span "t. +447950925360" at bounding box center [484, 29] width 30 height 4
copy span "7950925360"
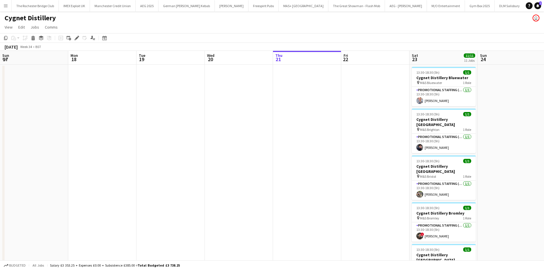
scroll to position [0, 196]
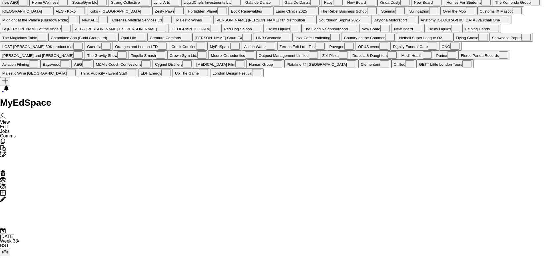
scroll to position [57, 0]
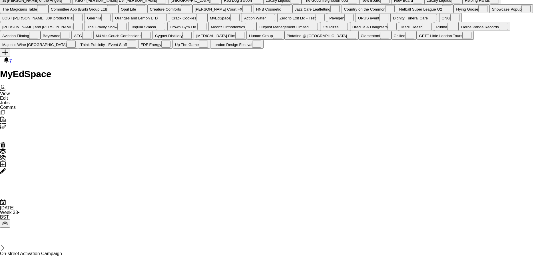
drag, startPoint x: 298, startPoint y: 207, endPoint x: 265, endPoint y: 203, distance: 33.7
drag, startPoint x: 241, startPoint y: 197, endPoint x: 101, endPoint y: 180, distance: 140.6
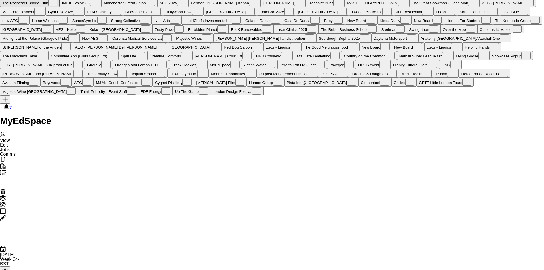
scroll to position [0, 0]
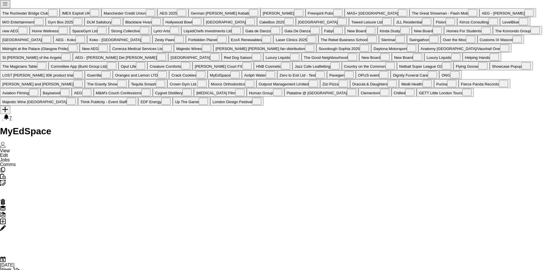
drag, startPoint x: 329, startPoint y: 215, endPoint x: 148, endPoint y: 181, distance: 184.5
drag, startPoint x: 392, startPoint y: 211, endPoint x: 299, endPoint y: 205, distance: 93.3
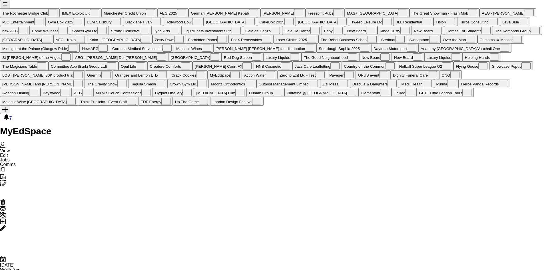
click at [512, 141] on span "Remove" at bounding box center [507, 143] width 17 height 5
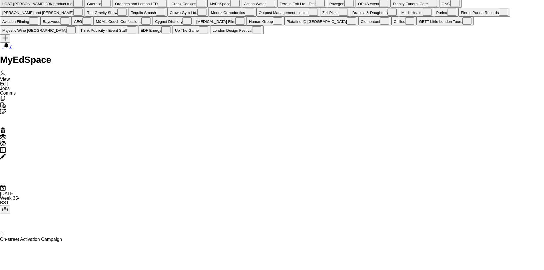
scroll to position [86, 0]
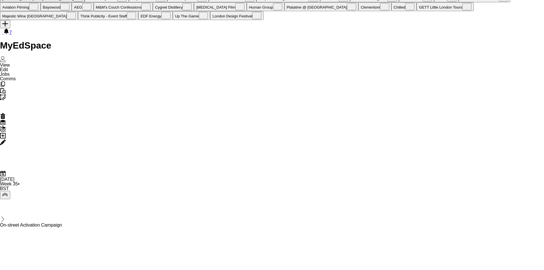
drag, startPoint x: 307, startPoint y: 203, endPoint x: 165, endPoint y: 183, distance: 143.6
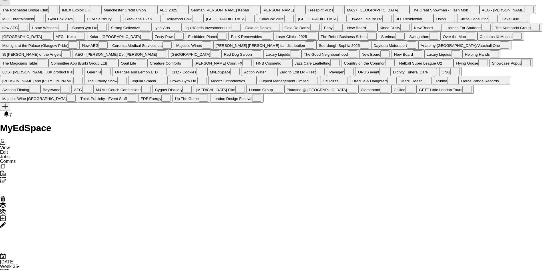
scroll to position [0, 0]
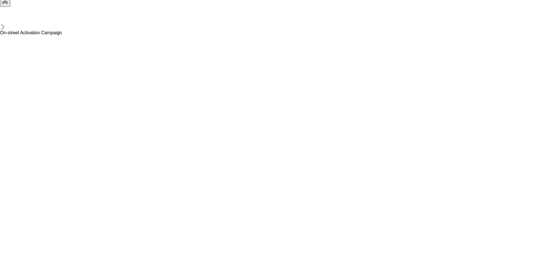
scroll to position [302, 0]
drag, startPoint x: 112, startPoint y: 258, endPoint x: 265, endPoint y: 257, distance: 152.5
drag, startPoint x: 60, startPoint y: 258, endPoint x: 149, endPoint y: 255, distance: 89.7
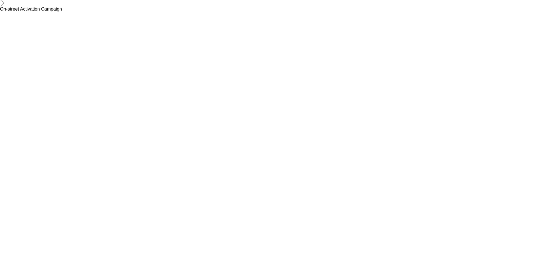
scroll to position [0, 173]
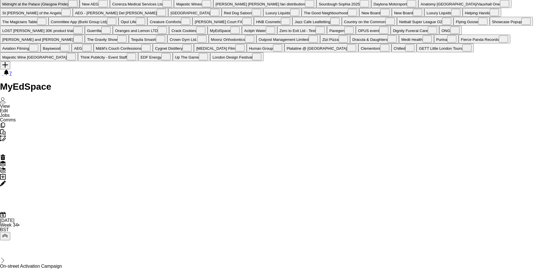
scroll to position [0, 0]
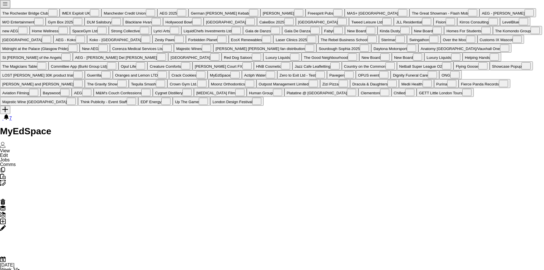
drag, startPoint x: 169, startPoint y: 241, endPoint x: 385, endPoint y: 238, distance: 215.6
drag, startPoint x: 323, startPoint y: 237, endPoint x: 133, endPoint y: 216, distance: 191.4
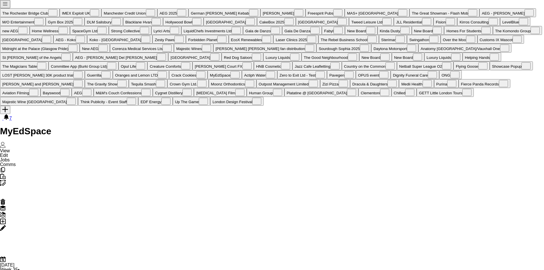
drag, startPoint x: 399, startPoint y: 192, endPoint x: 133, endPoint y: 193, distance: 266.1
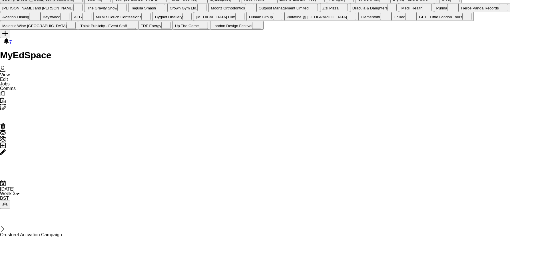
scroll to position [86, 0]
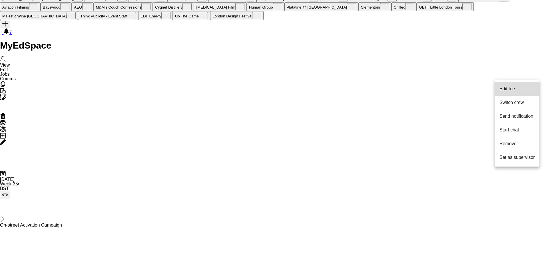
click at [519, 87] on span "Edit fee" at bounding box center [516, 88] width 35 height 5
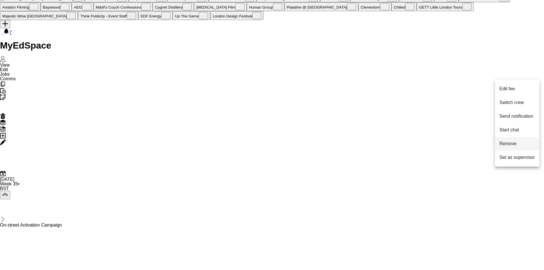
click at [511, 143] on span "Remove" at bounding box center [507, 143] width 17 height 5
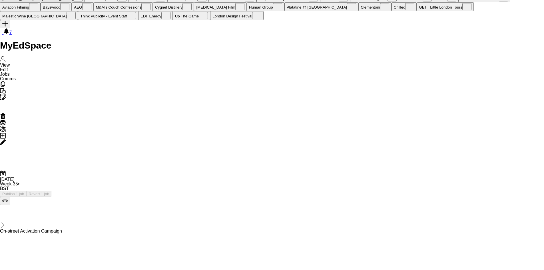
click at [26, 191] on button "Publish 1 job" at bounding box center [13, 194] width 26 height 6
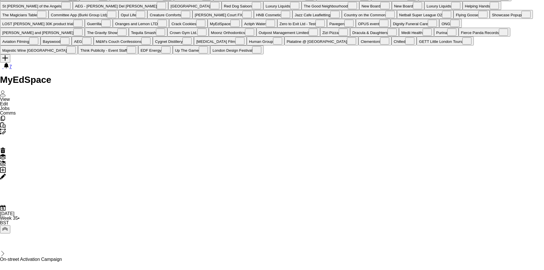
scroll to position [29, 0]
